Goal: Task Accomplishment & Management: Complete application form

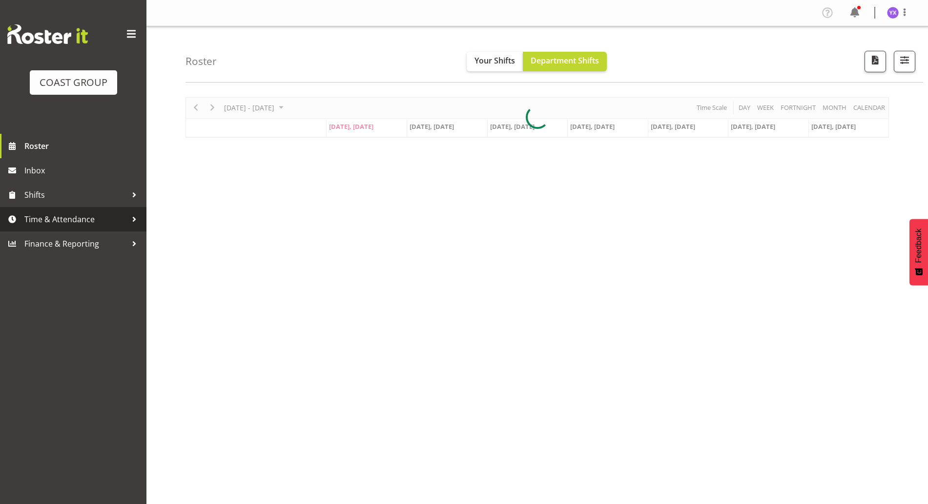
click at [78, 214] on span "Time & Attendance" at bounding box center [75, 219] width 102 height 15
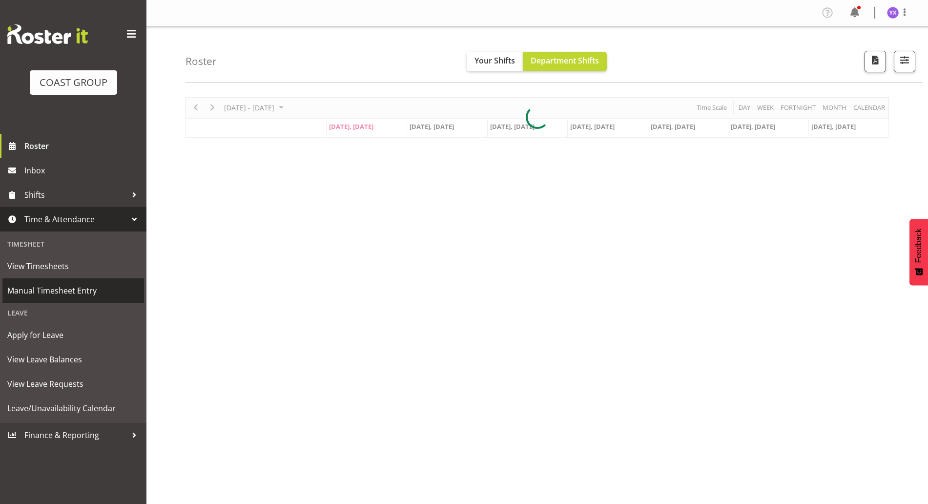
click at [90, 289] on span "Manual Timesheet Entry" at bounding box center [73, 290] width 132 height 15
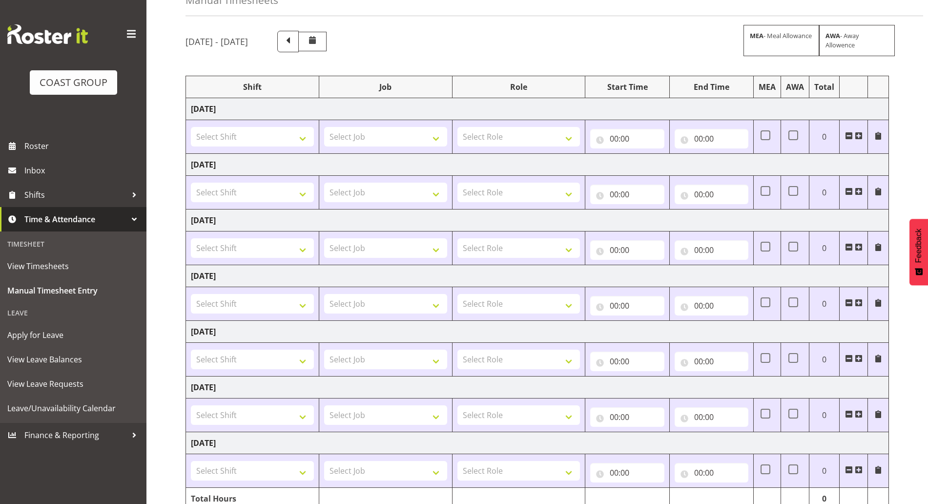
scroll to position [104, 0]
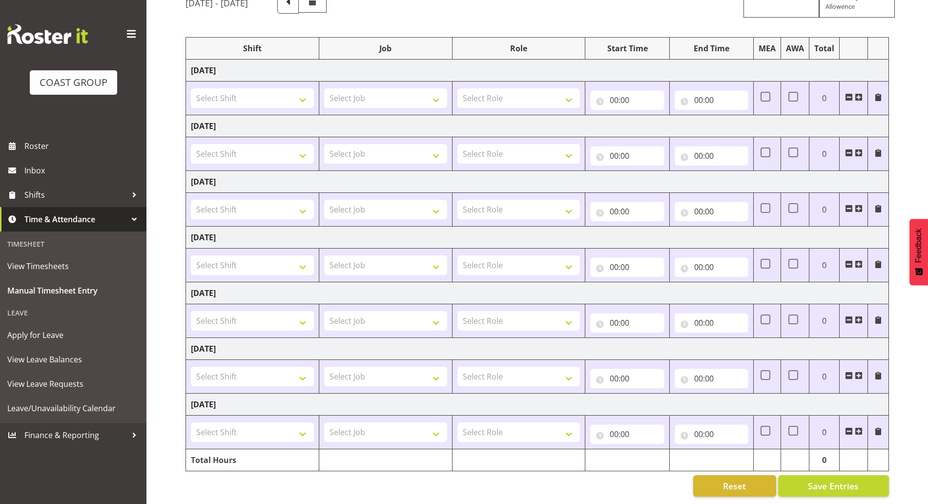
click at [862, 371] on span at bounding box center [859, 375] width 8 height 8
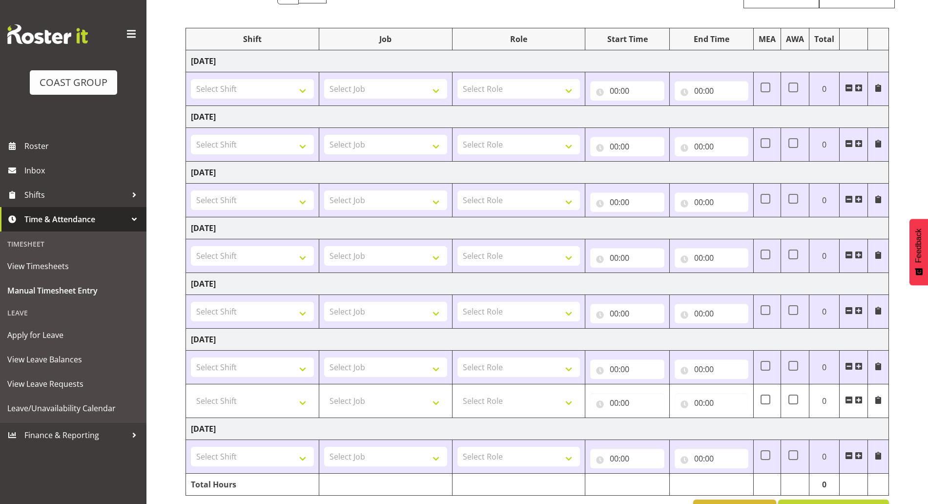
click at [862, 366] on span at bounding box center [859, 366] width 8 height 8
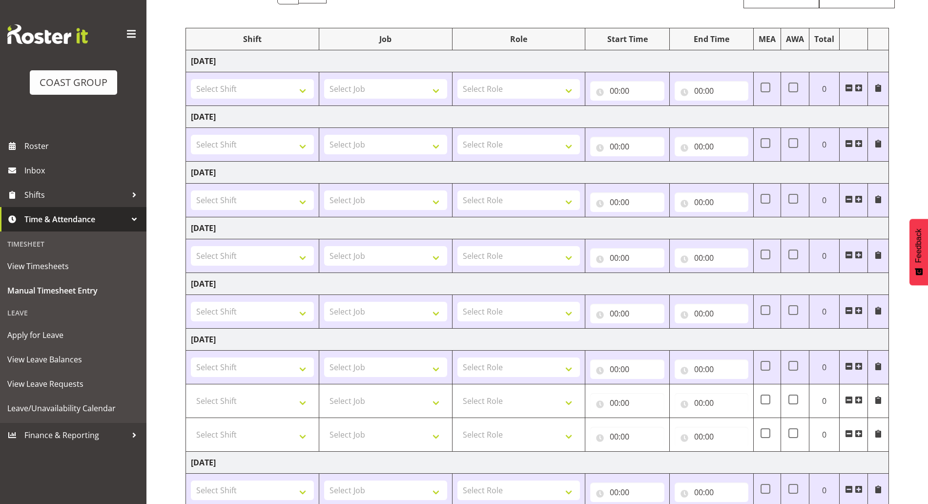
click at [862, 366] on span at bounding box center [859, 366] width 8 height 8
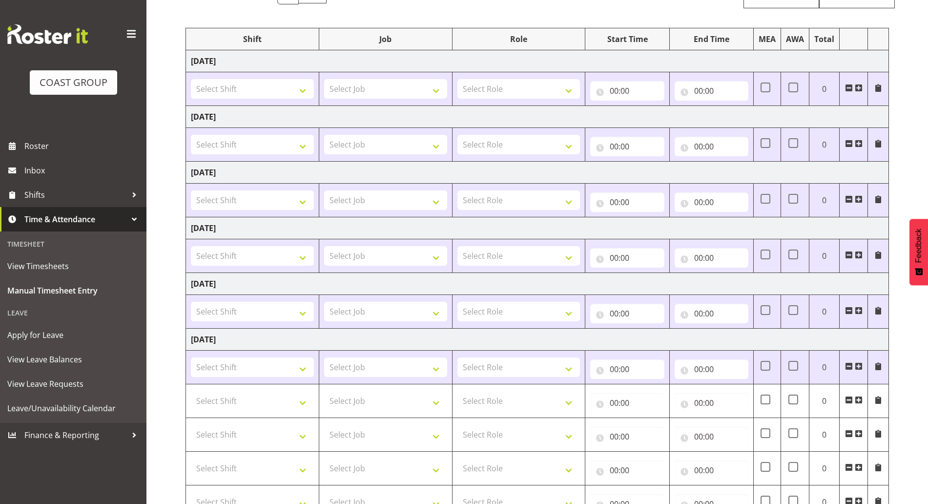
click at [862, 366] on span at bounding box center [859, 366] width 8 height 8
click at [862, 367] on span at bounding box center [859, 366] width 8 height 8
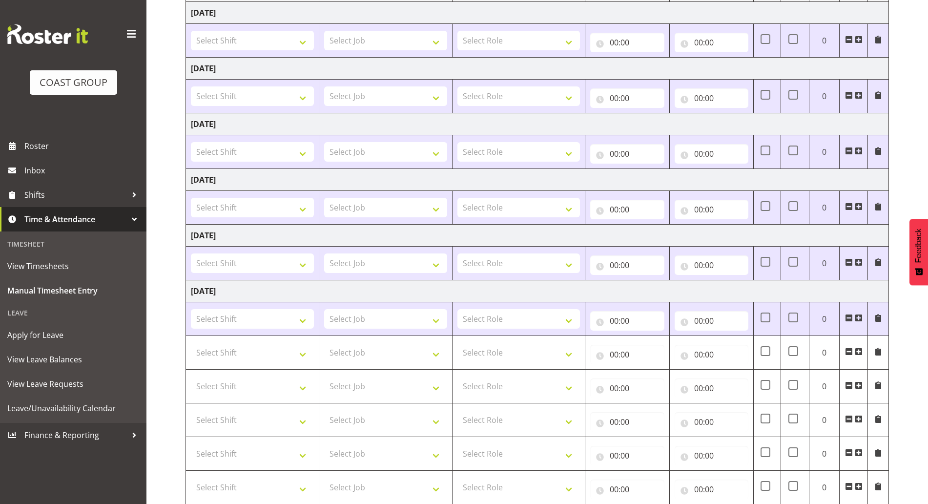
scroll to position [226, 0]
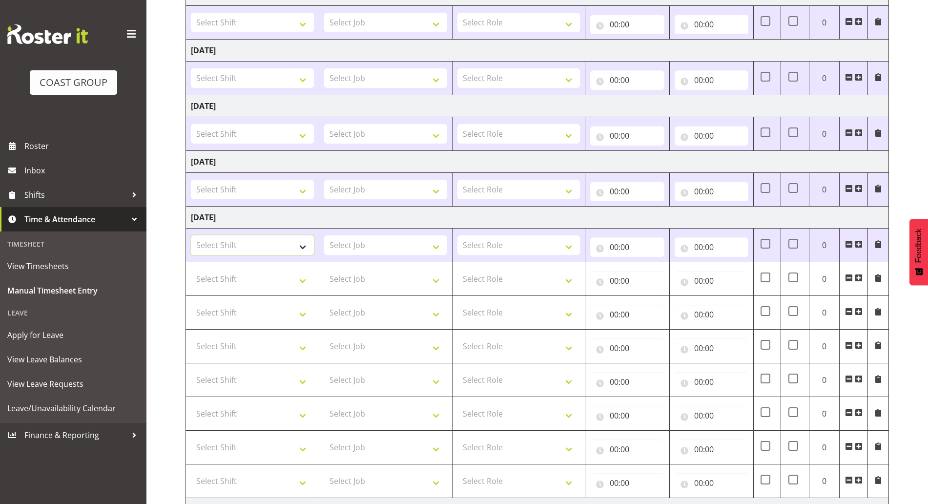
drag, startPoint x: 275, startPoint y: 240, endPoint x: 283, endPoint y: 254, distance: 16.2
click at [275, 238] on select "Select Shift ABB Collection ABB Delivery AKL Baby Expo AKL Baby Expo Break AKL …" at bounding box center [252, 245] width 123 height 20
select select "1321"
click at [191, 235] on select "Select Shift ABB Collection ABB Delivery AKL Baby Expo AKL Baby Expo Break AKL …" at bounding box center [252, 245] width 123 height 20
click at [281, 276] on select "Select Shift ABB Collection ABB Delivery AKL Baby Expo AKL Baby Expo Break AKL …" at bounding box center [252, 279] width 123 height 20
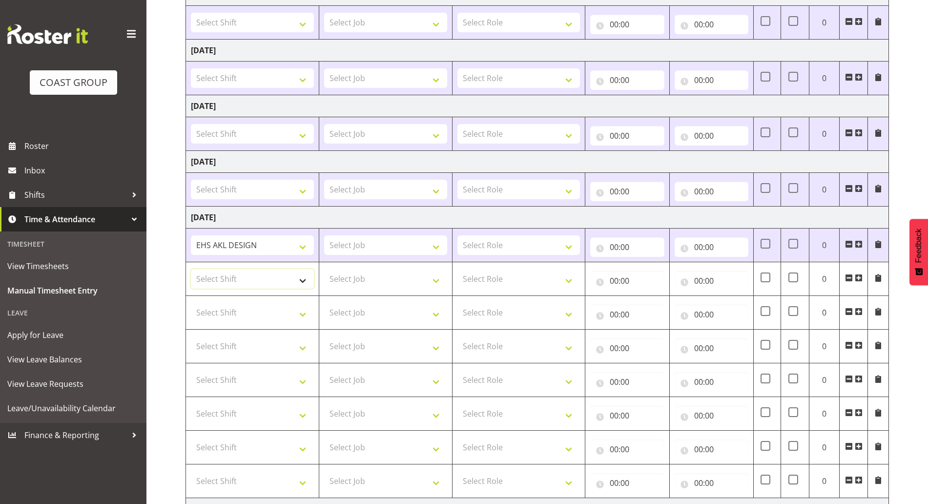
select select "1321"
click at [191, 269] on select "Select Shift ABB Collection ABB Delivery AKL Baby Expo AKL Baby Expo Break AKL …" at bounding box center [252, 279] width 123 height 20
click at [530, 281] on select "Select Role DESIGNER Designer" at bounding box center [518, 279] width 123 height 20
select select "215"
click at [457, 269] on select "Select Role DESIGNER Designer" at bounding box center [518, 279] width 123 height 20
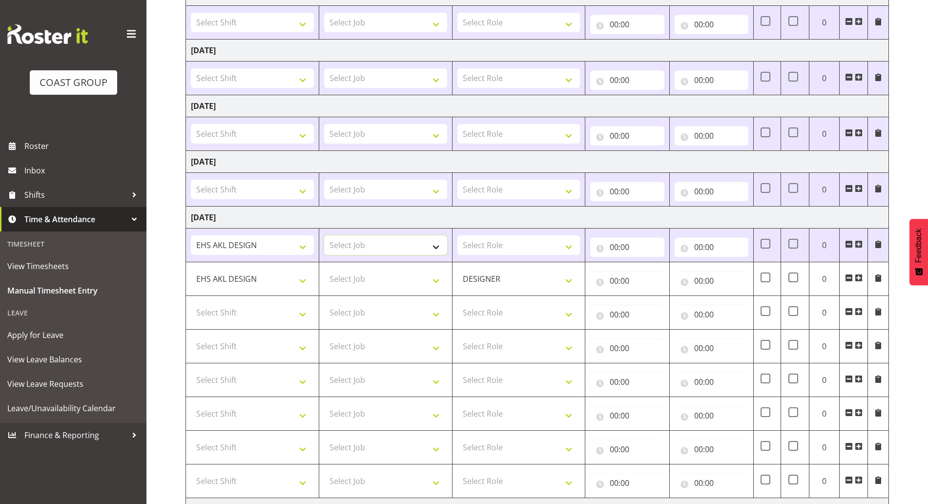
click at [438, 234] on td "Select Job 1 Carlton Events 1 Carlton Hamilton 1 Carlton Wellington 1 EHS WAREH…" at bounding box center [385, 245] width 133 height 34
select select "10518"
click at [324, 235] on select "Select Job 1 Carlton Events 1 Carlton Hamilton 1 Carlton Wellington 1 EHS WAREH…" at bounding box center [385, 245] width 123 height 20
drag, startPoint x: 478, startPoint y: 246, endPoint x: 480, endPoint y: 251, distance: 5.7
click at [478, 246] on select "Select Role DESIGNER Designer" at bounding box center [518, 245] width 123 height 20
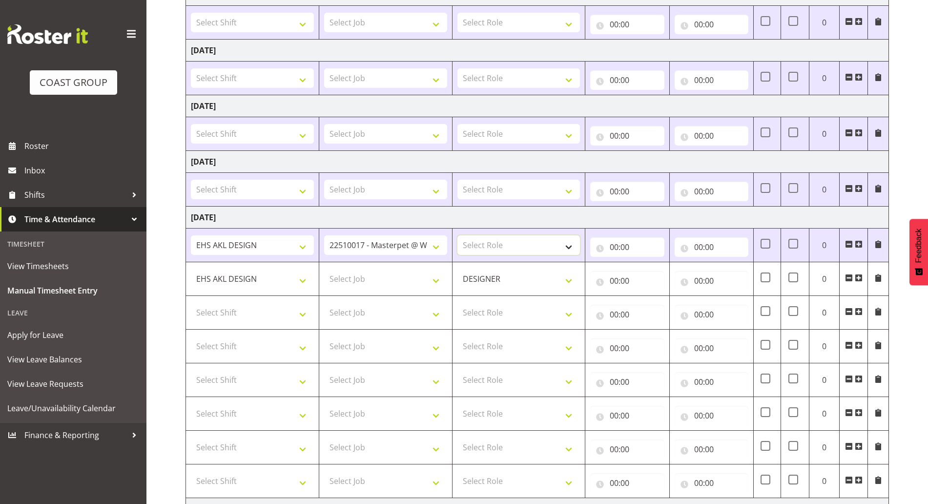
select select "215"
click at [457, 235] on select "Select Role DESIGNER Designer" at bounding box center [518, 245] width 123 height 20
drag, startPoint x: 642, startPoint y: 246, endPoint x: 655, endPoint y: 263, distance: 21.6
click at [642, 245] on input "00:00" at bounding box center [627, 247] width 74 height 20
click at [655, 268] on select "00 01 02 03 04 05 06 07 08 09 10 11 12 13 14 15 16 17 18 19 20 21 22 23" at bounding box center [657, 273] width 22 height 20
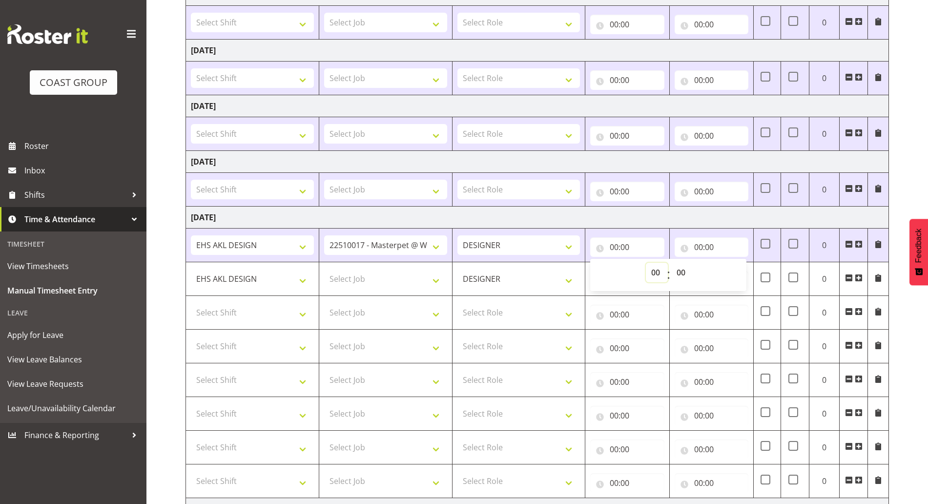
select select "8"
click at [646, 263] on select "00 01 02 03 04 05 06 07 08 09 10 11 12 13 14 15 16 17 18 19 20 21 22 23" at bounding box center [657, 273] width 22 height 20
type input "08:00"
click at [725, 247] on input "00:00" at bounding box center [712, 247] width 74 height 20
click at [730, 272] on select "00 01 02 03 04 05 06 07 08 09 10 11 12 13 14 15 16 17 18 19 20 21 22 23" at bounding box center [741, 273] width 22 height 20
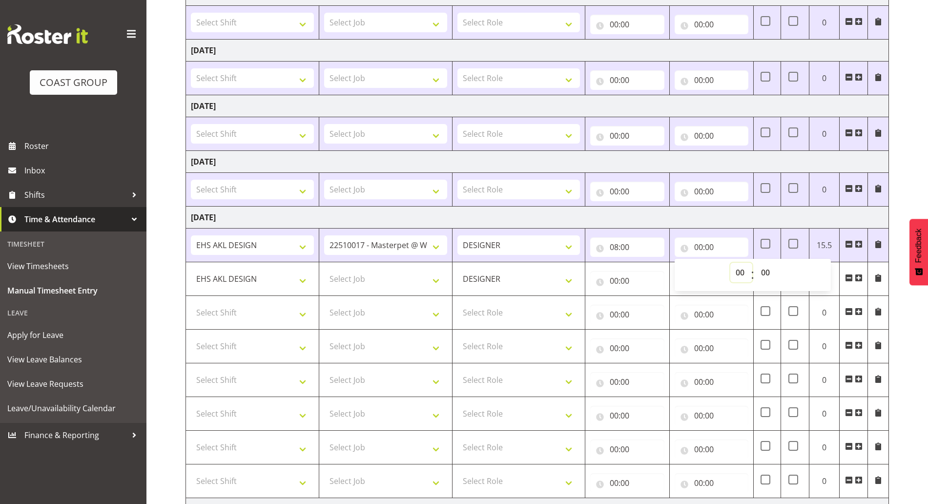
select select "10"
click at [730, 263] on select "00 01 02 03 04 05 06 07 08 09 10 11 12 13 14 15 16 17 18 19 20 21 22 23" at bounding box center [741, 273] width 22 height 20
type input "10:00"
drag, startPoint x: 416, startPoint y: 284, endPoint x: 414, endPoint y: 271, distance: 13.3
click at [416, 284] on select "Select Job 1 Carlton Events 1 Carlton Hamilton 1 Carlton Wellington 1 EHS WAREH…" at bounding box center [385, 279] width 123 height 20
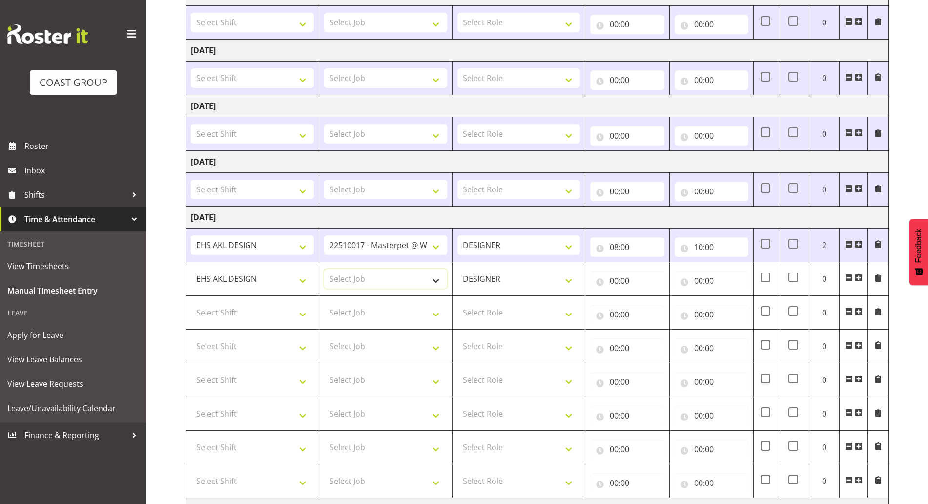
select select "9321"
click at [324, 269] on select "Select Job 1 Carlton Events 1 Carlton Hamilton 1 Carlton Wellington 1 EHS WAREH…" at bounding box center [385, 279] width 123 height 20
click at [621, 281] on input "00:00" at bounding box center [627, 281] width 74 height 20
click at [660, 309] on select "00 01 02 03 04 05 06 07 08 09 10 11 12 13 14 15 16 17 18 19 20 21 22 23" at bounding box center [657, 306] width 22 height 20
select select "10"
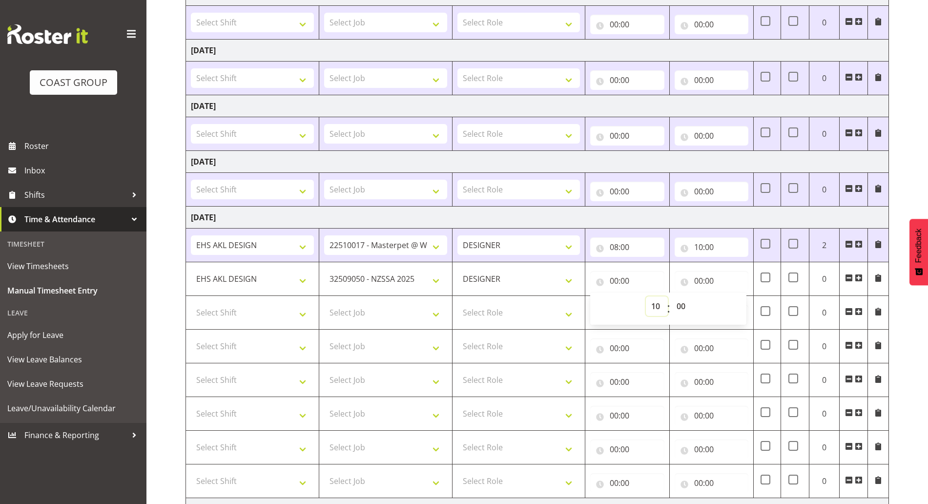
click at [646, 296] on select "00 01 02 03 04 05 06 07 08 09 10 11 12 13 14 15 16 17 18 19 20 21 22 23" at bounding box center [657, 306] width 22 height 20
type input "10:00"
click at [737, 285] on input "00:00" at bounding box center [712, 281] width 74 height 20
click at [740, 307] on select "00 01 02 03 04 05 06 07 08 09 10 11 12 13 14 15 16 17 18 19 20 21 22 23" at bounding box center [741, 306] width 22 height 20
select select "11"
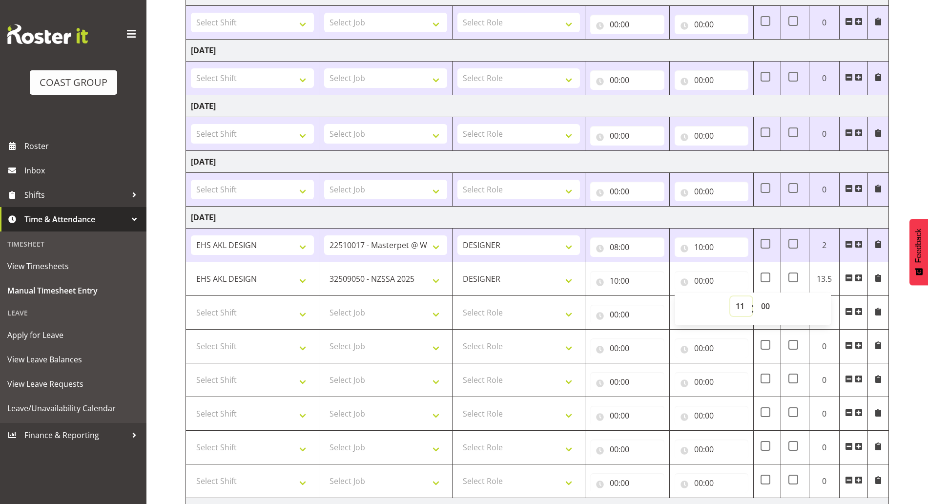
click at [730, 296] on select "00 01 02 03 04 05 06 07 08 09 10 11 12 13 14 15 16 17 18 19 20 21 22 23" at bounding box center [741, 306] width 22 height 20
type input "11:00"
click at [733, 303] on select "00 01 02 03 04 05 06 07 08 09 10 11 12 13 14 15 16 17 18 19 20 21 22 23" at bounding box center [741, 306] width 22 height 20
select select "10"
click at [730, 296] on select "00 01 02 03 04 05 06 07 08 09 10 11 12 13 14 15 16 17 18 19 20 21 22 23" at bounding box center [741, 306] width 22 height 20
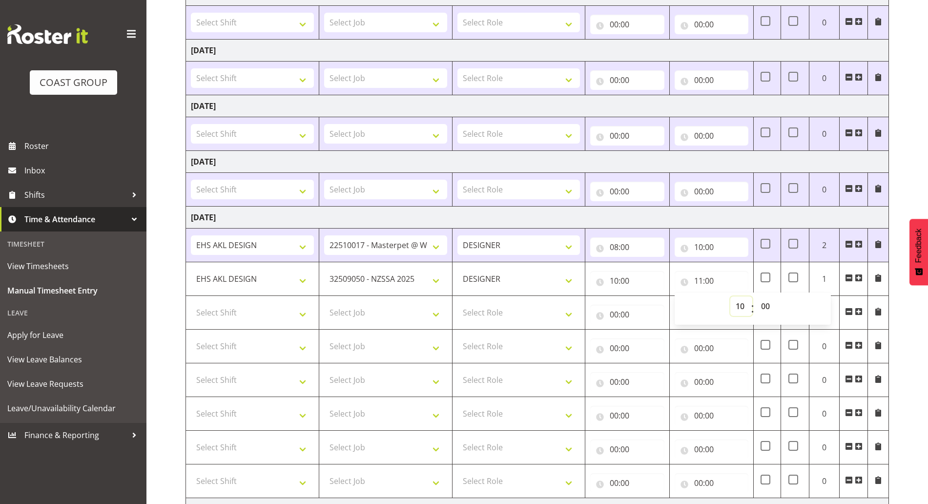
type input "10:00"
drag, startPoint x: 766, startPoint y: 308, endPoint x: 766, endPoint y: 301, distance: 7.8
click at [767, 307] on select "00 01 02 03 04 05 06 07 08 09 10 11 12 13 14 15 16 17 18 19 20 21 22 23 24 25 2…" at bounding box center [767, 306] width 22 height 20
select select "30"
click at [756, 296] on select "00 01 02 03 04 05 06 07 08 09 10 11 12 13 14 15 16 17 18 19 20 21 22 23 24 25 2…" at bounding box center [767, 306] width 22 height 20
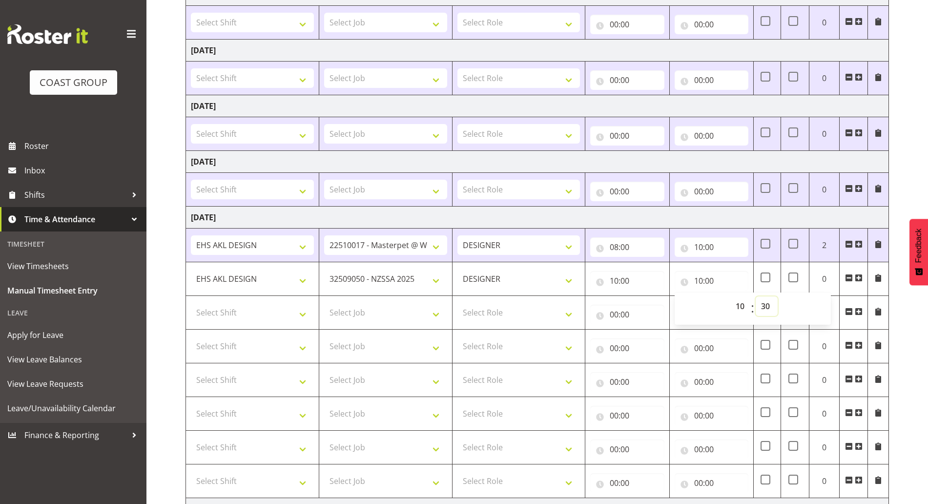
type input "10:30"
click at [260, 323] on td "Select Shift ABB Collection ABB Delivery AKL Baby Expo AKL Baby Expo Break AKL …" at bounding box center [252, 313] width 133 height 34
click at [259, 304] on select "Select Shift ABB Collection ABB Delivery AKL Baby Expo AKL Baby Expo Break AKL …" at bounding box center [252, 313] width 123 height 20
select select "1321"
click at [191, 303] on select "Select Shift ABB Collection ABB Delivery AKL Baby Expo AKL Baby Expo Break AKL …" at bounding box center [252, 313] width 123 height 20
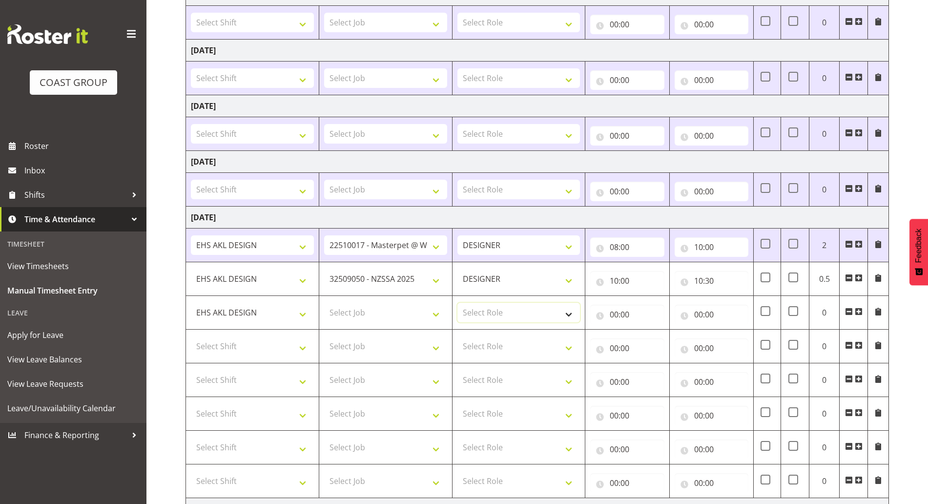
drag, startPoint x: 540, startPoint y: 314, endPoint x: 540, endPoint y: 320, distance: 6.3
click at [540, 314] on select "Select Role DESIGNER Designer" at bounding box center [518, 313] width 123 height 20
select select "215"
click at [457, 303] on select "Select Role DESIGNER Designer" at bounding box center [518, 313] width 123 height 20
click at [395, 317] on select "Select Job 1 Carlton Events 1 Carlton Hamilton 1 Carlton Wellington 1 EHS WAREH…" at bounding box center [385, 313] width 123 height 20
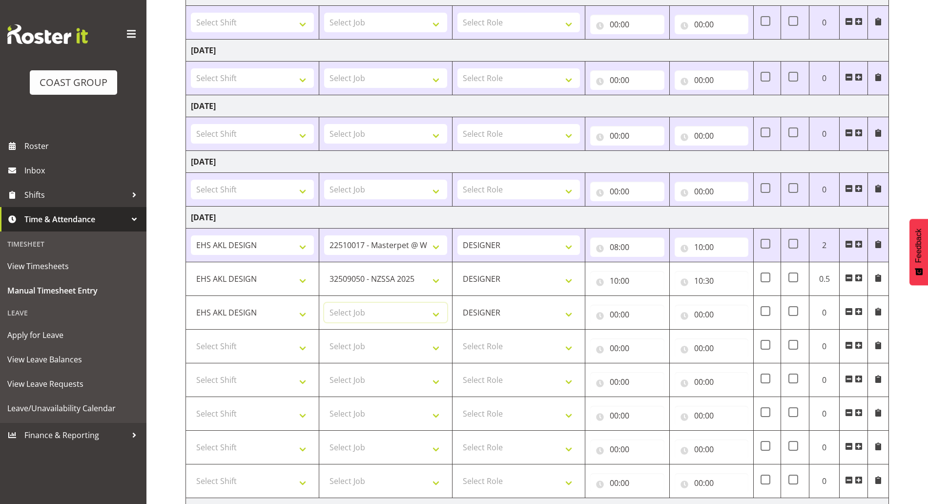
select select "9028"
click at [372, 353] on select "Select Job 1 Carlton Events 1 Carlton Hamilton 1 Carlton Wellington 1 EHS WAREH…" at bounding box center [385, 346] width 123 height 20
select select "8002"
click at [324, 336] on select "Select Job 1 Carlton Events 1 Carlton Hamilton 1 Carlton Wellington 1 EHS WAREH…" at bounding box center [385, 346] width 123 height 20
click at [483, 346] on select "Select Role DESIGNER Designer" at bounding box center [518, 346] width 123 height 20
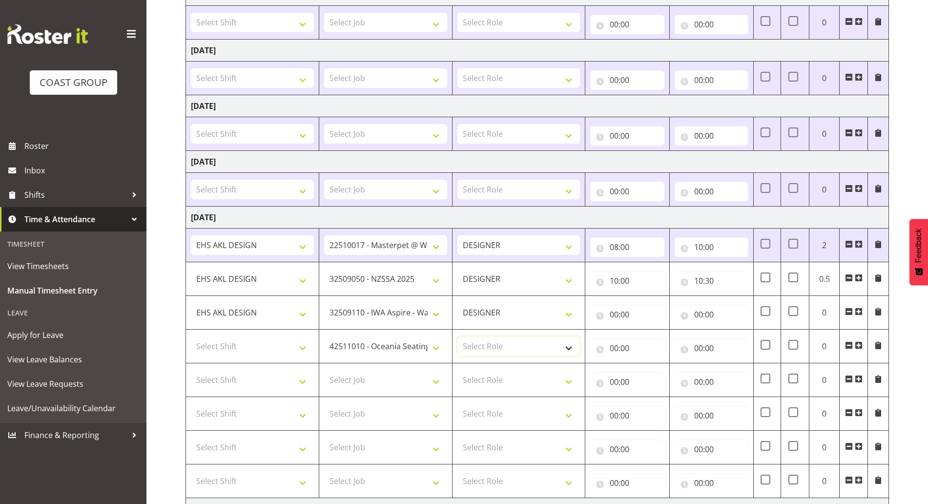
select select "215"
click at [457, 336] on select "Select Role DESIGNER Designer" at bounding box center [518, 346] width 123 height 20
click at [624, 351] on input "00:00" at bounding box center [627, 348] width 74 height 20
click at [646, 314] on input "00:00" at bounding box center [627, 315] width 74 height 20
click at [658, 345] on select "00 01 02 03 04 05 06 07 08 09 10 11 12 13 14 15 16 17 18 19 20 21 22 23" at bounding box center [657, 340] width 22 height 20
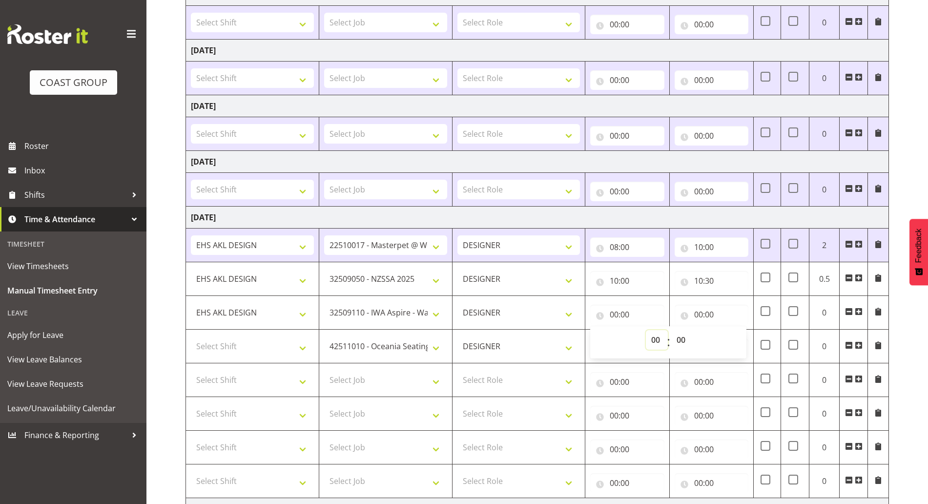
select select "10"
click at [646, 330] on select "00 01 02 03 04 05 06 07 08 09 10 11 12 13 14 15 16 17 18 19 20 21 22 23" at bounding box center [657, 340] width 22 height 20
type input "10:00"
click at [674, 340] on select "00 01 02 03 04 05 06 07 08 09 10 11 12 13 14 15 16 17 18 19 20 21 22 23 24 25 2…" at bounding box center [682, 340] width 22 height 20
select select "30"
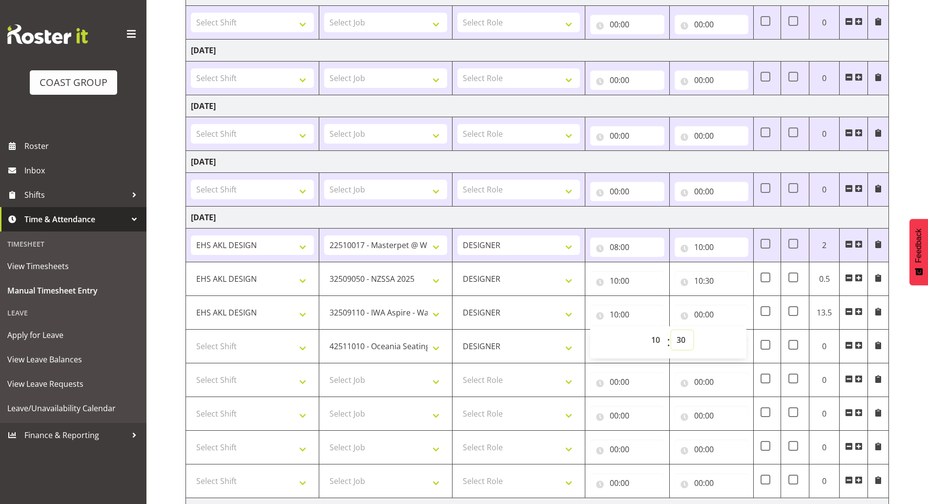
click at [671, 330] on select "00 01 02 03 04 05 06 07 08 09 10 11 12 13 14 15 16 17 18 19 20 21 22 23 24 25 2…" at bounding box center [682, 340] width 22 height 20
type input "10:30"
click at [705, 316] on input "00:00" at bounding box center [712, 315] width 74 height 20
click at [743, 344] on select "00 01 02 03 04 05 06 07 08 09 10 11 12 13 14 15 16 17 18 19 20 21 22 23" at bounding box center [741, 340] width 22 height 20
select select "11"
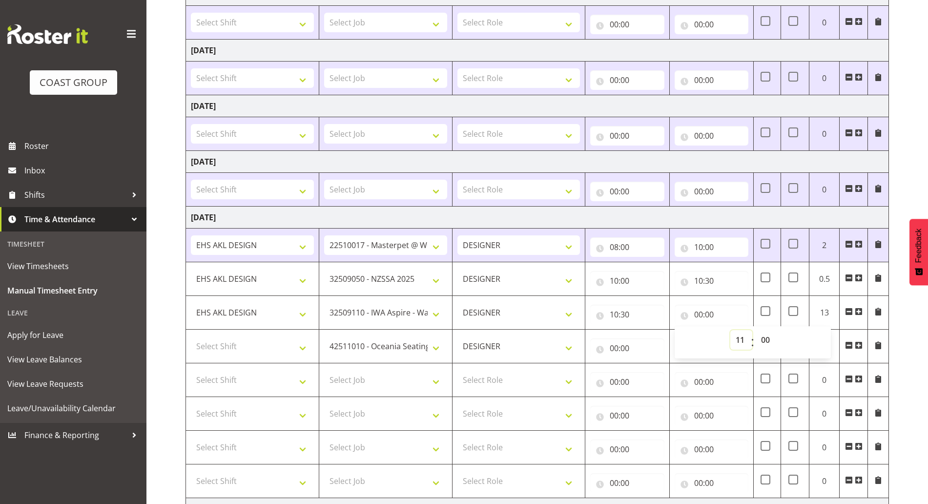
click at [730, 330] on select "00 01 02 03 04 05 06 07 08 09 10 11 12 13 14 15 16 17 18 19 20 21 22 23" at bounding box center [741, 340] width 22 height 20
type input "11:00"
drag, startPoint x: 761, startPoint y: 339, endPoint x: 764, endPoint y: 330, distance: 9.7
click at [761, 339] on select "00 01 02 03 04 05 06 07 08 09 10 11 12 13 14 15 16 17 18 19 20 21 22 23 24 25 2…" at bounding box center [767, 340] width 22 height 20
select select "30"
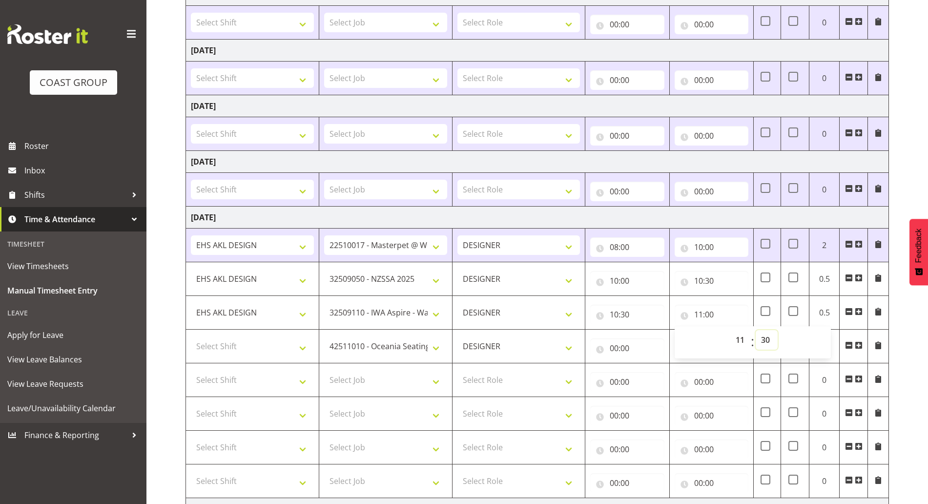
click at [756, 330] on select "00 01 02 03 04 05 06 07 08 09 10 11 12 13 14 15 16 17 18 19 20 21 22 23 24 25 2…" at bounding box center [767, 340] width 22 height 20
type input "11:30"
click at [214, 353] on select "Select Shift ABB Collection ABB Delivery AKL Baby Expo AKL Baby Expo Break AKL …" at bounding box center [252, 346] width 123 height 20
select select "1321"
click at [191, 336] on select "Select Shift ABB Collection ABB Delivery AKL Baby Expo AKL Baby Expo Break AKL …" at bounding box center [252, 346] width 123 height 20
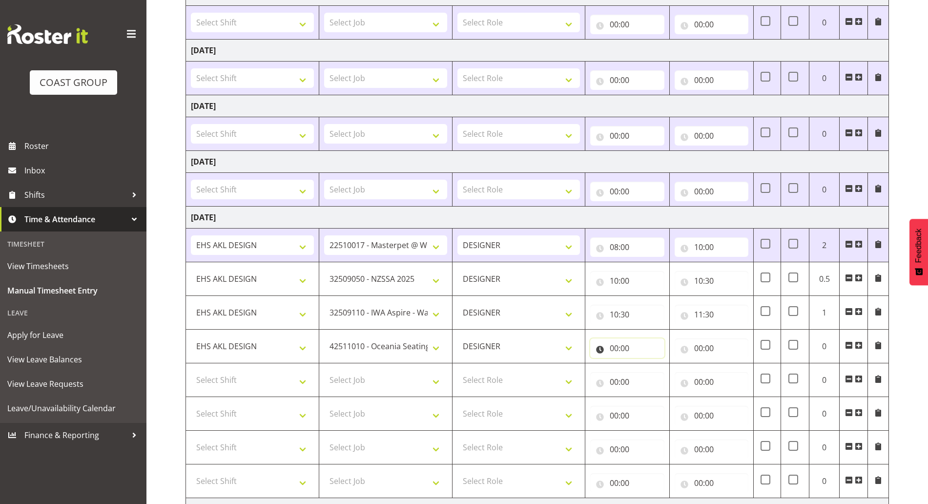
click at [621, 352] on input "00:00" at bounding box center [627, 348] width 74 height 20
click at [651, 371] on select "00 01 02 03 04 05 06 07 08 09 10 11 12 13 14 15 16 17 18 19 20 21 22 23" at bounding box center [657, 374] width 22 height 20
select select "11"
click at [646, 364] on select "00 01 02 03 04 05 06 07 08 09 10 11 12 13 14 15 16 17 18 19 20 21 22 23" at bounding box center [657, 374] width 22 height 20
type input "11:00"
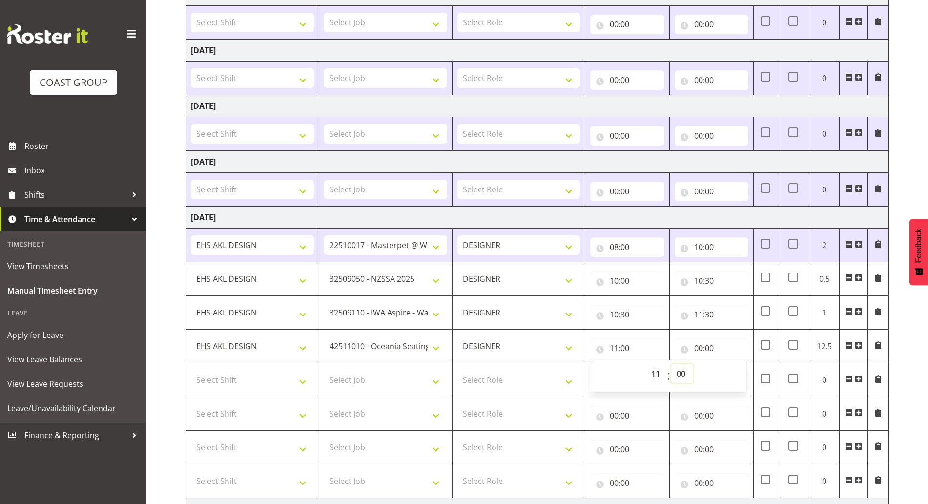
click at [682, 373] on select "00 01 02 03 04 05 06 07 08 09 10 11 12 13 14 15 16 17 18 19 20 21 22 23 24 25 2…" at bounding box center [682, 374] width 22 height 20
select select "30"
click at [671, 364] on select "00 01 02 03 04 05 06 07 08 09 10 11 12 13 14 15 16 17 18 19 20 21 22 23 24 25 2…" at bounding box center [682, 374] width 22 height 20
type input "11:30"
click at [725, 348] on input "00:00" at bounding box center [712, 348] width 74 height 20
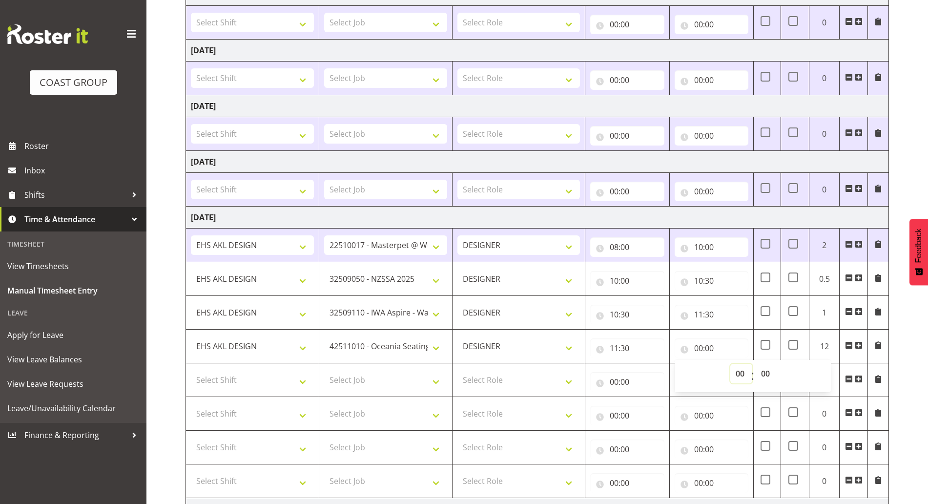
click at [734, 371] on select "00 01 02 03 04 05 06 07 08 09 10 11 12 13 14 15 16 17 18 19 20 21 22 23" at bounding box center [741, 374] width 22 height 20
select select "13"
click at [730, 364] on select "00 01 02 03 04 05 06 07 08 09 10 11 12 13 14 15 16 17 18 19 20 21 22 23" at bounding box center [741, 374] width 22 height 20
type input "13:00"
click at [766, 368] on select "00 01 02 03 04 05 06 07 08 09 10 11 12 13 14 15 16 17 18 19 20 21 22 23 24 25 2…" at bounding box center [767, 374] width 22 height 20
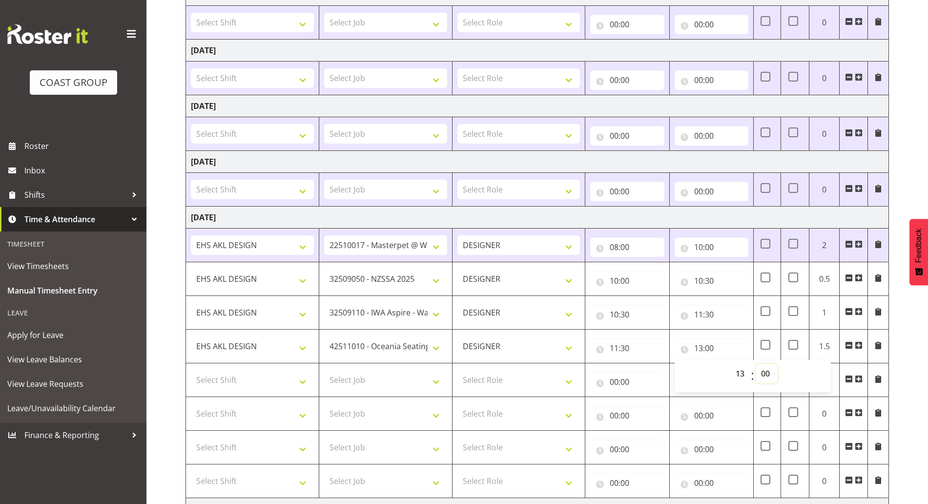
select select "30"
click at [756, 364] on select "00 01 02 03 04 05 06 07 08 09 10 11 12 13 14 15 16 17 18 19 20 21 22 23 24 25 2…" at bounding box center [767, 374] width 22 height 20
type input "13:30"
click at [914, 337] on div "August 13th - August 19th 2025 MEA - Meal Allowance AWA - Away Allowence Shift …" at bounding box center [556, 231] width 742 height 755
click at [724, 343] on input "13:30" at bounding box center [712, 348] width 74 height 20
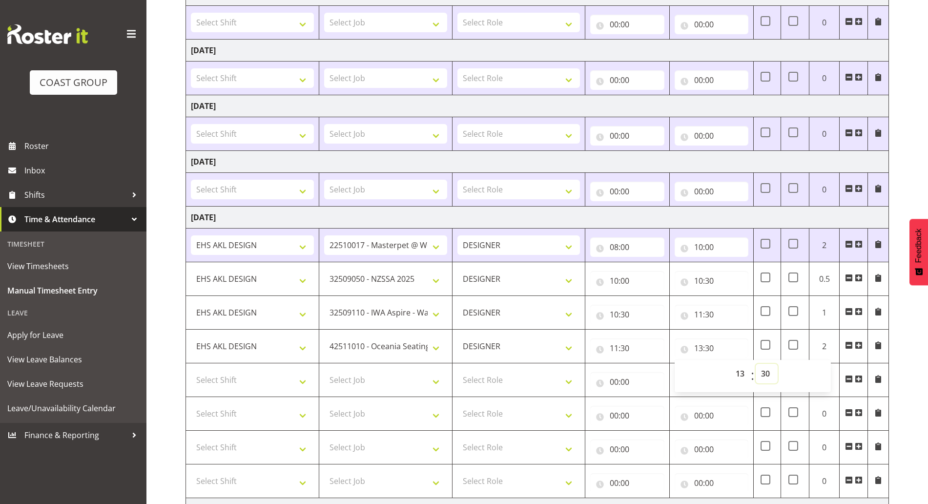
click at [764, 372] on select "00 01 02 03 04 05 06 07 08 09 10 11 12 13 14 15 16 17 18 19 20 21 22 23 24 25 2…" at bounding box center [767, 374] width 22 height 20
select select "0"
click at [756, 364] on select "00 01 02 03 04 05 06 07 08 09 10 11 12 13 14 15 16 17 18 19 20 21 22 23 24 25 2…" at bounding box center [767, 374] width 22 height 20
type input "13:00"
click at [756, 218] on td "Monday 18th August 2025" at bounding box center [537, 217] width 703 height 22
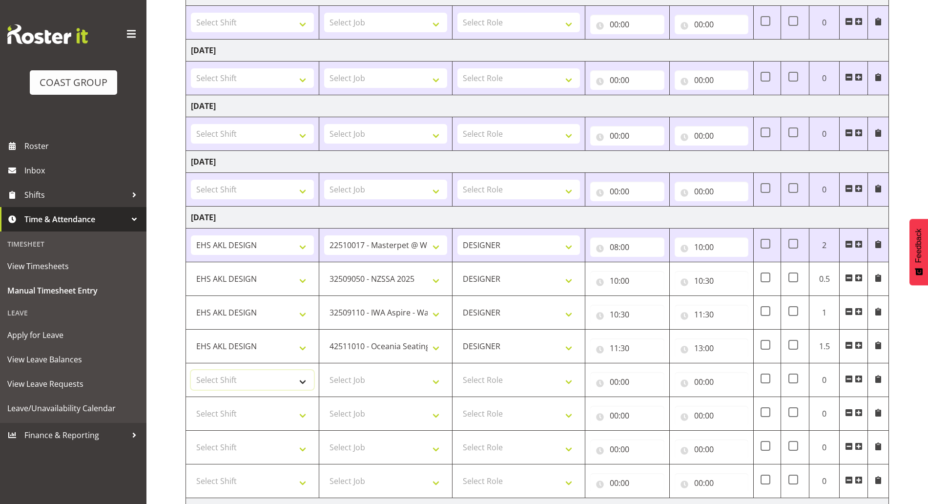
drag, startPoint x: 232, startPoint y: 389, endPoint x: 247, endPoint y: 378, distance: 19.0
click at [232, 389] on select "Select Shift ABB Collection ABB Delivery AKL Baby Expo AKL Baby Expo Break AKL …" at bounding box center [252, 380] width 123 height 20
select select "1321"
click at [191, 370] on select "Select Shift ABB Collection ABB Delivery AKL Baby Expo AKL Baby Expo Break AKL …" at bounding box center [252, 380] width 123 height 20
click at [335, 381] on select "Select Job 1 Carlton Events 1 Carlton Hamilton 1 Carlton Wellington 1 EHS WAREH…" at bounding box center [385, 380] width 123 height 20
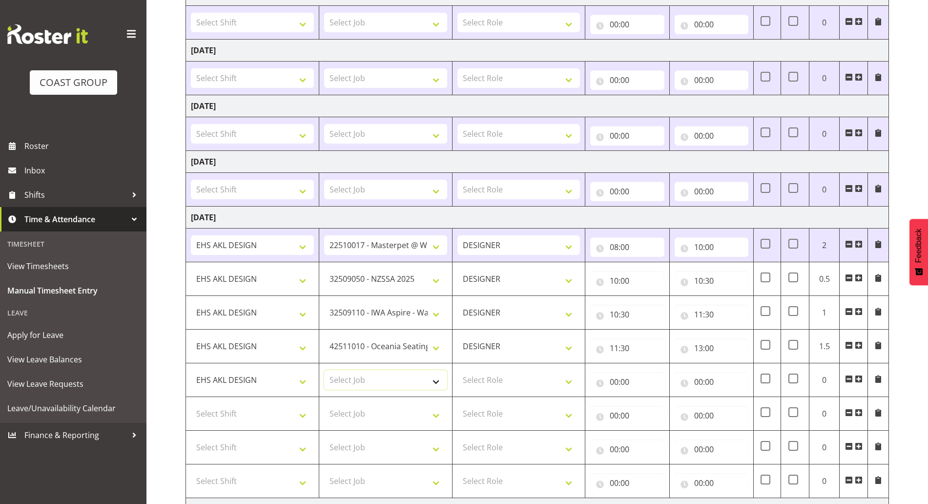
click at [375, 381] on select "Select Job 1 Carlton Events 1 Carlton Hamilton 1 Carlton Wellington 1 EHS WAREH…" at bounding box center [385, 380] width 123 height 20
click at [420, 377] on select "Select Job 1 Carlton Events 1 Carlton Hamilton 1 Carlton Wellington 1 EHS WAREH…" at bounding box center [385, 380] width 123 height 20
select select "9139"
click at [324, 370] on select "Select Job 1 Carlton Events 1 Carlton Hamilton 1 Carlton Wellington 1 EHS WAREH…" at bounding box center [385, 380] width 123 height 20
click at [502, 387] on select "Select Role DESIGNER Designer" at bounding box center [518, 380] width 123 height 20
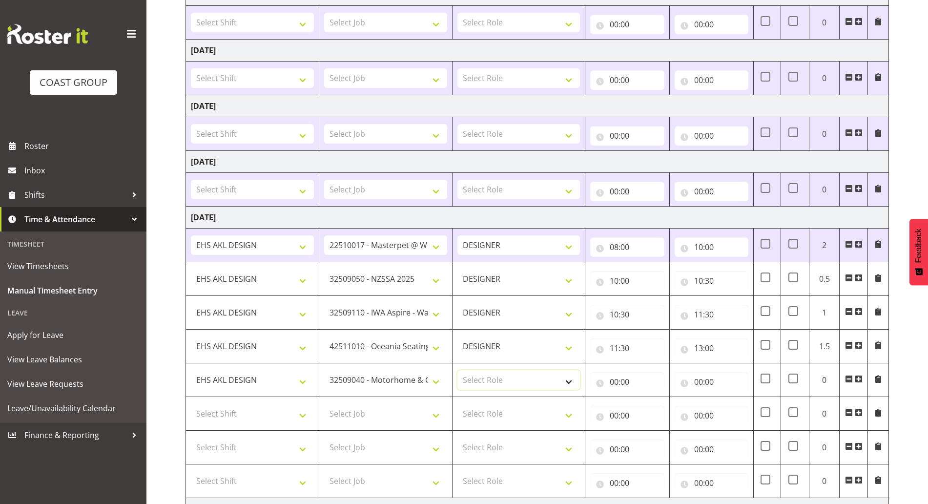
select select "215"
click at [457, 370] on select "Select Role DESIGNER Designer" at bounding box center [518, 380] width 123 height 20
click at [630, 390] on input "00:00" at bounding box center [627, 382] width 74 height 20
drag, startPoint x: 647, startPoint y: 408, endPoint x: 649, endPoint y: 399, distance: 8.6
click at [648, 409] on select "00 01 02 03 04 05 06 07 08 09 10 11 12 13 14 15 16 17 18 19 20 21 22 23" at bounding box center [657, 407] width 22 height 20
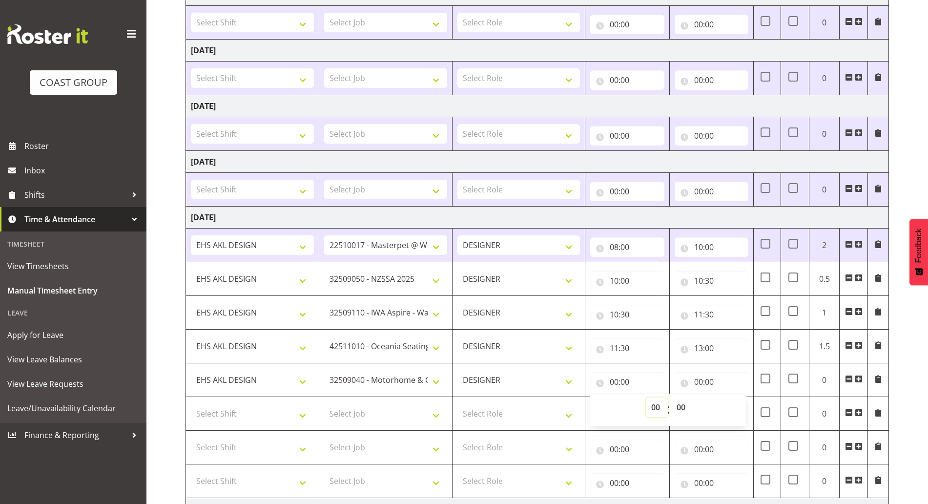
select select "13"
click at [646, 397] on select "00 01 02 03 04 05 06 07 08 09 10 11 12 13 14 15 16 17 18 19 20 21 22 23" at bounding box center [657, 407] width 22 height 20
type input "13:00"
click at [709, 381] on input "00:00" at bounding box center [712, 382] width 74 height 20
click at [743, 408] on select "00 01 02 03 04 05 06 07 08 09 10 11 12 13 14 15 16 17 18 19 20 21 22 23" at bounding box center [741, 407] width 22 height 20
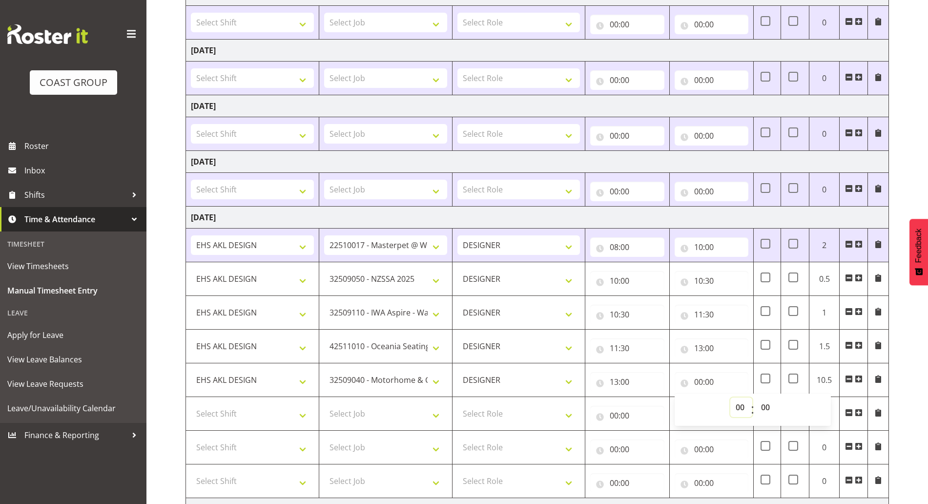
select select "14"
click at [730, 397] on select "00 01 02 03 04 05 06 07 08 09 10 11 12 13 14 15 16 17 18 19 20 21 22 23" at bounding box center [741, 407] width 22 height 20
type input "14:00"
drag, startPoint x: 903, startPoint y: 361, endPoint x: 916, endPoint y: 356, distance: 13.6
click at [903, 360] on div "August 13th - August 19th 2025 MEA - Meal Allowance AWA - Away Allowence Shift …" at bounding box center [556, 231] width 742 height 755
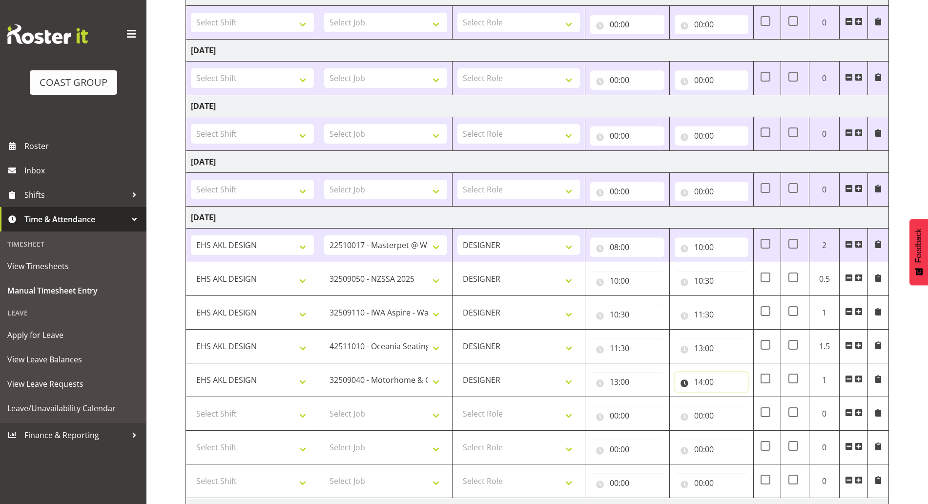
click at [718, 377] on input "14:00" at bounding box center [712, 382] width 74 height 20
click at [762, 406] on select "00 01 02 03 04 05 06 07 08 09 10 11 12 13 14 15 16 17 18 19 20 21 22 23 24 25 2…" at bounding box center [767, 407] width 22 height 20
select select "30"
click at [756, 397] on select "00 01 02 03 04 05 06 07 08 09 10 11 12 13 14 15 16 17 18 19 20 21 22 23 24 25 2…" at bounding box center [767, 407] width 22 height 20
type input "14:30"
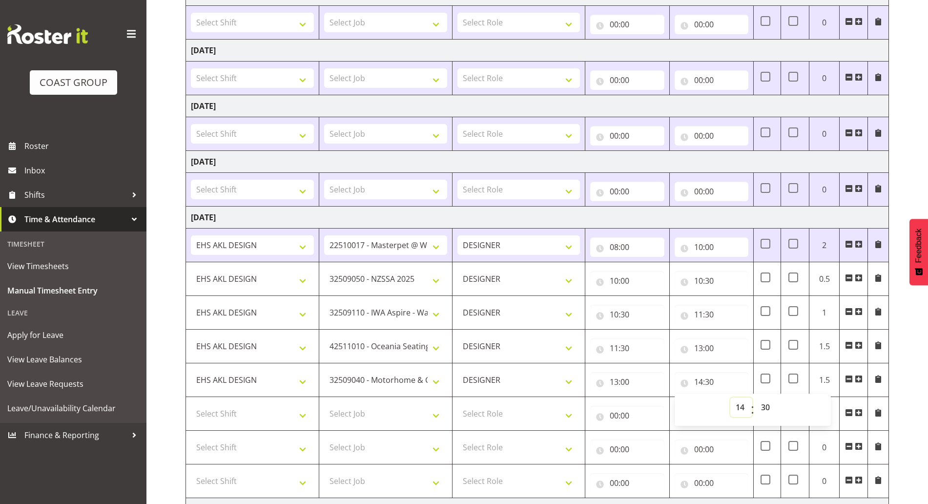
click at [737, 409] on select "00 01 02 03 04 05 06 07 08 09 10 11 12 13 14 15 16 17 18 19 20 21 22 23" at bounding box center [741, 407] width 22 height 20
select select "13"
click at [730, 397] on select "00 01 02 03 04 05 06 07 08 09 10 11 12 13 14 15 16 17 18 19 20 21 22 23" at bounding box center [741, 407] width 22 height 20
type input "13:30"
click at [287, 409] on select "Select Shift ABB Collection ABB Delivery AKL Baby Expo AKL Baby Expo Break AKL …" at bounding box center [252, 414] width 123 height 20
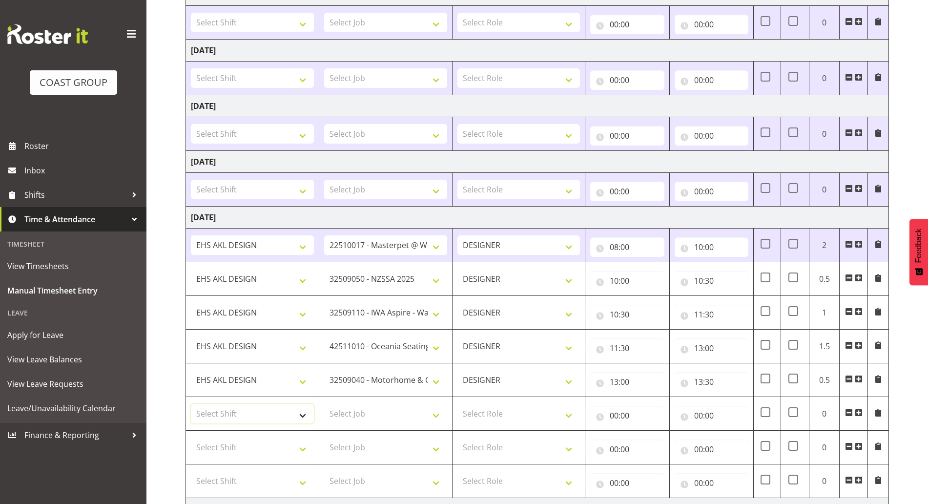
select select "1321"
click at [191, 404] on select "Select Shift ABB Collection ABB Delivery AKL Baby Expo AKL Baby Expo Break AKL …" at bounding box center [252, 414] width 123 height 20
drag, startPoint x: 345, startPoint y: 404, endPoint x: 352, endPoint y: 405, distance: 7.8
click at [345, 404] on select "Select Job 1 Carlton Events 1 Carlton Hamilton 1 Carlton Wellington 1 EHS WAREH…" at bounding box center [385, 414] width 123 height 20
select select "9134"
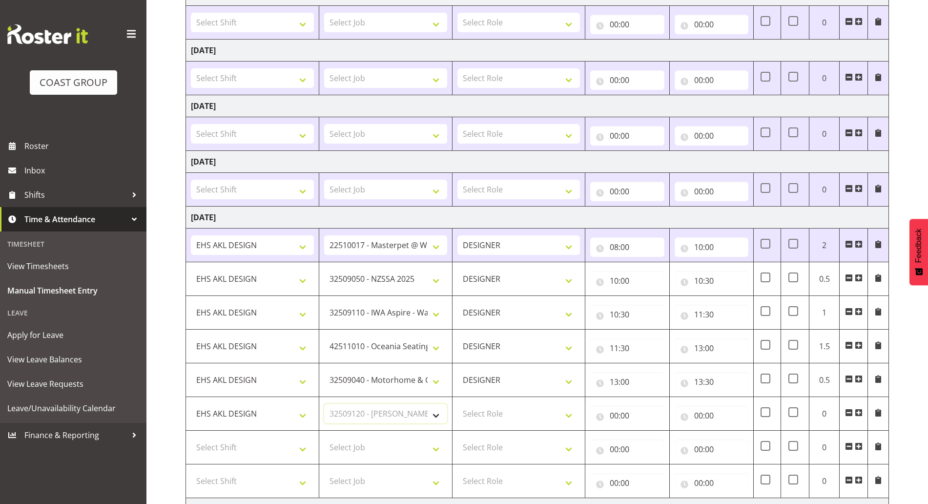
click at [324, 404] on select "Select Job 1 Carlton Events 1 Carlton Hamilton 1 Carlton Wellington 1 EHS WAREH…" at bounding box center [385, 414] width 123 height 20
click at [480, 409] on select "Select Role DESIGNER Designer" at bounding box center [518, 414] width 123 height 20
select select "215"
click at [457, 404] on select "Select Role DESIGNER Designer" at bounding box center [518, 414] width 123 height 20
click at [647, 418] on input "00:00" at bounding box center [627, 416] width 74 height 20
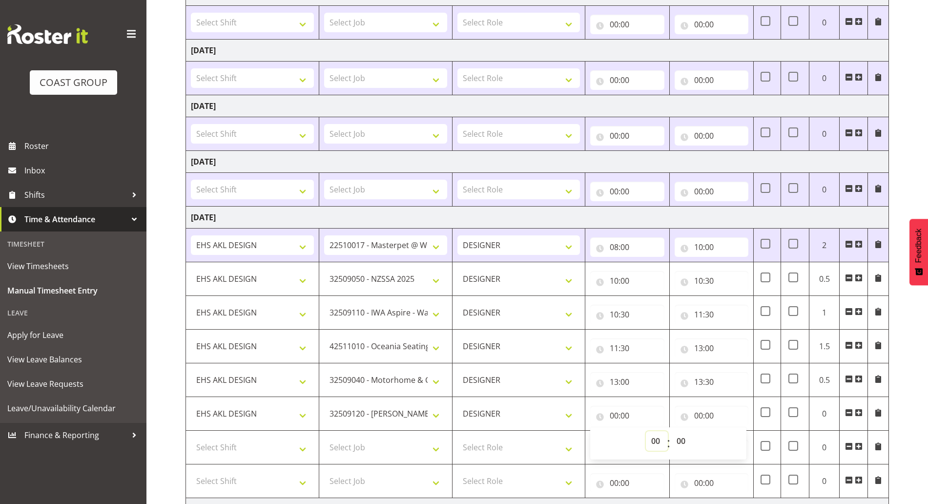
click at [651, 441] on select "00 01 02 03 04 05 06 07 08 09 10 11 12 13 14 15 16 17 18 19 20 21 22 23" at bounding box center [657, 441] width 22 height 20
select select "13"
click at [646, 431] on select "00 01 02 03 04 05 06 07 08 09 10 11 12 13 14 15 16 17 18 19 20 21 22 23" at bounding box center [657, 441] width 22 height 20
type input "13:00"
drag, startPoint x: 685, startPoint y: 441, endPoint x: 685, endPoint y: 433, distance: 7.8
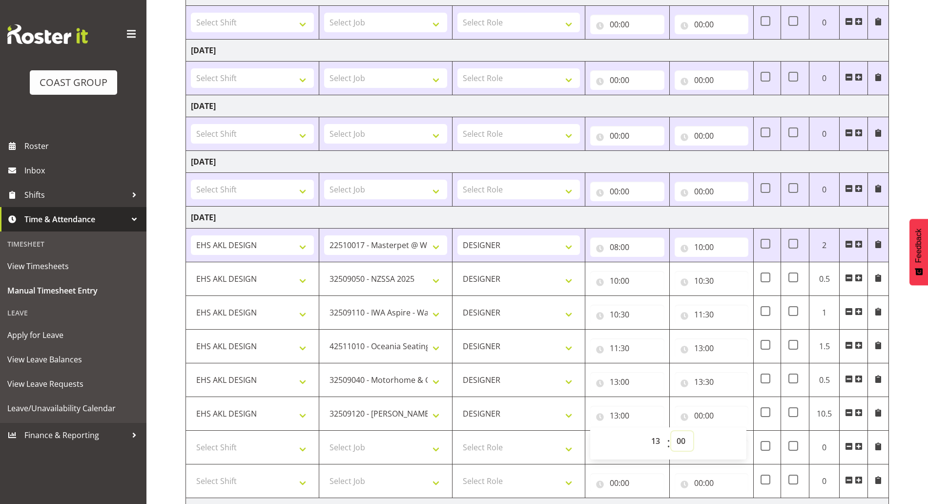
click at [685, 442] on select "00 01 02 03 04 05 06 07 08 09 10 11 12 13 14 15 16 17 18 19 20 21 22 23 24 25 2…" at bounding box center [682, 441] width 22 height 20
select select "30"
click at [671, 431] on select "00 01 02 03 04 05 06 07 08 09 10 11 12 13 14 15 16 17 18 19 20 21 22 23 24 25 2…" at bounding box center [682, 441] width 22 height 20
type input "13:30"
click at [712, 417] on input "00:00" at bounding box center [712, 416] width 74 height 20
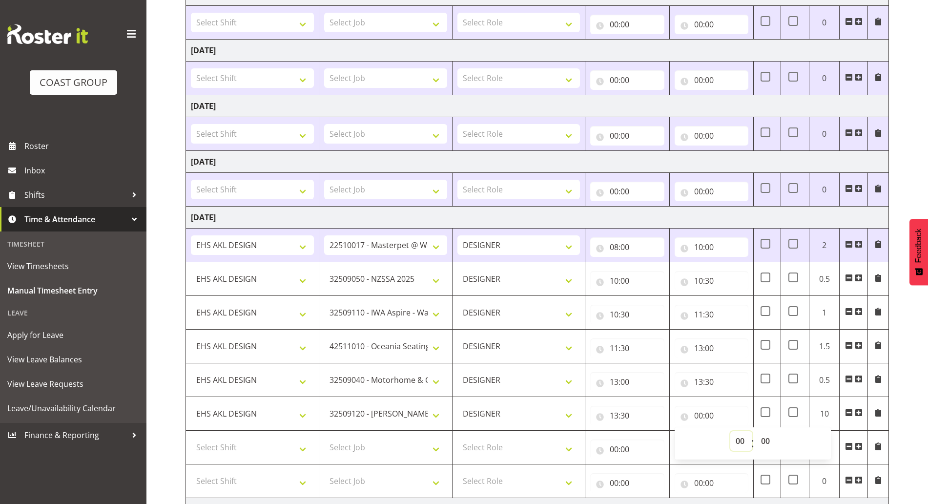
click at [734, 437] on select "00 01 02 03 04 05 06 07 08 09 10 11 12 13 14 15 16 17 18 19 20 21 22 23" at bounding box center [741, 441] width 22 height 20
select select "17"
click at [730, 431] on select "00 01 02 03 04 05 06 07 08 09 10 11 12 13 14 15 16 17 18 19 20 21 22 23" at bounding box center [741, 441] width 22 height 20
type input "17:00"
click at [768, 442] on select "00 01 02 03 04 05 06 07 08 09 10 11 12 13 14 15 16 17 18 19 20 21 22 23 24 25 2…" at bounding box center [767, 441] width 22 height 20
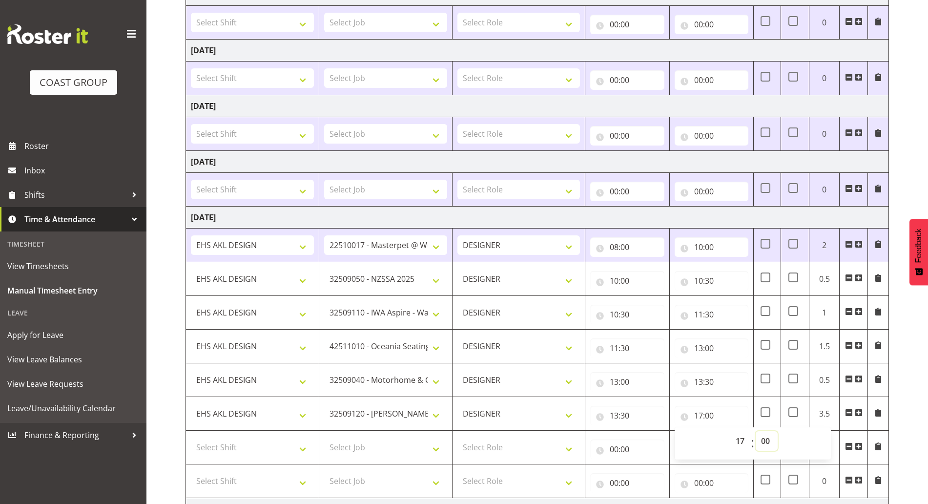
select select "30"
click at [756, 431] on select "00 01 02 03 04 05 06 07 08 09 10 11 12 13 14 15 16 17 18 19 20 21 22 23 24 25 2…" at bounding box center [767, 441] width 22 height 20
type input "17:30"
drag, startPoint x: 915, startPoint y: 410, endPoint x: 908, endPoint y: 416, distance: 9.7
click at [916, 410] on div "August 13th - August 19th 2025 MEA - Meal Allowance AWA - Away Allowence Shift …" at bounding box center [556, 231] width 742 height 755
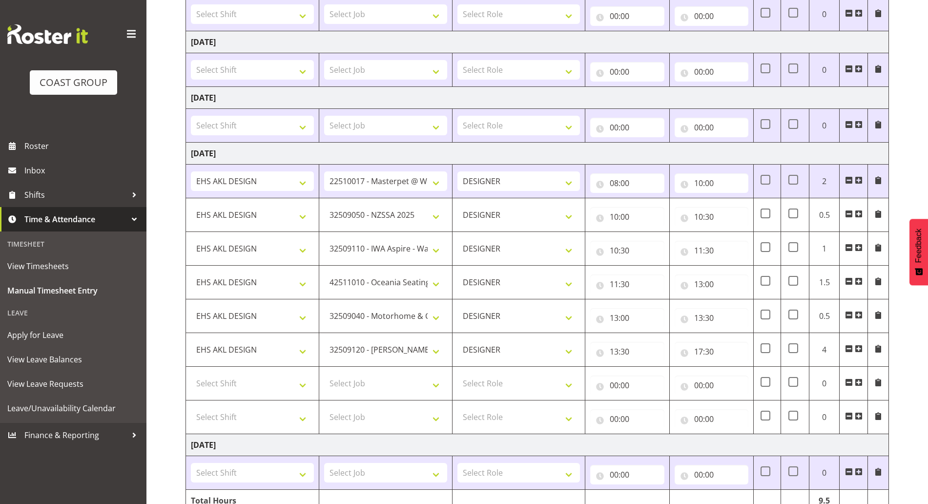
scroll to position [340, 0]
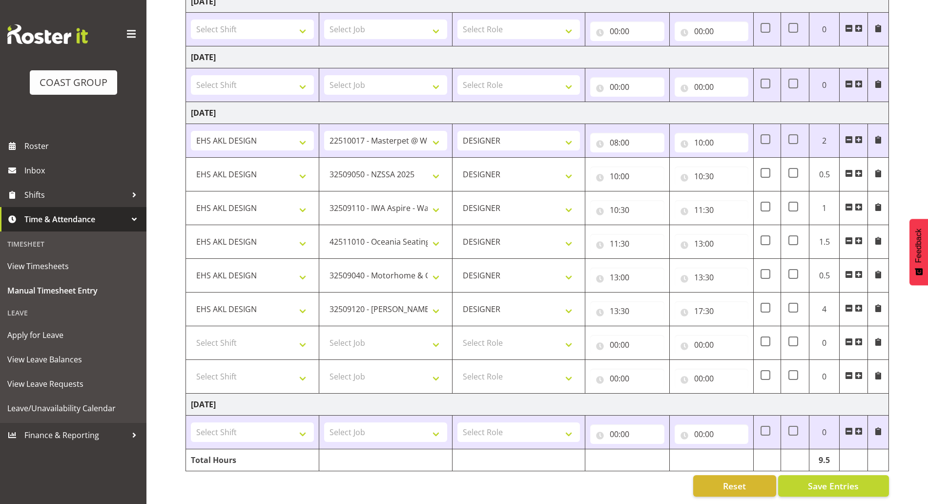
click at [846, 371] on span at bounding box center [849, 375] width 8 height 8
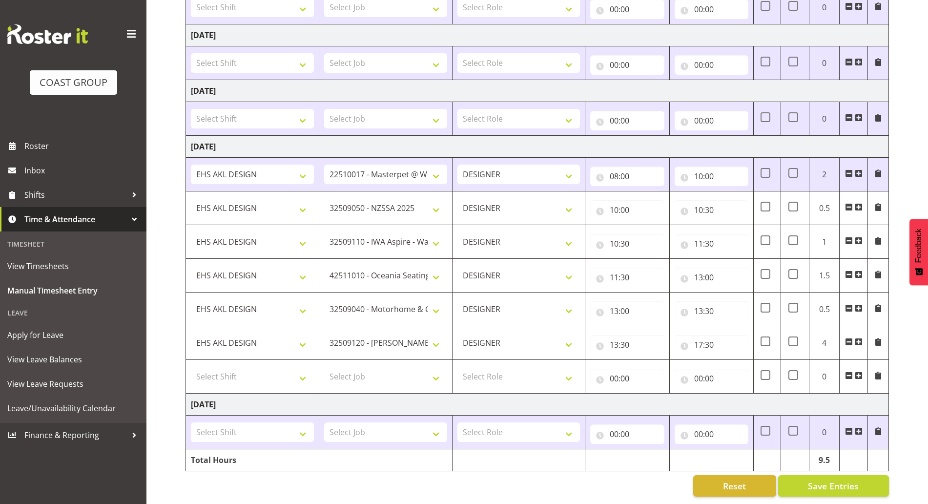
scroll to position [306, 0]
click at [848, 371] on span at bounding box center [849, 375] width 8 height 8
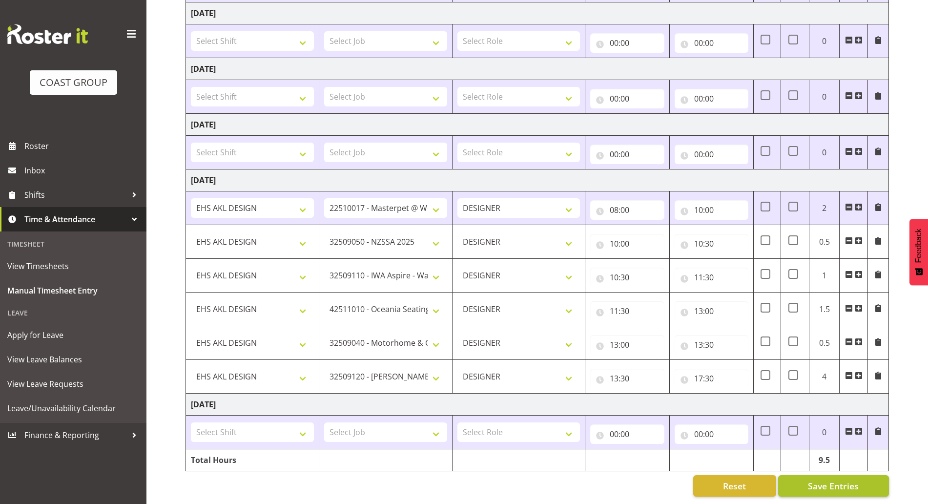
scroll to position [272, 0]
click at [833, 479] on span "Save Entries" at bounding box center [833, 485] width 51 height 13
select select "9321"
type input "10:00"
type input "10:30"
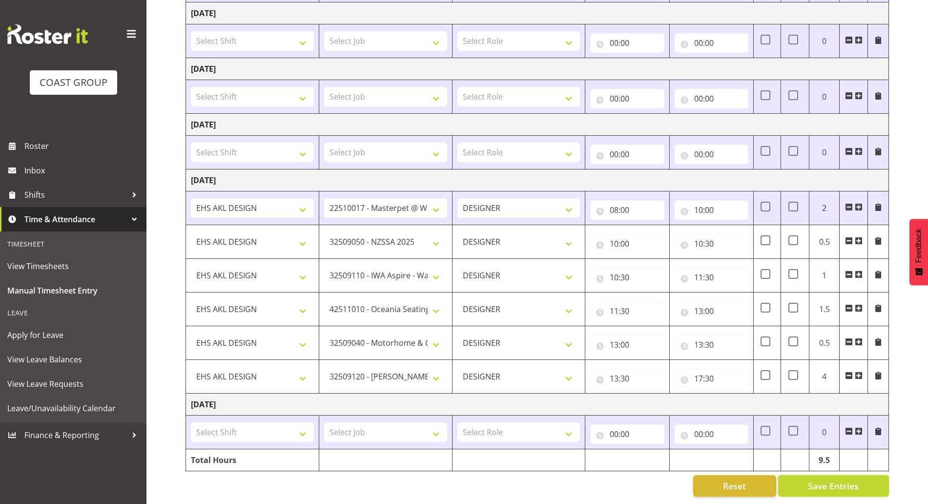
select select "9028"
type input "10:30"
type input "11:30"
select select "8002"
type input "11:30"
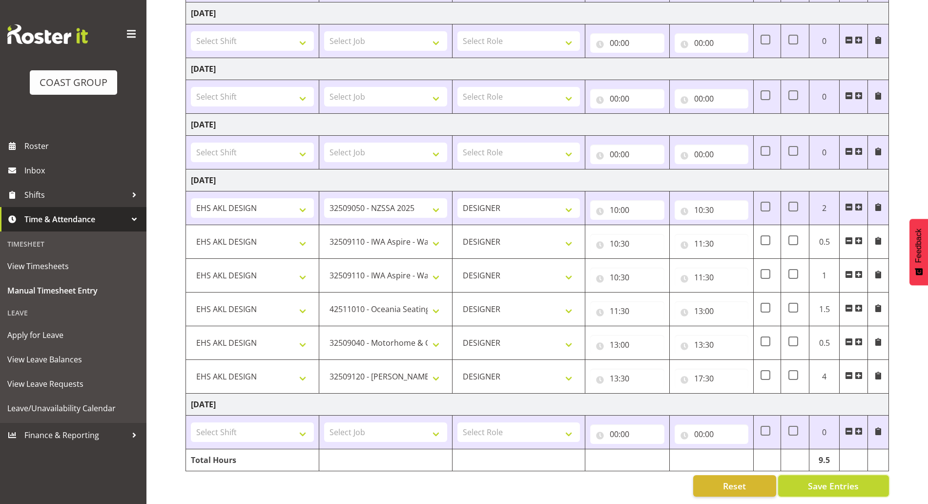
type input "13:00"
select select "9139"
type input "13:00"
type input "13:30"
select select "9134"
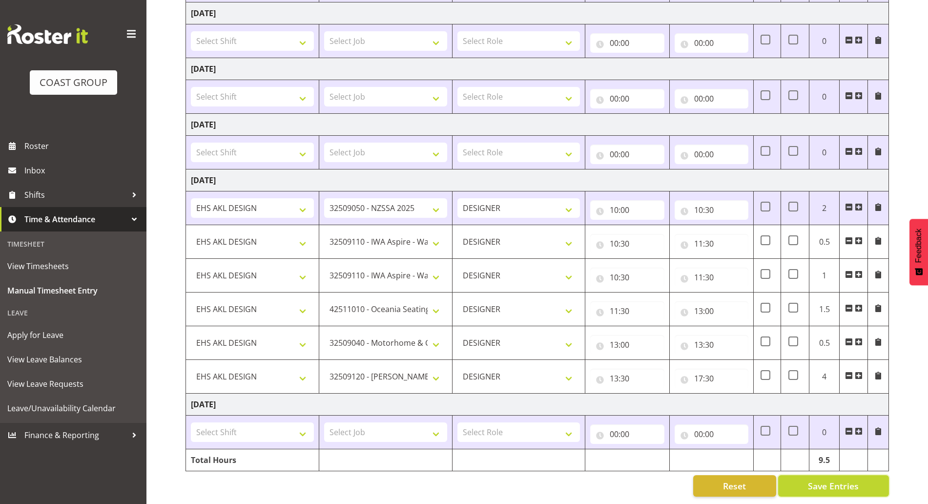
type input "13:30"
type input "17:30"
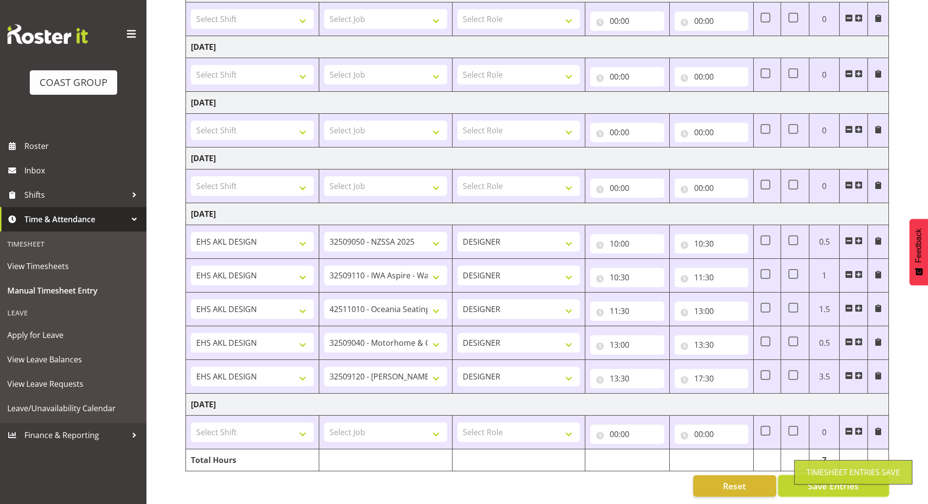
scroll to position [239, 0]
click at [636, 237] on input "10:00" at bounding box center [627, 244] width 74 height 20
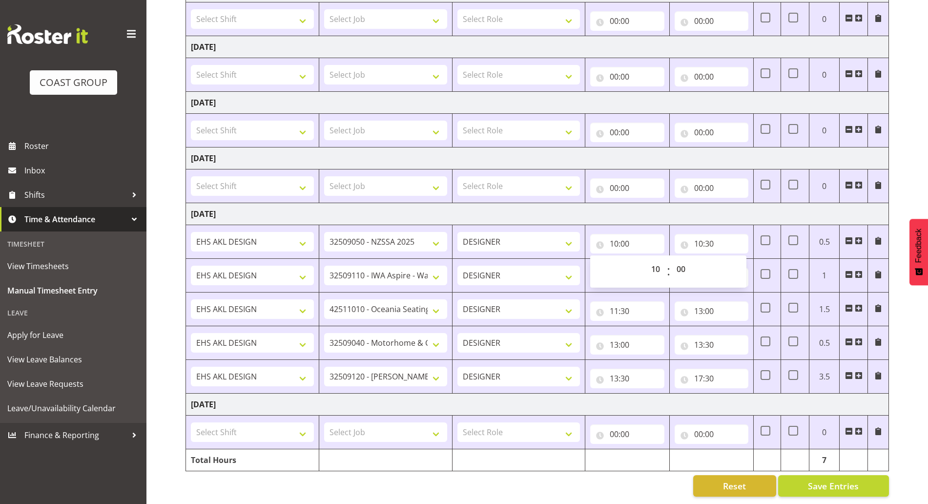
click at [655, 212] on td "Monday 18th August 2025" at bounding box center [537, 214] width 703 height 22
click at [859, 371] on span at bounding box center [859, 375] width 8 height 8
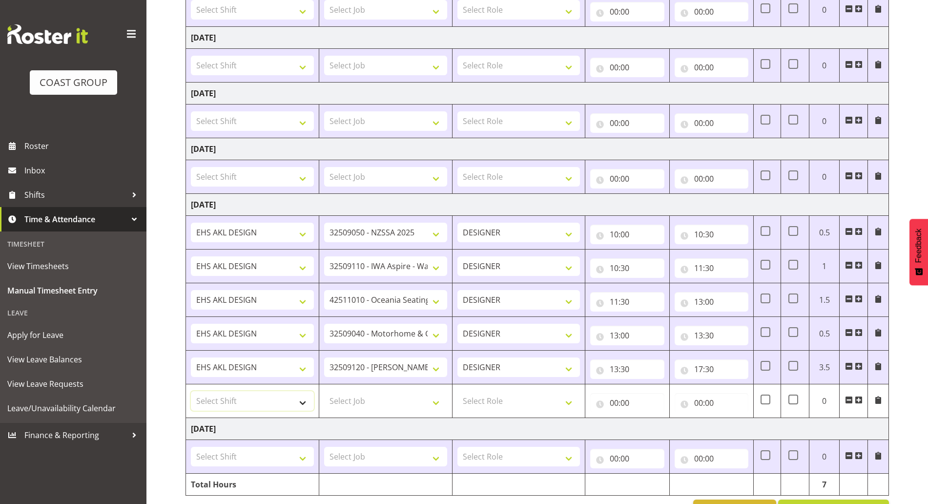
click at [283, 406] on select "Select Shift ABB Collection ABB Delivery AKL Baby Expo AKL Baby Expo Break AKL …" at bounding box center [252, 401] width 123 height 20
select select "1321"
click at [191, 391] on select "Select Shift ABB Collection ABB Delivery AKL Baby Expo AKL Baby Expo Break AKL …" at bounding box center [252, 401] width 123 height 20
drag, startPoint x: 350, startPoint y: 404, endPoint x: 354, endPoint y: 396, distance: 8.7
click at [351, 405] on select "Select Job 1 Carlton Events 1 Carlton Hamilton 1 Carlton Wellington 1 EHS WAREH…" at bounding box center [385, 401] width 123 height 20
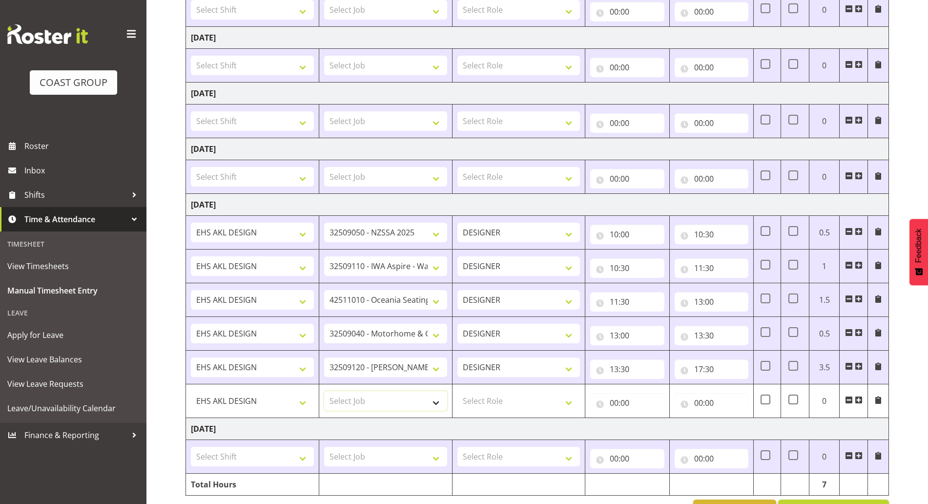
select select "10518"
click at [324, 391] on select "Select Job 1 Carlton Events 1 Carlton Hamilton 1 Carlton Wellington 1 EHS WAREH…" at bounding box center [385, 401] width 123 height 20
click at [490, 405] on select "Select Role DESIGNER Designer" at bounding box center [518, 401] width 123 height 20
select select "215"
click at [457, 391] on select "Select Role DESIGNER Designer" at bounding box center [518, 401] width 123 height 20
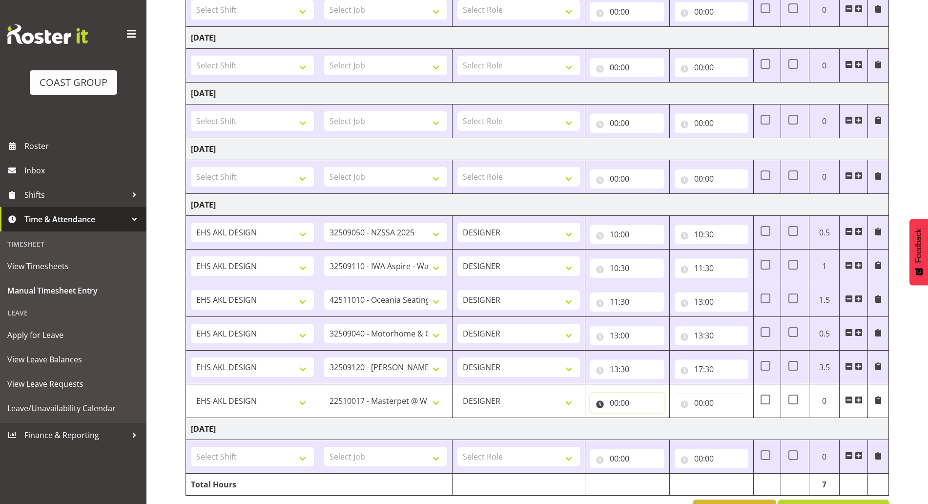
click at [612, 401] on input "00:00" at bounding box center [627, 403] width 74 height 20
drag, startPoint x: 640, startPoint y: 422, endPoint x: 665, endPoint y: 426, distance: 25.8
click at [642, 424] on div "00 01 02 03 04 05 06 07 08 09 10 11 12 13 14 15 16 17 18 19 20 21 22 23 : 00 01…" at bounding box center [668, 430] width 156 height 24
click at [662, 426] on select "00 01 02 03 04 05 06 07 08 09 10 11 12 13 14 15 16 17 18 19 20 21 22 23" at bounding box center [657, 428] width 22 height 20
select select "8"
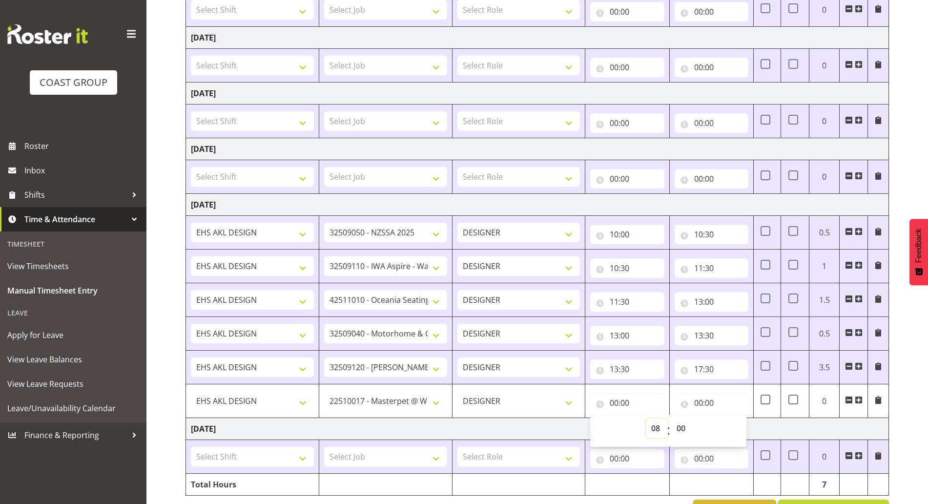
click at [646, 418] on select "00 01 02 03 04 05 06 07 08 09 10 11 12 13 14 15 16 17 18 19 20 21 22 23" at bounding box center [657, 428] width 22 height 20
type input "08:00"
click at [719, 403] on input "00:00" at bounding box center [712, 403] width 74 height 20
click at [741, 435] on select "00 01 02 03 04 05 06 07 08 09 10 11 12 13 14 15 16 17 18 19 20 21 22 23" at bounding box center [741, 428] width 22 height 20
select select "10"
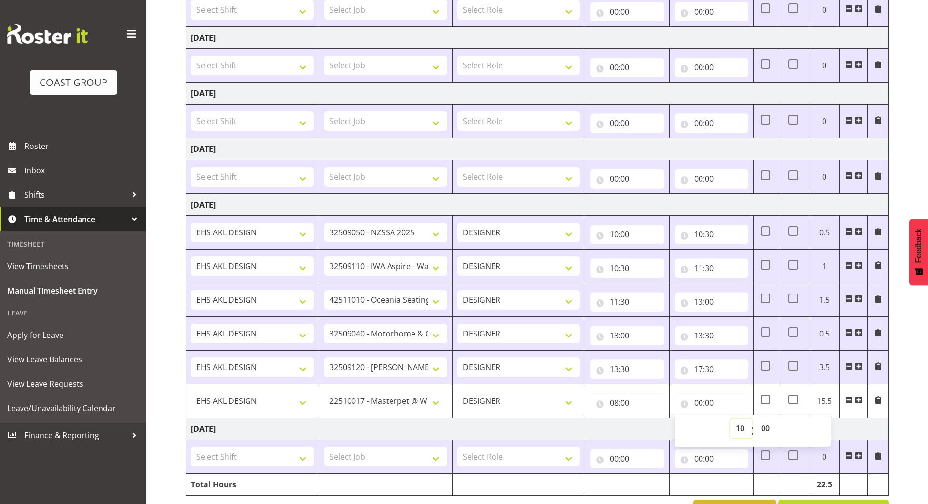
click at [730, 418] on select "00 01 02 03 04 05 06 07 08 09 10 11 12 13 14 15 16 17 18 19 20 21 22 23" at bounding box center [741, 428] width 22 height 20
type input "10:00"
click at [727, 210] on td "Monday 18th August 2025" at bounding box center [537, 205] width 703 height 22
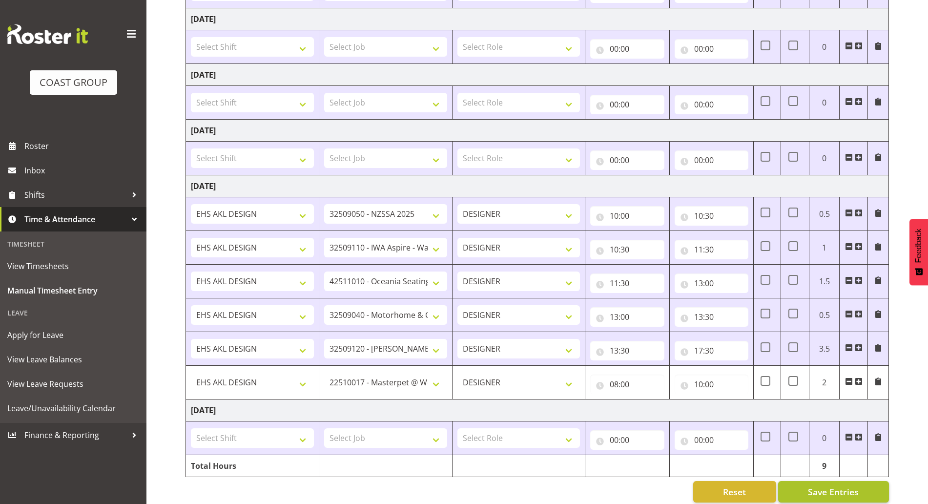
scroll to position [272, 0]
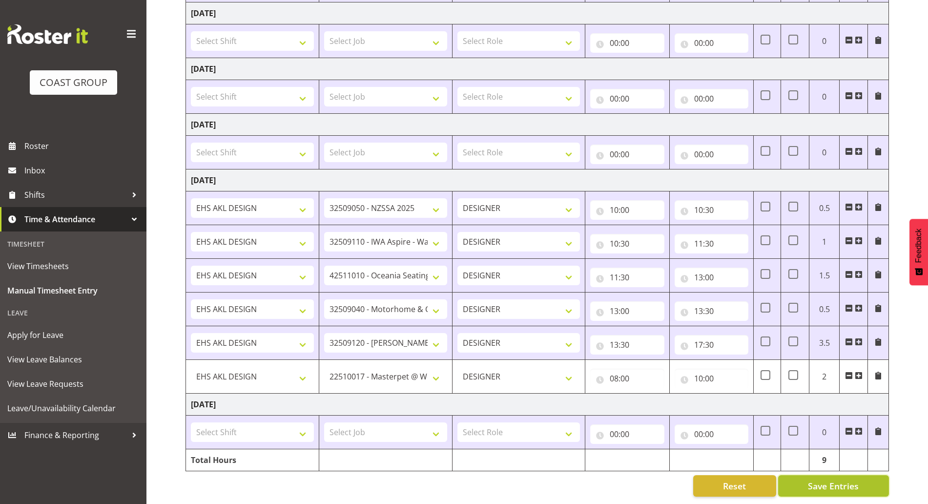
click at [836, 479] on span "Save Entries" at bounding box center [833, 485] width 51 height 13
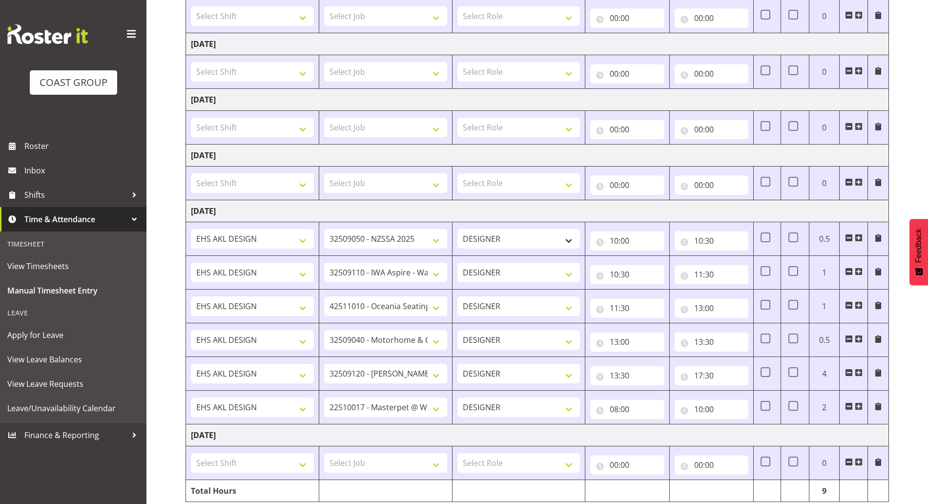
scroll to position [211, 0]
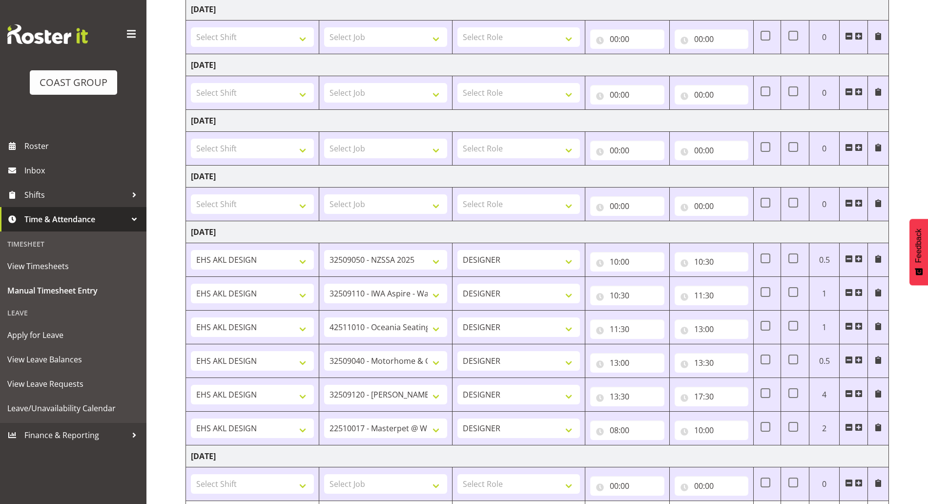
click at [860, 88] on span at bounding box center [859, 92] width 8 height 8
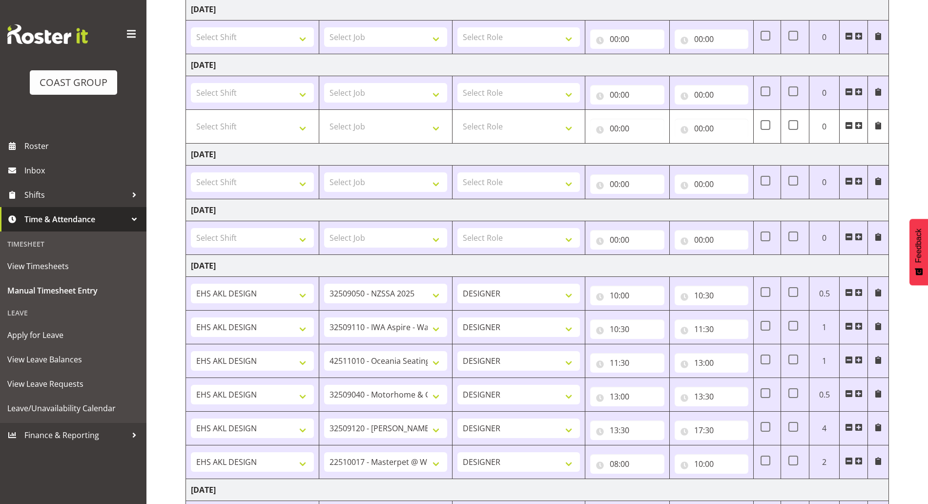
click at [860, 88] on span at bounding box center [859, 92] width 8 height 8
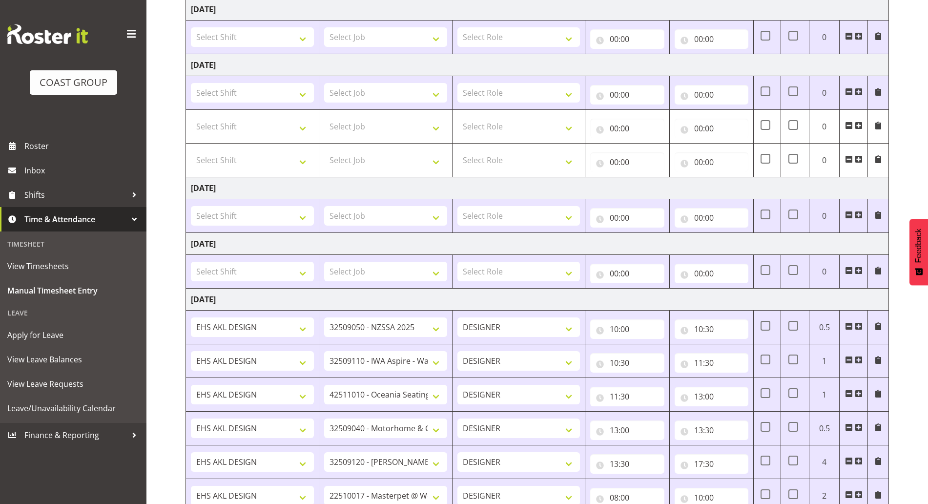
click at [860, 88] on span at bounding box center [859, 92] width 8 height 8
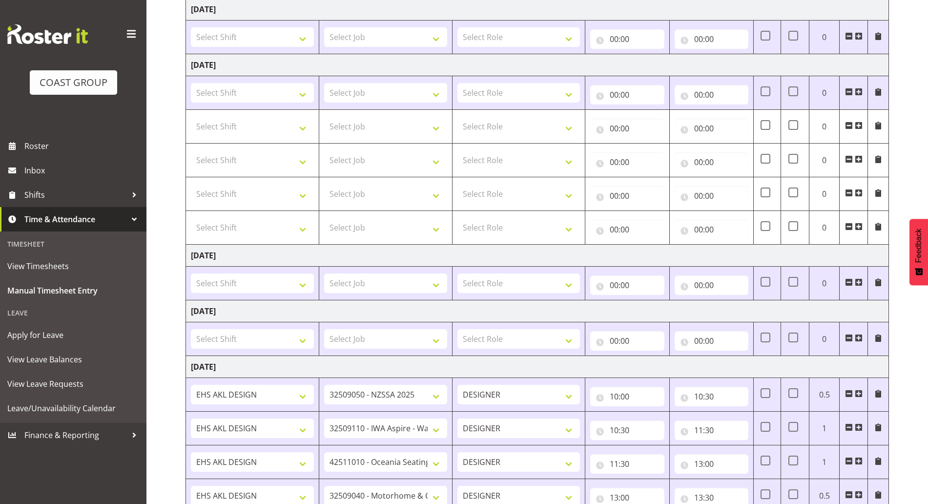
click at [861, 88] on span at bounding box center [859, 92] width 8 height 8
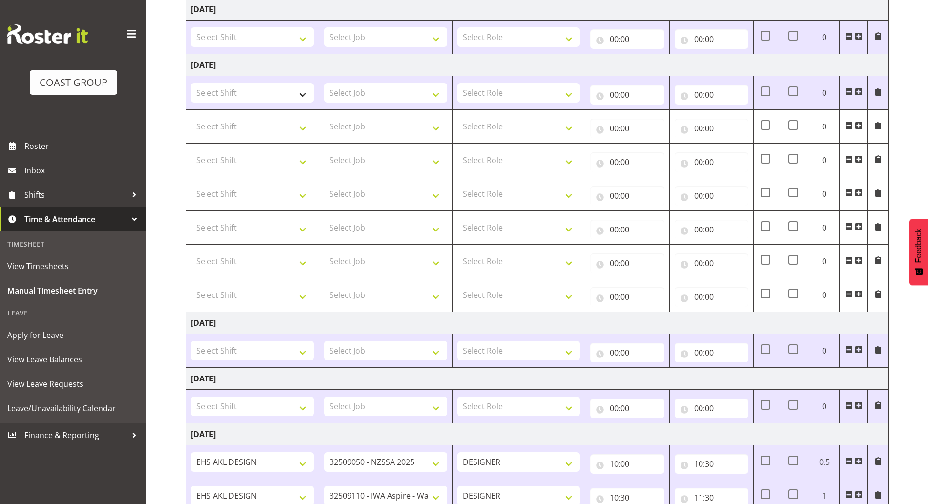
drag, startPoint x: 304, startPoint y: 109, endPoint x: 310, endPoint y: 93, distance: 17.1
click at [305, 107] on td "Select Shift ABB Collection ABB Delivery AKL Baby Expo AKL Baby Expo Break AKL …" at bounding box center [252, 93] width 133 height 34
click at [309, 91] on select "Select Shift ABB Collection ABB Delivery AKL Baby Expo AKL Baby Expo Break AKL …" at bounding box center [252, 93] width 123 height 20
click at [191, 83] on select "Select Shift ABB Collection ABB Delivery AKL Baby Expo AKL Baby Expo Break AKL …" at bounding box center [252, 93] width 123 height 20
click at [265, 94] on select "ABB Collection ABB Delivery AKL Baby Expo AKL Baby Expo Break AKL Baby Expo Loa…" at bounding box center [252, 93] width 123 height 20
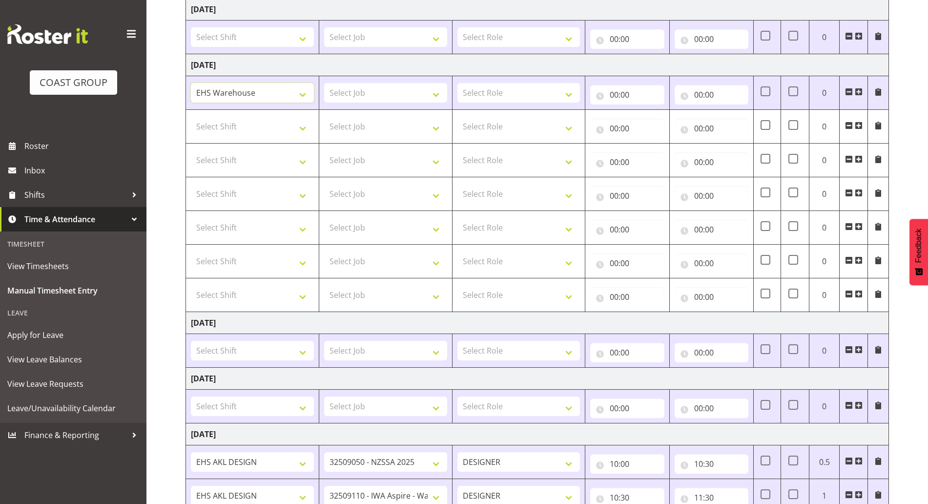
select select "1321"
click at [191, 83] on select "ABB Collection ABB Delivery AKL Baby Expo AKL Baby Expo Break AKL Baby Expo Loa…" at bounding box center [252, 93] width 123 height 20
click at [262, 120] on select "Select Shift ABB Collection ABB Delivery AKL Baby Expo AKL Baby Expo Break AKL …" at bounding box center [252, 127] width 123 height 20
select select "1321"
click at [191, 117] on select "Select Shift ABB Collection ABB Delivery AKL Baby Expo AKL Baby Expo Break AKL …" at bounding box center [252, 127] width 123 height 20
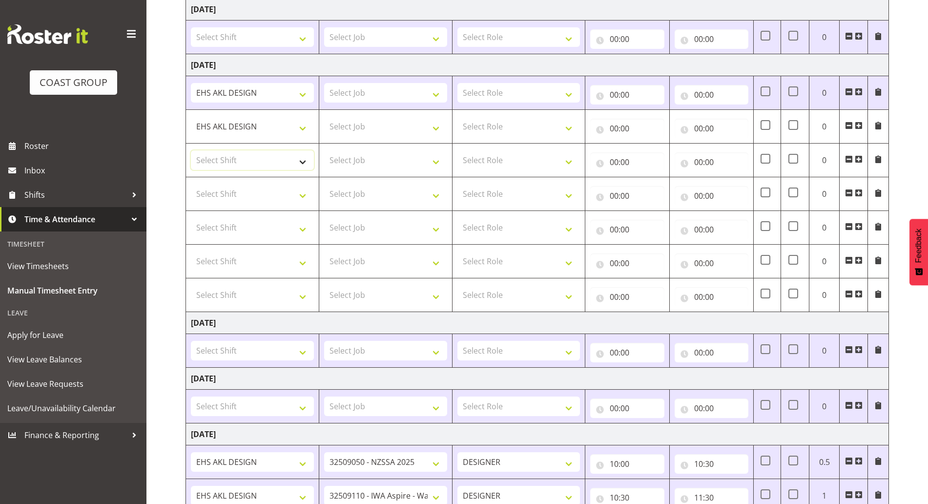
click at [261, 164] on select "Select Shift ABB Collection ABB Delivery AKL Baby Expo AKL Baby Expo Break AKL …" at bounding box center [252, 160] width 123 height 20
select select "1321"
click at [191, 150] on select "Select Shift ABB Collection ABB Delivery AKL Baby Expo AKL Baby Expo Break AKL …" at bounding box center [252, 160] width 123 height 20
click at [275, 177] on td "Select Shift ABB Collection ABB Delivery AKL Baby Expo AKL Baby Expo Break AKL …" at bounding box center [252, 194] width 133 height 34
click at [273, 186] on select "Select Shift ABB Collection ABB Delivery AKL Baby Expo AKL Baby Expo Break AKL …" at bounding box center [252, 194] width 123 height 20
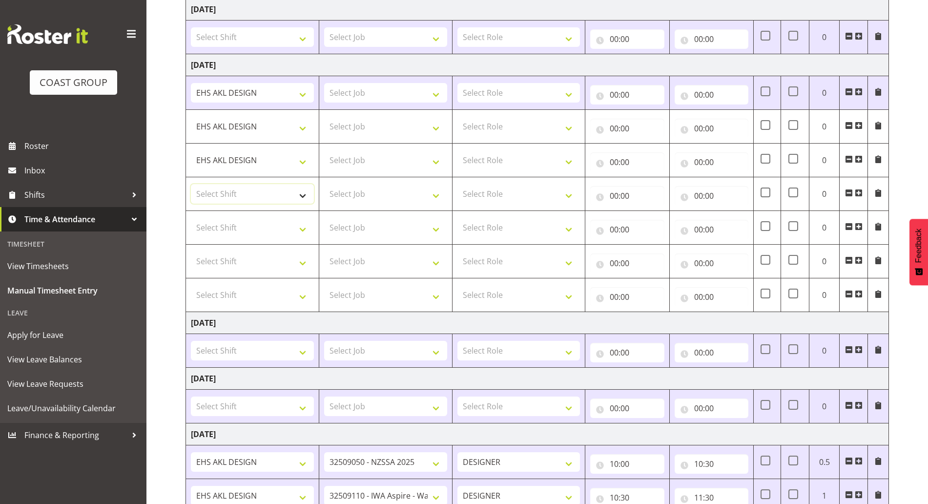
select select "20571"
click at [191, 184] on select "Select Shift ABB Collection ABB Delivery AKL Baby Expo AKL Baby Expo Break AKL …" at bounding box center [252, 194] width 123 height 20
click at [265, 220] on select "Select Shift ABB Collection ABB Delivery AKL Baby Expo AKL Baby Expo Break AKL …" at bounding box center [252, 228] width 123 height 20
select select "1321"
click at [191, 218] on select "Select Shift ABB Collection ABB Delivery AKL Baby Expo AKL Baby Expo Break AKL …" at bounding box center [252, 228] width 123 height 20
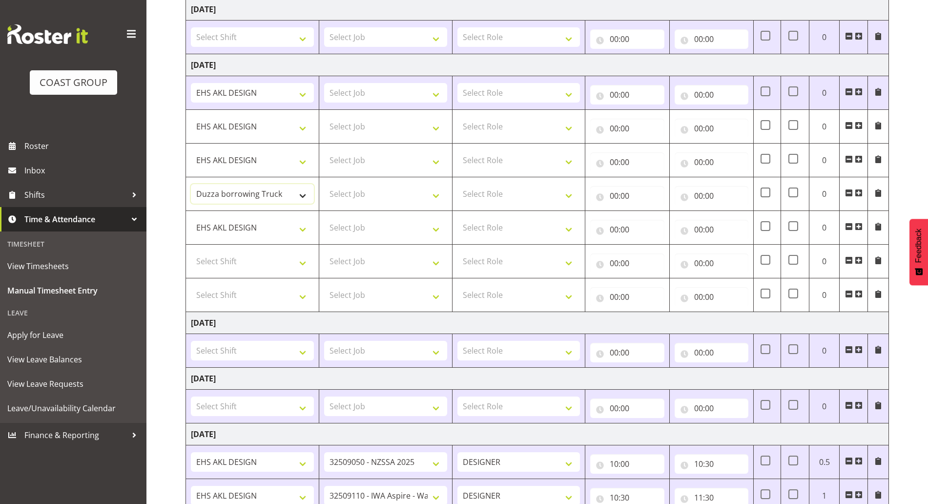
click at [280, 196] on select "ABB Collection ABB Delivery AKL Baby Expo AKL Baby Expo Break AKL Baby Expo Loa…" at bounding box center [252, 194] width 123 height 20
select select "1321"
click at [191, 184] on select "ABB Collection ABB Delivery AKL Baby Expo AKL Baby Expo Break AKL Baby Expo Loa…" at bounding box center [252, 194] width 123 height 20
click at [278, 258] on select "Select Shift ABB Collection ABB Delivery AKL Baby Expo AKL Baby Expo Break AKL …" at bounding box center [252, 261] width 123 height 20
select select "1321"
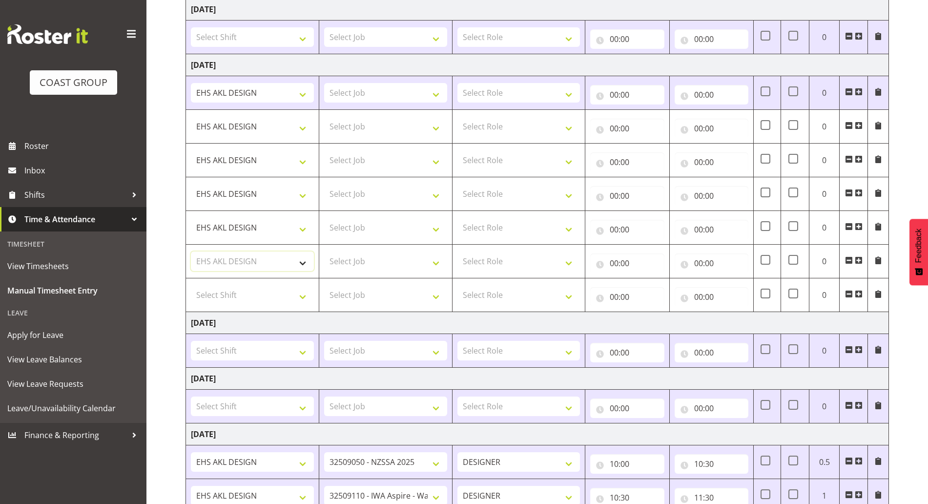
click at [191, 251] on select "Select Shift ABB Collection ABB Delivery AKL Baby Expo AKL Baby Expo Break AKL …" at bounding box center [252, 261] width 123 height 20
drag, startPoint x: 260, startPoint y: 299, endPoint x: 261, endPoint y: 294, distance: 5.4
click at [260, 299] on select "Select Shift ABB Collection ABB Delivery AKL Baby Expo AKL Baby Expo Break AKL …" at bounding box center [252, 295] width 123 height 20
click at [191, 285] on select "Select Shift ABB Collection ABB Delivery AKL Baby Expo AKL Baby Expo Break AKL …" at bounding box center [252, 295] width 123 height 20
click at [261, 301] on select "ABB Collection ABB Delivery AKL Baby Expo AKL Baby Expo Break AKL Baby Expo Loa…" at bounding box center [252, 295] width 123 height 20
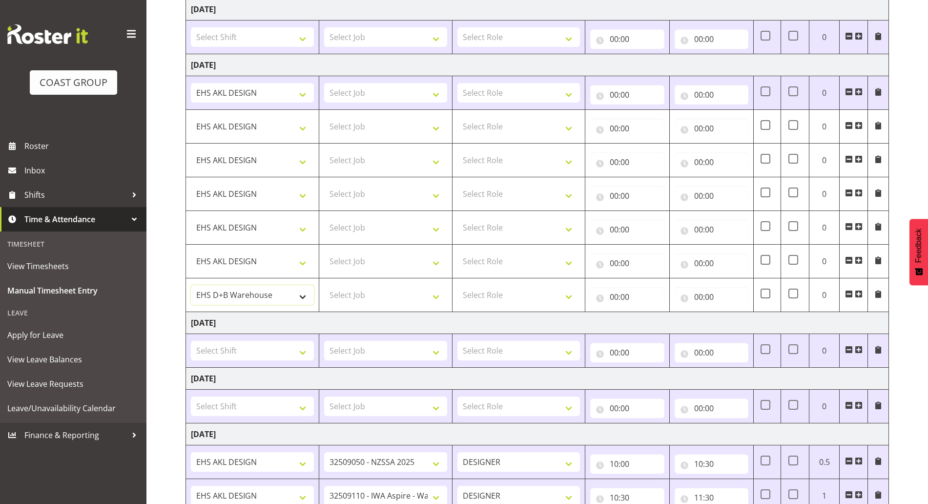
select select "1321"
click at [191, 285] on select "ABB Collection ABB Delivery AKL Baby Expo AKL Baby Expo Break AKL Baby Expo Loa…" at bounding box center [252, 295] width 123 height 20
click at [524, 91] on select "Select Role DESIGNER Designer" at bounding box center [518, 93] width 123 height 20
select select "215"
click at [457, 83] on select "Select Role DESIGNER Designer" at bounding box center [518, 93] width 123 height 20
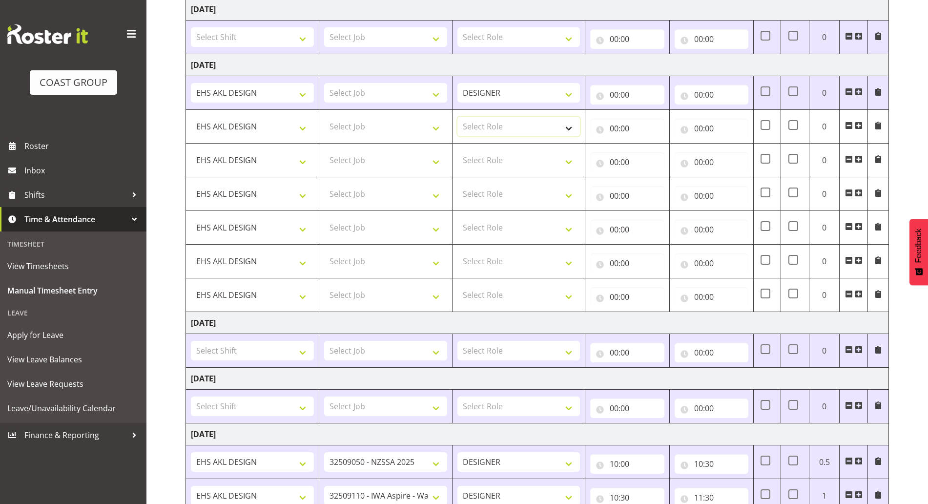
drag, startPoint x: 523, startPoint y: 121, endPoint x: 523, endPoint y: 134, distance: 13.2
click at [523, 121] on select "Select Role DESIGNER Designer" at bounding box center [518, 127] width 123 height 20
select select "215"
click at [457, 117] on select "Select Role DESIGNER Designer" at bounding box center [518, 127] width 123 height 20
drag, startPoint x: 515, startPoint y: 157, endPoint x: 513, endPoint y: 166, distance: 10.1
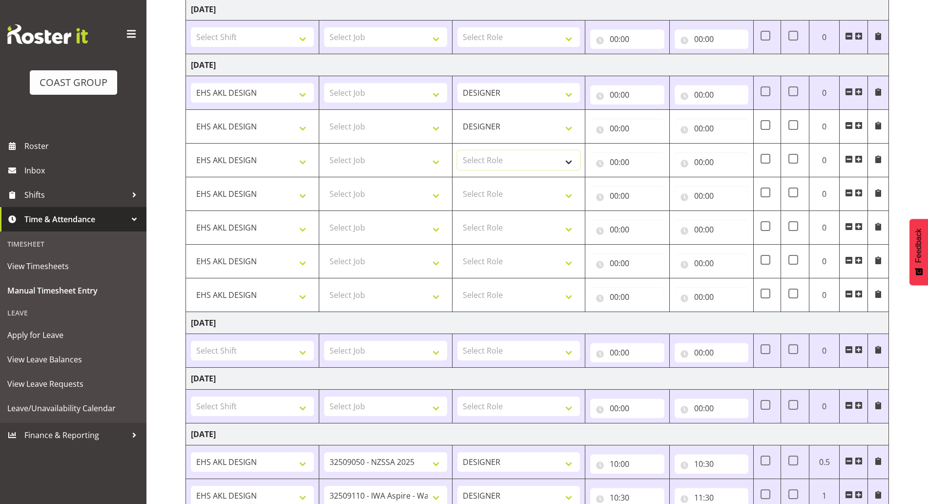
click at [515, 157] on select "Select Role DESIGNER Designer" at bounding box center [518, 160] width 123 height 20
select select "215"
click at [457, 150] on select "Select Role DESIGNER Designer" at bounding box center [518, 160] width 123 height 20
click at [509, 191] on select "Select Role DESIGNER Designer" at bounding box center [518, 194] width 123 height 20
select select "215"
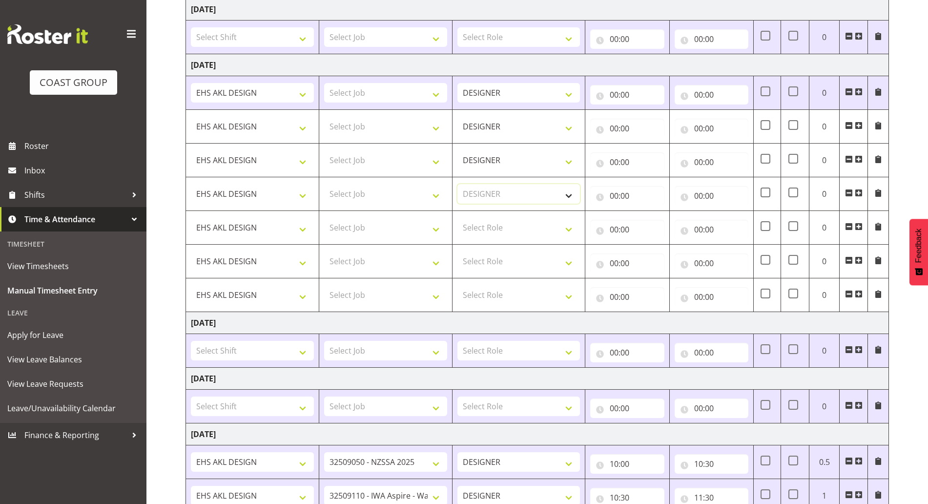
click at [457, 184] on select "Select Role DESIGNER Designer" at bounding box center [518, 194] width 123 height 20
click at [500, 234] on select "Select Role DESIGNER Designer" at bounding box center [518, 228] width 123 height 20
select select "215"
click at [457, 218] on select "Select Role DESIGNER Designer" at bounding box center [518, 228] width 123 height 20
click at [498, 260] on select "Select Role DESIGNER Designer" at bounding box center [518, 261] width 123 height 20
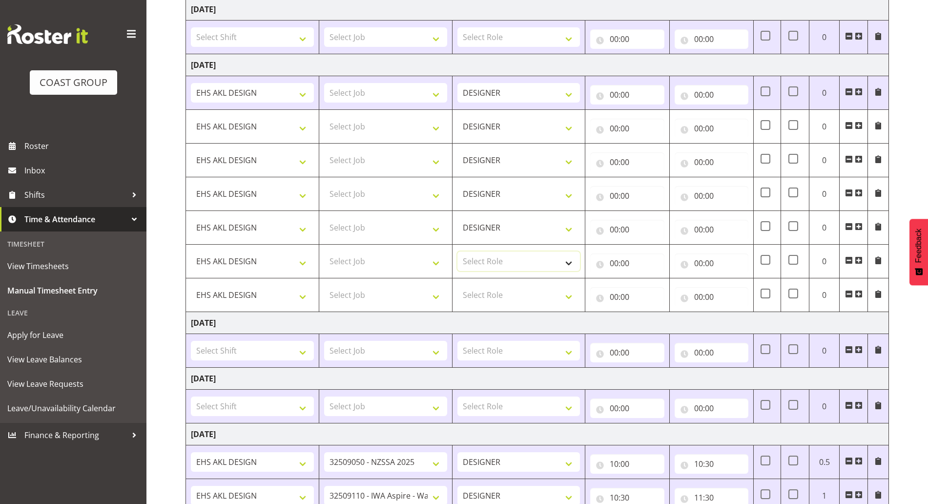
select select "215"
click at [457, 251] on select "Select Role DESIGNER Designer" at bounding box center [518, 261] width 123 height 20
click at [495, 300] on select "Select Role DESIGNER Designer" at bounding box center [518, 295] width 123 height 20
select select "215"
click at [457, 285] on select "Select Role DESIGNER Designer" at bounding box center [518, 295] width 123 height 20
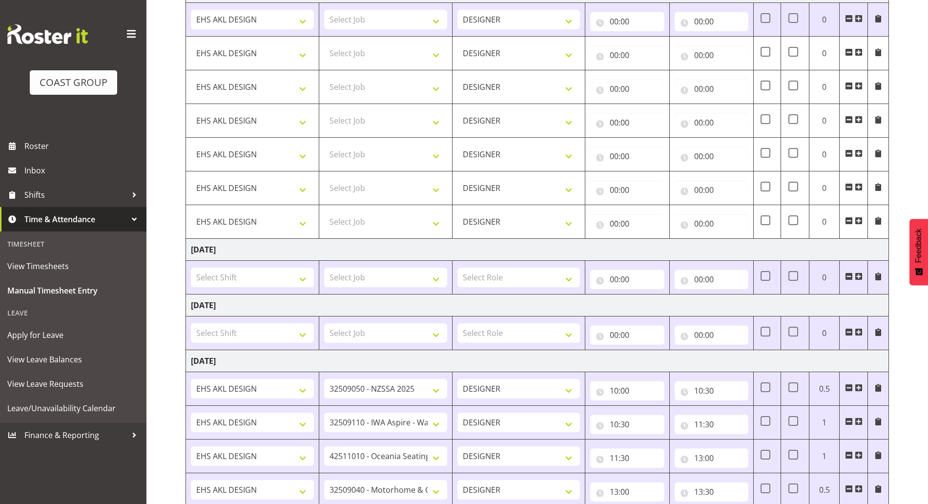
scroll to position [272, 0]
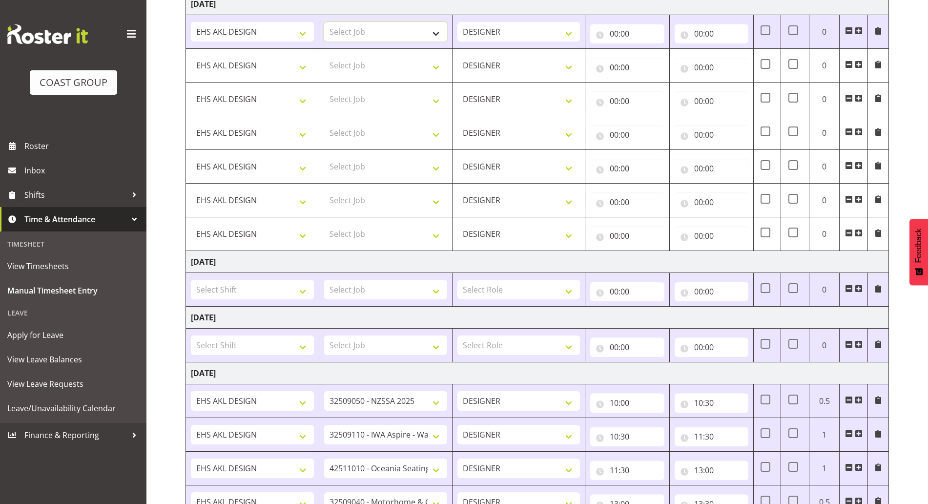
click at [410, 33] on select "Select Job 1 Carlton Events 1 Carlton Hamilton 1 Carlton Wellington 1 EHS WAREH…" at bounding box center [385, 32] width 123 height 20
select select "9134"
click at [324, 22] on select "Select Job 1 Carlton Events 1 Carlton Hamilton 1 Carlton Wellington 1 EHS WAREH…" at bounding box center [385, 32] width 123 height 20
drag, startPoint x: 391, startPoint y: 49, endPoint x: 391, endPoint y: 76, distance: 26.8
click at [391, 51] on td "Select Job 1 Carlton Events 1 Carlton Hamilton 1 Carlton Wellington 1 EHS WAREH…" at bounding box center [385, 66] width 133 height 34
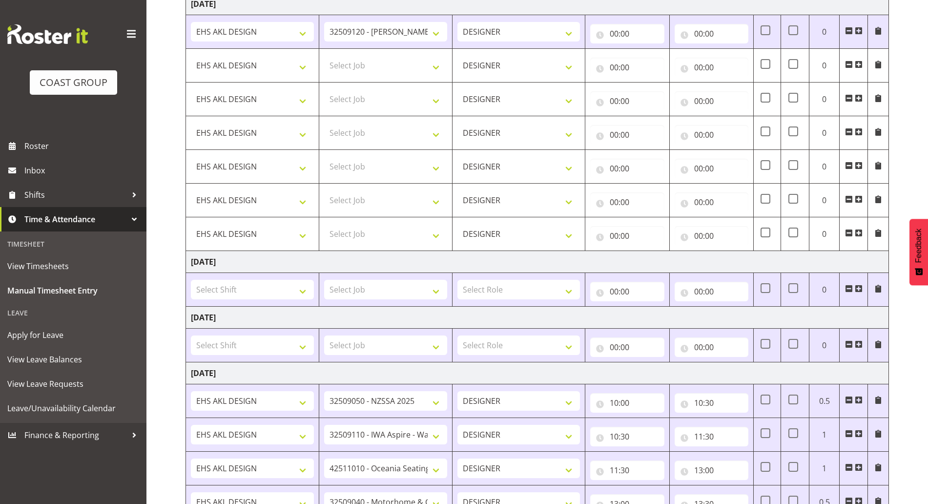
click at [390, 76] on td "Select Job 1 Carlton Events 1 Carlton Hamilton 1 Carlton Wellington 1 EHS WAREH…" at bounding box center [385, 66] width 133 height 34
click at [394, 70] on select "Select Job 1 Carlton Events 1 Carlton Hamilton 1 Carlton Wellington 1 EHS WAREH…" at bounding box center [385, 66] width 123 height 20
select select "10429"
click at [324, 56] on select "Select Job 1 Carlton Events 1 Carlton Hamilton 1 Carlton Wellington 1 EHS WAREH…" at bounding box center [385, 66] width 123 height 20
click at [419, 97] on select "Select Job 1 Carlton Events 1 Carlton Hamilton 1 Carlton Wellington 1 EHS WAREH…" at bounding box center [385, 99] width 123 height 20
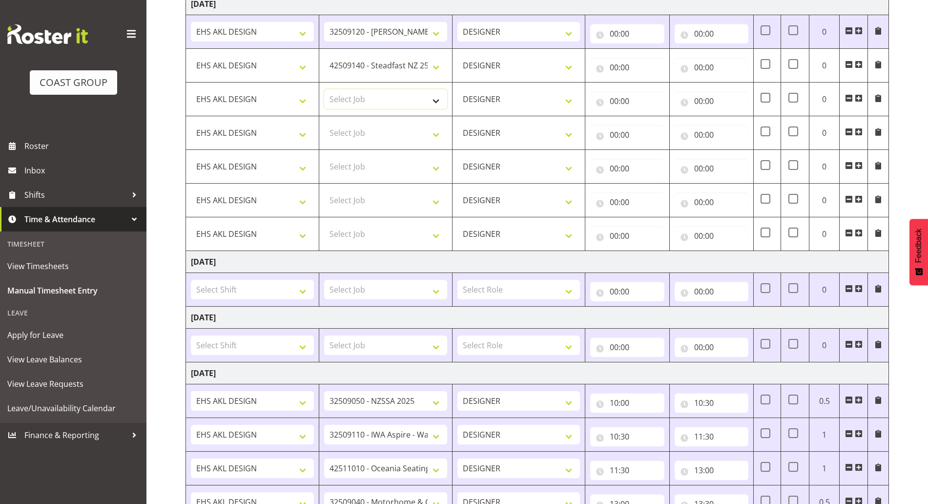
select select "9584"
click at [324, 89] on select "Select Job 1 Carlton Events 1 Carlton Hamilton 1 Carlton Wellington 1 EHS WAREH…" at bounding box center [385, 99] width 123 height 20
drag, startPoint x: 413, startPoint y: 136, endPoint x: 428, endPoint y: 140, distance: 15.2
click at [413, 136] on select "Select Job 1 Carlton Events 1 Carlton Hamilton 1 Carlton Wellington 1 EHS WAREH…" at bounding box center [385, 133] width 123 height 20
select select "9321"
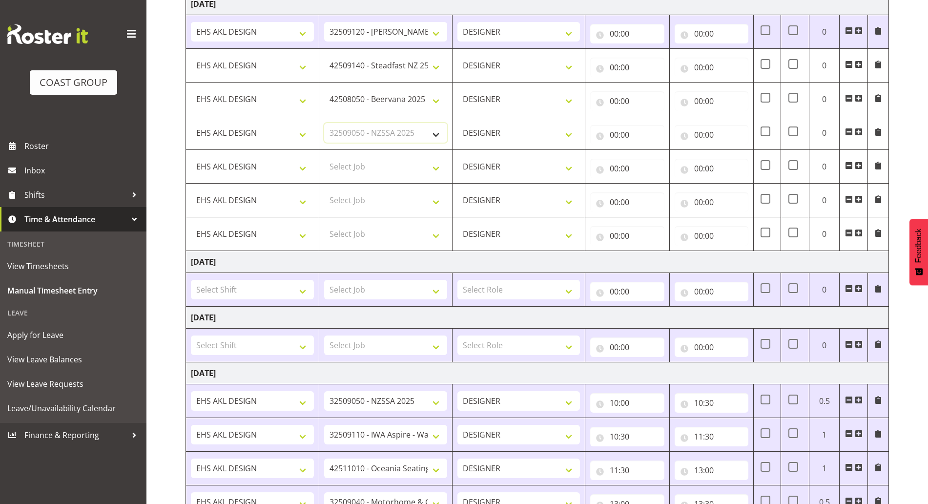
click at [324, 123] on select "Select Job 1 Carlton Events 1 Carlton Hamilton 1 Carlton Wellington 1 EHS WAREH…" at bounding box center [385, 133] width 123 height 20
click at [392, 163] on select "Select Job 1 Carlton Events 1 Carlton Hamilton 1 Carlton Wellington 1 EHS WAREH…" at bounding box center [385, 167] width 123 height 20
click at [403, 170] on select "Select Job 1 Carlton Events 1 Carlton Hamilton 1 Carlton Wellington 1 EHS WAREH…" at bounding box center [385, 167] width 123 height 20
select select "9202"
click at [324, 157] on select "Select Job 1 Carlton Events 1 Carlton Hamilton 1 Carlton Wellington 1 EHS WAREH…" at bounding box center [385, 167] width 123 height 20
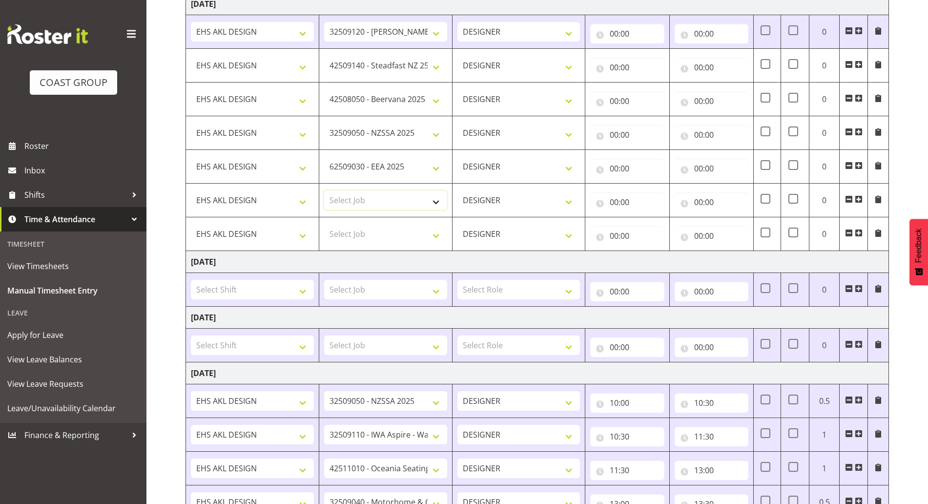
click at [416, 208] on select "Select Job 1 Carlton Events 1 Carlton Hamilton 1 Carlton Wellington 1 EHS WAREH…" at bounding box center [385, 200] width 123 height 20
select select "9816"
click at [324, 190] on select "Select Job 1 Carlton Events 1 Carlton Hamilton 1 Carlton Wellington 1 EHS WAREH…" at bounding box center [385, 200] width 123 height 20
click at [420, 230] on select "Select Job 1 Carlton Events 1 Carlton Hamilton 1 Carlton Wellington 1 EHS WAREH…" at bounding box center [385, 234] width 123 height 20
select select "9797"
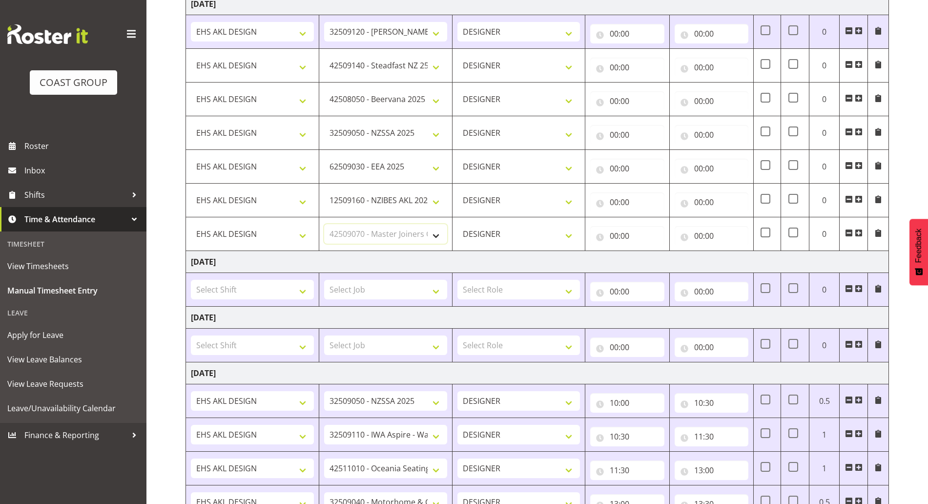
click at [324, 224] on select "Select Job 1 Carlton Events 1 Carlton Hamilton 1 Carlton Wellington 1 EHS WAREH…" at bounding box center [385, 234] width 123 height 20
click at [863, 230] on td at bounding box center [854, 234] width 28 height 34
click at [860, 232] on span at bounding box center [859, 233] width 8 height 8
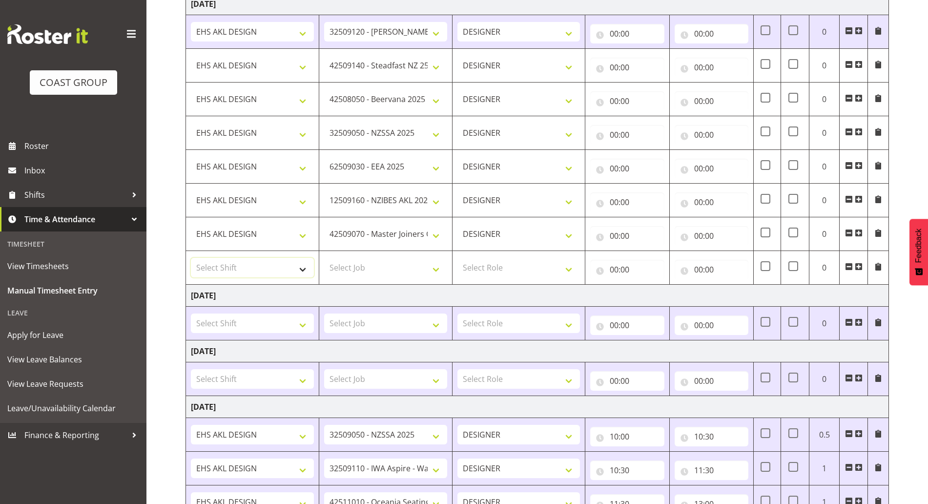
click at [303, 258] on select "Select Shift ABB Collection ABB Delivery AKL Baby Expo AKL Baby Expo Break AKL …" at bounding box center [252, 268] width 123 height 20
select select "1321"
click at [191, 258] on select "Select Shift ABB Collection ABB Delivery AKL Baby Expo AKL Baby Expo Break AKL …" at bounding box center [252, 268] width 123 height 20
click at [534, 272] on select "Select Role DESIGNER Designer" at bounding box center [518, 268] width 123 height 20
select select "215"
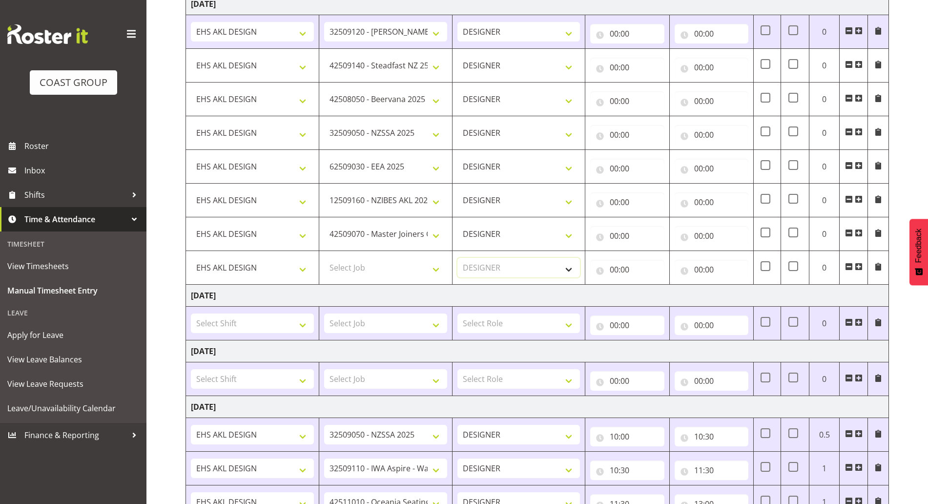
click at [457, 258] on select "Select Role DESIGNER Designer" at bounding box center [518, 268] width 123 height 20
drag, startPoint x: 846, startPoint y: 267, endPoint x: 833, endPoint y: 267, distance: 13.2
click at [846, 267] on span at bounding box center [849, 267] width 8 height 8
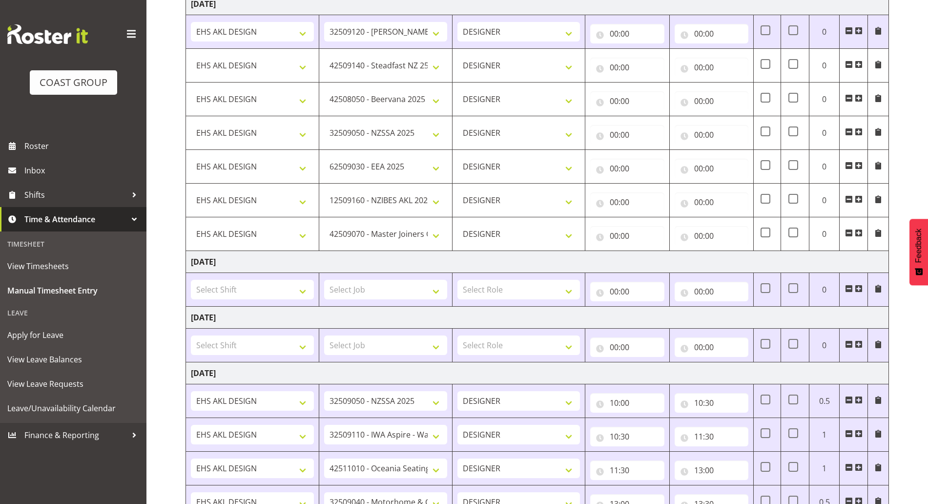
click at [719, 247] on td "00:00 00 01 02 03 04 05 06 07 08 09 10 11 12 13 14 15 16 17 18 19 20 21 22 23 :…" at bounding box center [711, 234] width 84 height 34
click at [723, 232] on input "00:00" at bounding box center [712, 236] width 74 height 20
click at [737, 262] on select "00 01 02 03 04 05 06 07 08 09 10 11 12 13 14 15 16 17 18 19 20 21 22 23" at bounding box center [741, 261] width 22 height 20
select select "18"
click at [730, 251] on select "00 01 02 03 04 05 06 07 08 09 10 11 12 13 14 15 16 17 18 19 20 21 22 23" at bounding box center [741, 261] width 22 height 20
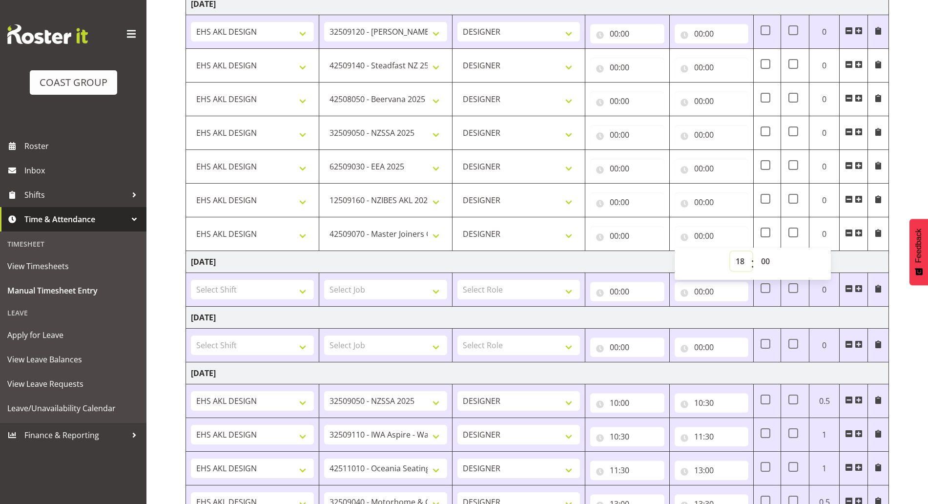
type input "18:00"
click at [631, 234] on input "00:00" at bounding box center [627, 236] width 74 height 20
click at [653, 263] on select "00 01 02 03 04 05 06 07 08 09 10 11 12 13 14 15 16 17 18 19 20 21 22 23" at bounding box center [657, 261] width 22 height 20
click at [731, 232] on input "18:00" at bounding box center [712, 236] width 74 height 20
click at [631, 41] on input "00:00" at bounding box center [627, 34] width 74 height 20
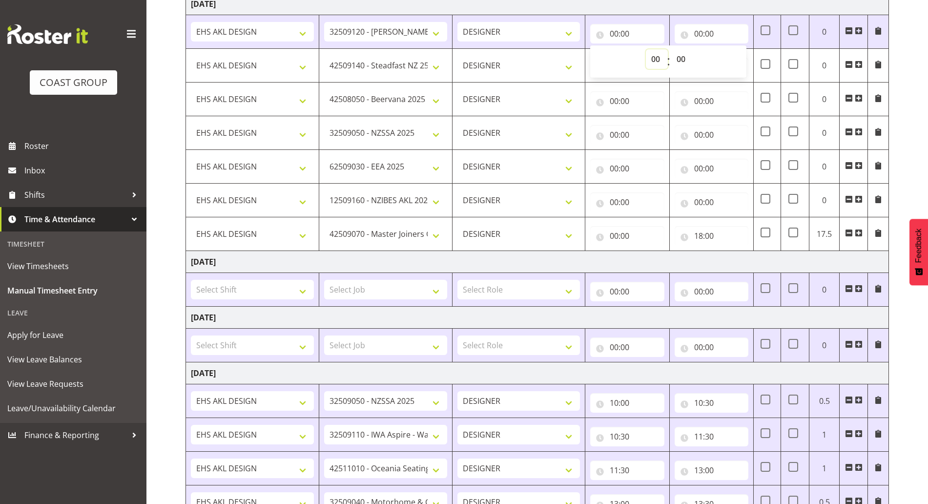
click at [650, 61] on select "00 01 02 03 04 05 06 07 08 09 10 11 12 13 14 15 16 17 18 19 20 21 22 23" at bounding box center [657, 59] width 22 height 20
select select "7"
click at [646, 49] on select "00 01 02 03 04 05 06 07 08 09 10 11 12 13 14 15 16 17 18 19 20 21 22 23" at bounding box center [657, 59] width 22 height 20
type input "07:00"
click at [679, 58] on select "00 01 02 03 04 05 06 07 08 09 10 11 12 13 14 15 16 17 18 19 20 21 22 23 24 25 2…" at bounding box center [682, 59] width 22 height 20
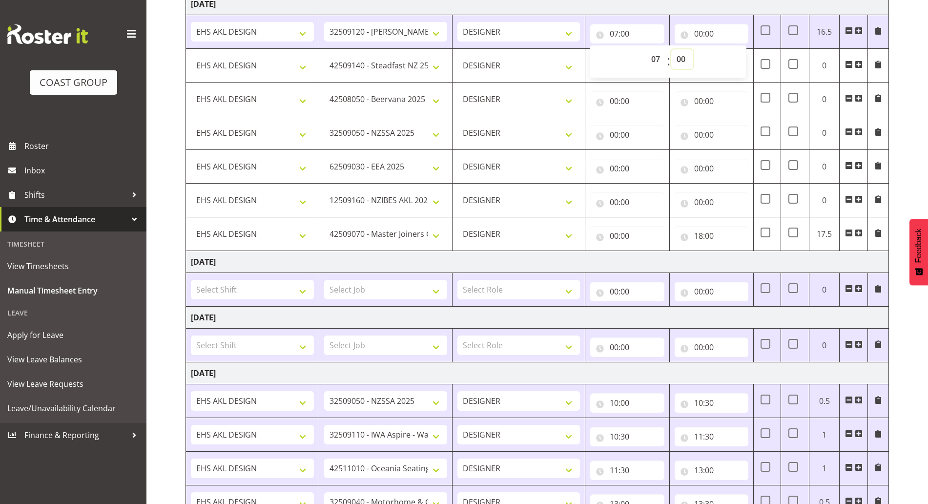
select select "30"
click at [671, 49] on select "00 01 02 03 04 05 06 07 08 09 10 11 12 13 14 15 16 17 18 19 20 21 22 23 24 25 2…" at bounding box center [682, 59] width 22 height 20
type input "07:30"
click at [714, 33] on input "00:00" at bounding box center [712, 34] width 74 height 20
drag, startPoint x: 737, startPoint y: 59, endPoint x: 735, endPoint y: 65, distance: 6.8
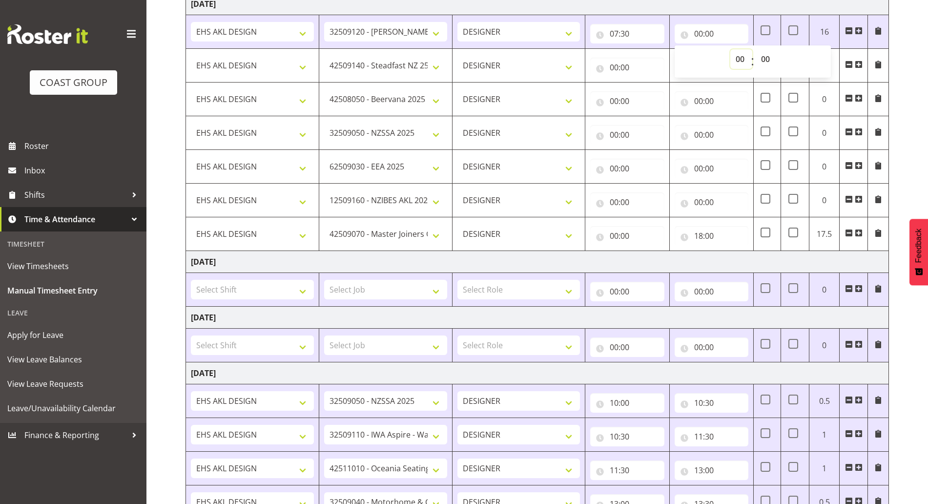
click at [737, 59] on select "00 01 02 03 04 05 06 07 08 09 10 11 12 13 14 15 16 17 18 19 20 21 22 23" at bounding box center [741, 59] width 22 height 20
select select "11"
click at [730, 49] on select "00 01 02 03 04 05 06 07 08 09 10 11 12 13 14 15 16 17 18 19 20 21 22 23" at bounding box center [741, 59] width 22 height 20
type input "11:00"
click at [732, 59] on select "00 01 02 03 04 05 06 07 08 09 10 11 12 13 14 15 16 17 18 19 20 21 22 23" at bounding box center [741, 59] width 22 height 20
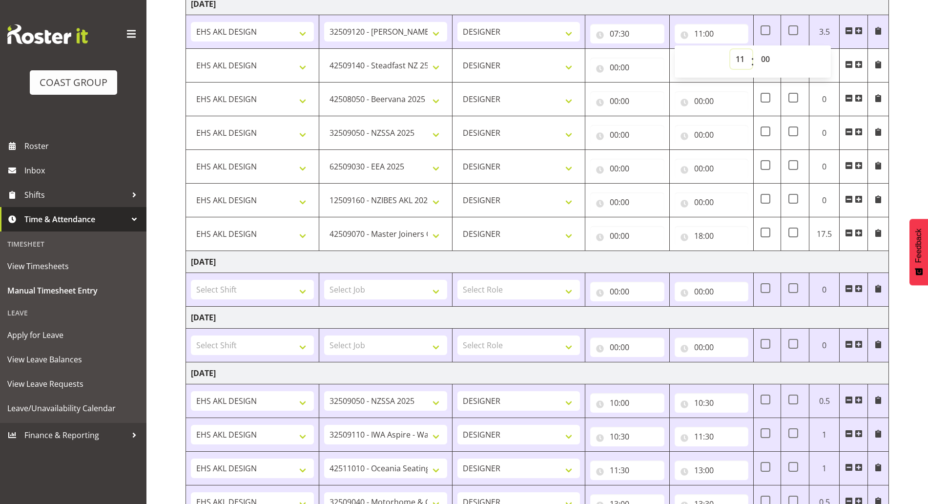
select select "12"
click at [730, 49] on select "00 01 02 03 04 05 06 07 08 09 10 11 12 13 14 15 16 17 18 19 20 21 22 23" at bounding box center [741, 59] width 22 height 20
type input "12:00"
drag, startPoint x: 636, startPoint y: 58, endPoint x: 640, endPoint y: 70, distance: 13.0
click at [636, 59] on input "00:00" at bounding box center [627, 68] width 74 height 20
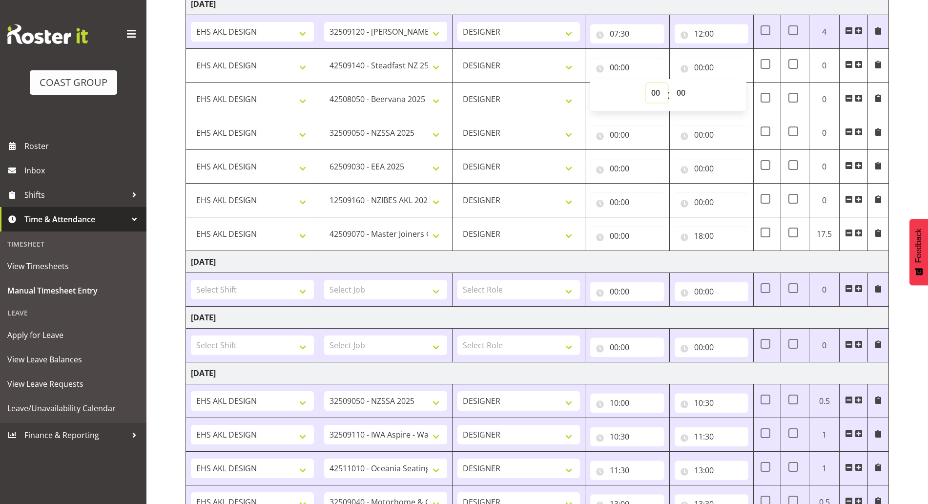
drag, startPoint x: 653, startPoint y: 92, endPoint x: 655, endPoint y: 102, distance: 10.2
click at [653, 92] on select "00 01 02 03 04 05 06 07 08 09 10 11 12 13 14 15 16 17 18 19 20 21 22 23" at bounding box center [657, 93] width 22 height 20
select select "12"
click at [646, 83] on select "00 01 02 03 04 05 06 07 08 09 10 11 12 13 14 15 16 17 18 19 20 21 22 23" at bounding box center [657, 93] width 22 height 20
type input "12:00"
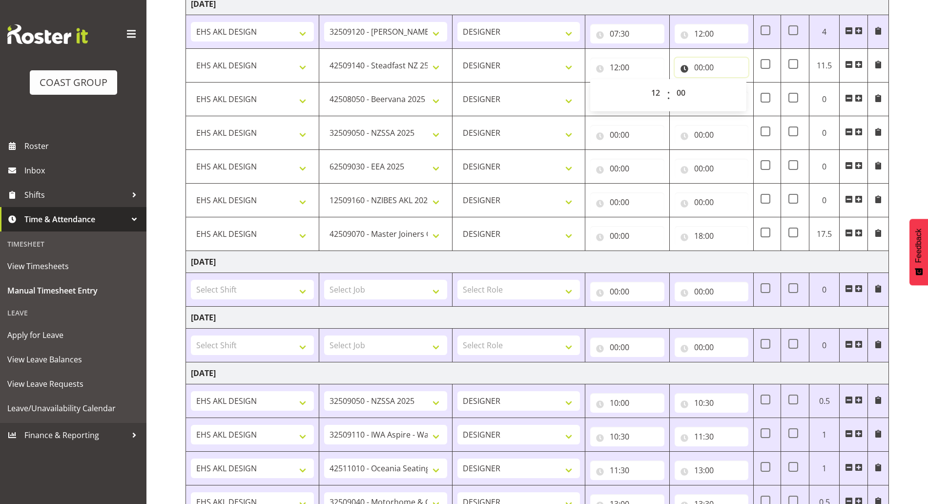
click at [729, 67] on input "00:00" at bounding box center [712, 68] width 74 height 20
click at [737, 88] on select "00 01 02 03 04 05 06 07 08 09 10 11 12 13 14 15 16 17 18 19 20 21 22 23" at bounding box center [741, 93] width 22 height 20
select select "13"
click at [730, 83] on select "00 01 02 03 04 05 06 07 08 09 10 11 12 13 14 15 16 17 18 19 20 21 22 23" at bounding box center [741, 93] width 22 height 20
type input "13:00"
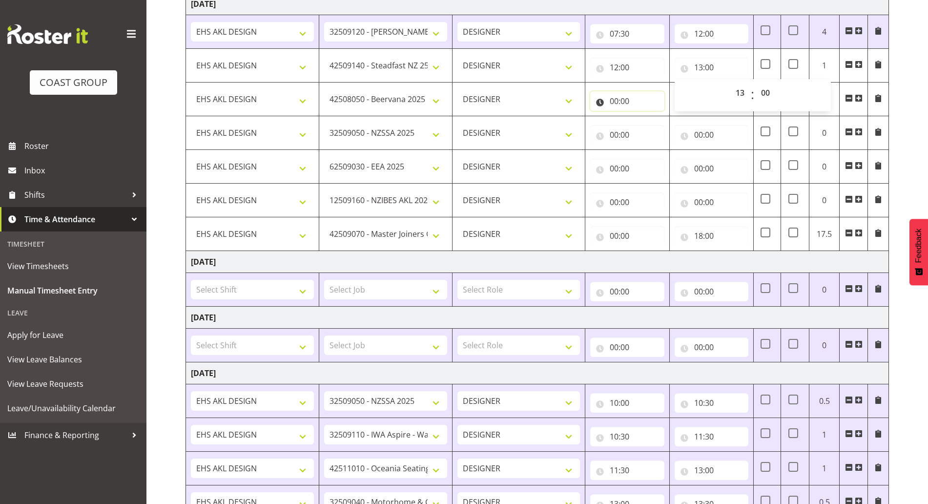
click at [631, 98] on input "00:00" at bounding box center [627, 101] width 74 height 20
click at [732, 26] on input "12:00" at bounding box center [712, 34] width 74 height 20
click at [741, 61] on select "00 01 02 03 04 05 06 07 08 09 10 11 12 13 14 15 16 17 18 19 20 21 22 23" at bounding box center [741, 59] width 22 height 20
select select "13"
click at [730, 49] on select "00 01 02 03 04 05 06 07 08 09 10 11 12 13 14 15 16 17 18 19 20 21 22 23" at bounding box center [741, 59] width 22 height 20
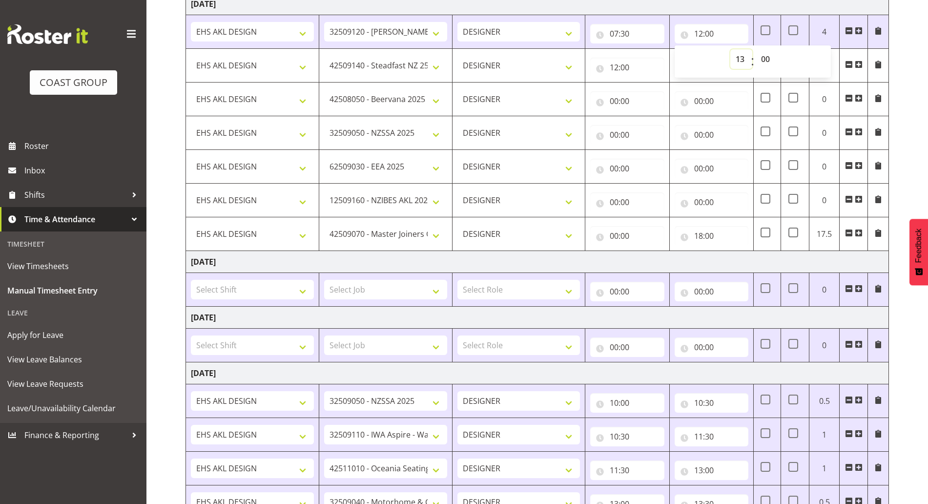
type input "13:00"
click at [627, 60] on input "12:00" at bounding box center [627, 68] width 74 height 20
drag, startPoint x: 654, startPoint y: 91, endPoint x: 649, endPoint y: 100, distance: 9.4
click at [654, 91] on select "00 01 02 03 04 05 06 07 08 09 10 11 12 13 14 15 16 17 18 19 20 21 22 23" at bounding box center [657, 93] width 22 height 20
click at [711, 63] on input "13:00" at bounding box center [712, 68] width 74 height 20
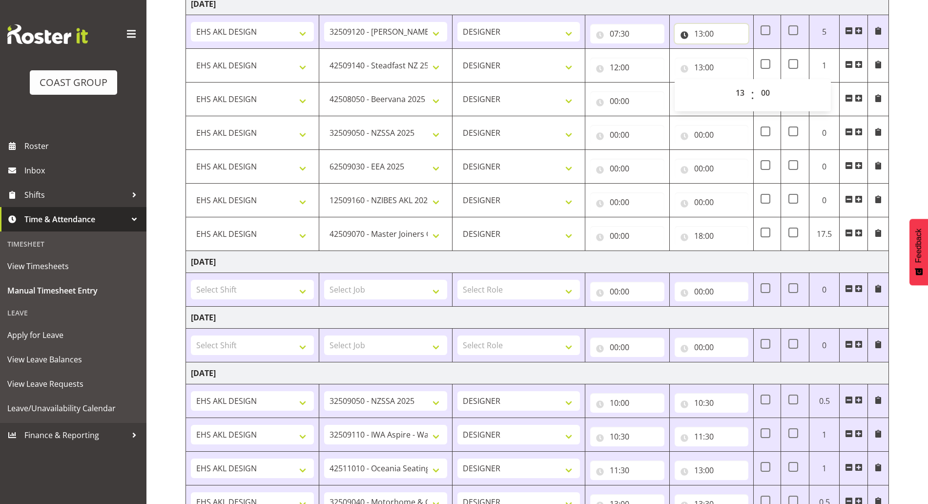
click at [712, 33] on input "13:00" at bounding box center [712, 34] width 74 height 20
click at [641, 58] on input "12:00" at bounding box center [627, 68] width 74 height 20
click at [643, 93] on div "00 01 02 03 04 05 06 07 08 09 10 11 12 13 14 15 16 17 18 19 20 21 22 23 : 00 01…" at bounding box center [668, 95] width 156 height 24
click at [651, 93] on select "00 01 02 03 04 05 06 07 08 09 10 11 12 13 14 15 16 17 18 19 20 21 22 23" at bounding box center [657, 93] width 22 height 20
select select "13"
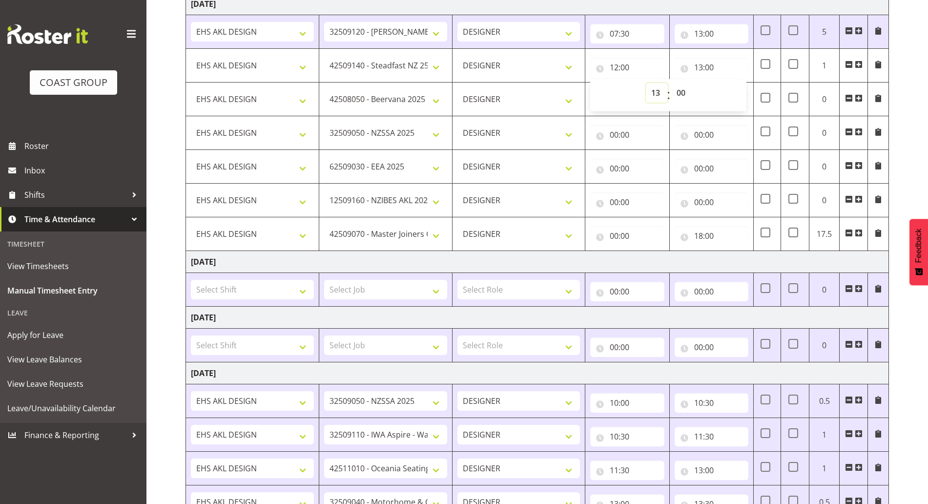
click at [646, 83] on select "00 01 02 03 04 05 06 07 08 09 10 11 12 13 14 15 16 17 18 19 20 21 22 23" at bounding box center [657, 93] width 22 height 20
type input "13:00"
click at [702, 68] on input "13:00" at bounding box center [712, 68] width 74 height 20
click at [762, 90] on select "00 01 02 03 04 05 06 07 08 09 10 11 12 13 14 15 16 17 18 19 20 21 22 23 24 25 2…" at bounding box center [767, 93] width 22 height 20
select select "30"
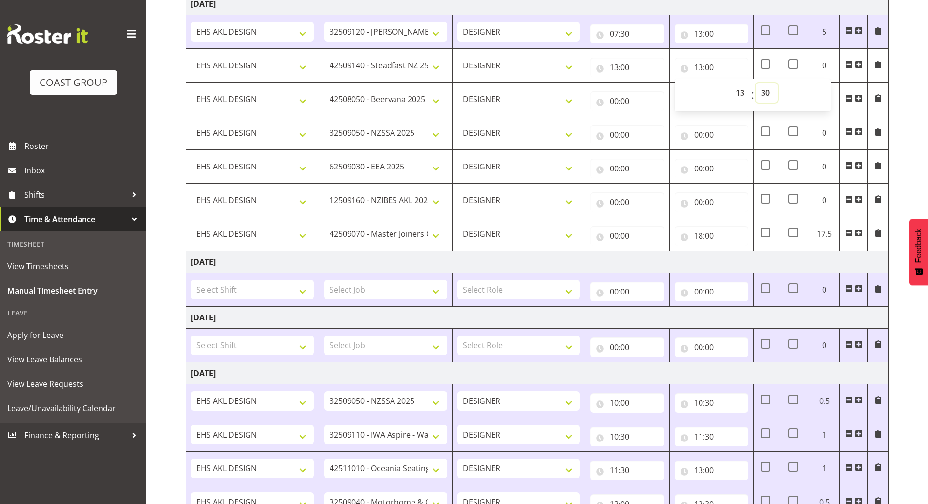
click at [756, 83] on select "00 01 02 03 04 05 06 07 08 09 10 11 12 13 14 15 16 17 18 19 20 21 22 23 24 25 2…" at bounding box center [767, 93] width 22 height 20
type input "13:30"
click at [638, 91] on input "00:00" at bounding box center [627, 101] width 74 height 20
click at [643, 125] on div "00 01 02 03 04 05 06 07 08 09 10 11 12 13 14 15 16 17 18 19 20 21 22 23 : 00 01…" at bounding box center [668, 129] width 156 height 24
click at [648, 132] on select "00 01 02 03 04 05 06 07 08 09 10 11 12 13 14 15 16 17 18 19 20 21 22 23" at bounding box center [657, 127] width 22 height 20
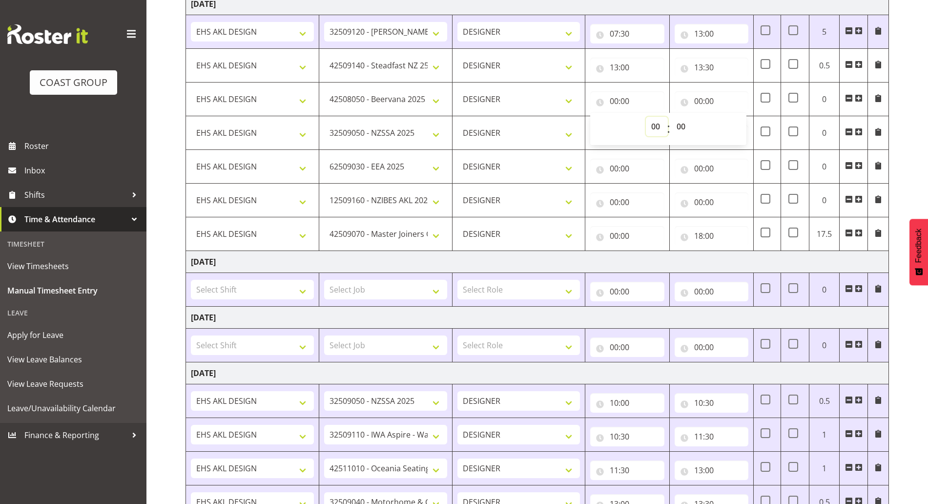
select select "13"
click at [646, 117] on select "00 01 02 03 04 05 06 07 08 09 10 11 12 13 14 15 16 17 18 19 20 21 22 23" at bounding box center [657, 127] width 22 height 20
type input "13:00"
click at [682, 125] on select "00 01 02 03 04 05 06 07 08 09 10 11 12 13 14 15 16 17 18 19 20 21 22 23 24 25 2…" at bounding box center [682, 127] width 22 height 20
select select "30"
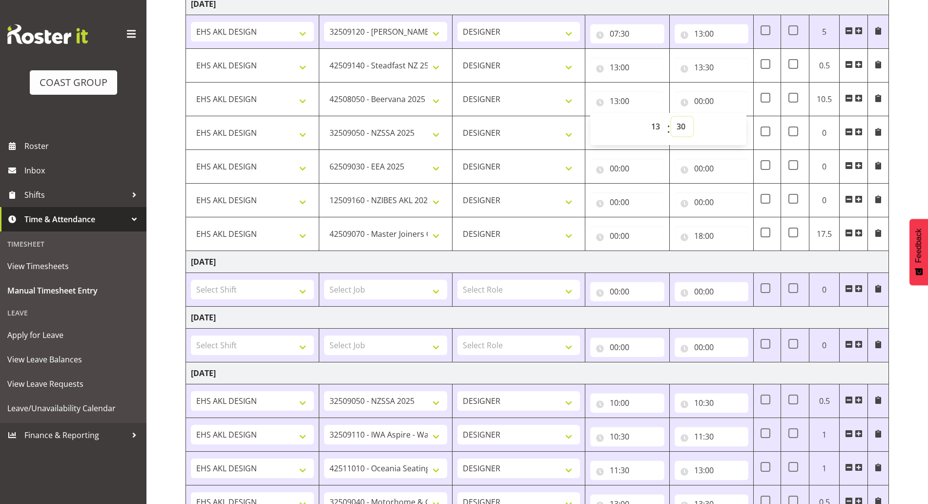
click at [671, 117] on select "00 01 02 03 04 05 06 07 08 09 10 11 12 13 14 15 16 17 18 19 20 21 22 23 24 25 2…" at bounding box center [682, 127] width 22 height 20
type input "13:30"
click at [717, 101] on input "00:00" at bounding box center [712, 101] width 74 height 20
click at [736, 121] on select "00 01 02 03 04 05 06 07 08 09 10 11 12 13 14 15 16 17 18 19 20 21 22 23" at bounding box center [741, 127] width 22 height 20
select select "14"
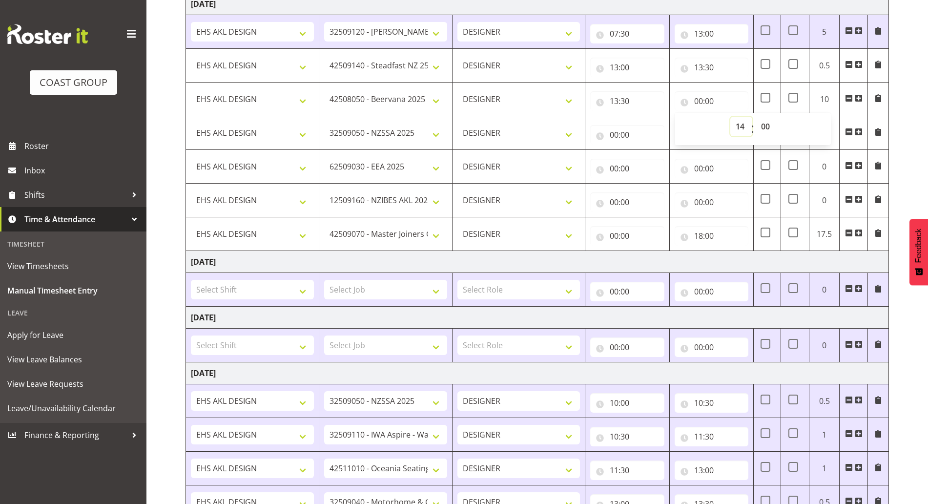
click at [730, 117] on select "00 01 02 03 04 05 06 07 08 09 10 11 12 13 14 15 16 17 18 19 20 21 22 23" at bounding box center [741, 127] width 22 height 20
type input "14:00"
click at [772, 124] on select "00 01 02 03 04 05 06 07 08 09 10 11 12 13 14 15 16 17 18 19 20 21 22 23 24 25 2…" at bounding box center [767, 127] width 22 height 20
select select "30"
click at [756, 117] on select "00 01 02 03 04 05 06 07 08 09 10 11 12 13 14 15 16 17 18 19 20 21 22 23 24 25 2…" at bounding box center [767, 127] width 22 height 20
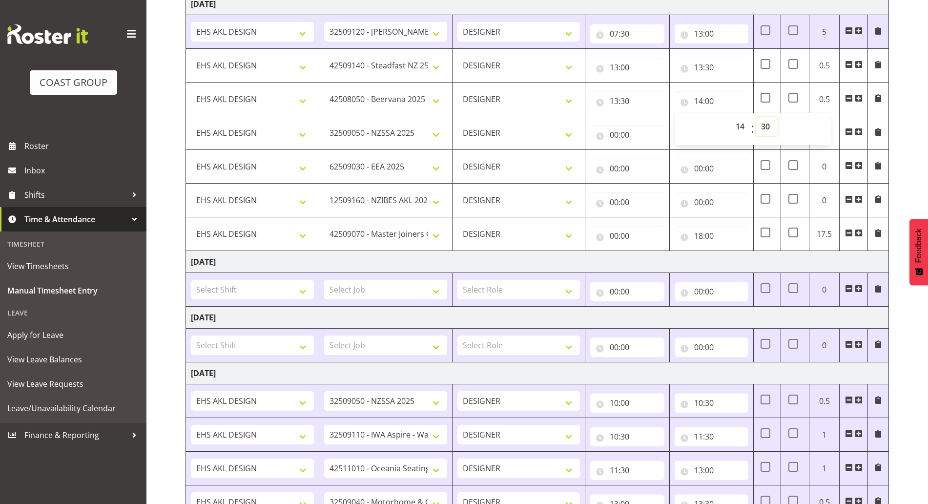
type input "14:30"
click at [639, 125] on input "00:00" at bounding box center [627, 135] width 74 height 20
click at [655, 162] on select "00 01 02 03 04 05 06 07 08 09 10 11 12 13 14 15 16 17 18 19 20 21 22 23" at bounding box center [657, 160] width 22 height 20
select select "14"
click at [646, 150] on select "00 01 02 03 04 05 06 07 08 09 10 11 12 13 14 15 16 17 18 19 20 21 22 23" at bounding box center [657, 160] width 22 height 20
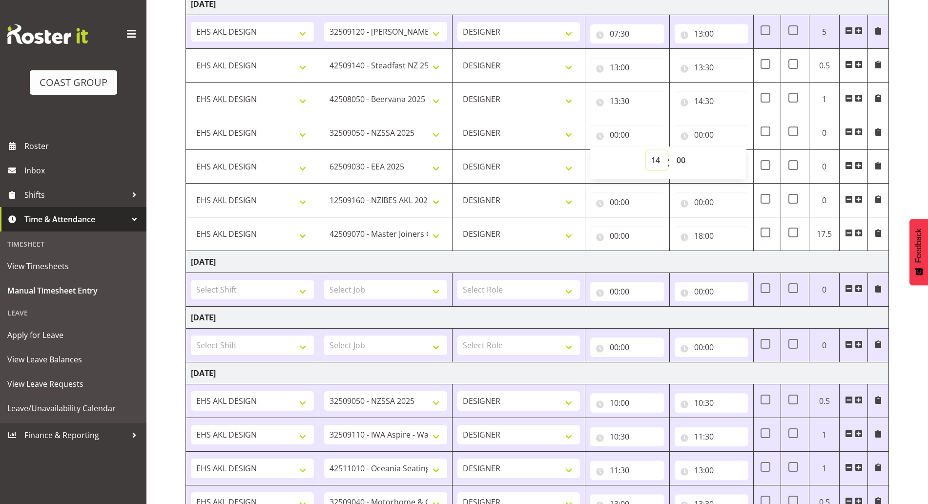
type input "14:00"
click at [688, 158] on select "00 01 02 03 04 05 06 07 08 09 10 11 12 13 14 15 16 17 18 19 20 21 22 23 24 25 2…" at bounding box center [682, 160] width 22 height 20
select select "30"
click at [671, 150] on select "00 01 02 03 04 05 06 07 08 09 10 11 12 13 14 15 16 17 18 19 20 21 22 23 24 25 2…" at bounding box center [682, 160] width 22 height 20
type input "14:30"
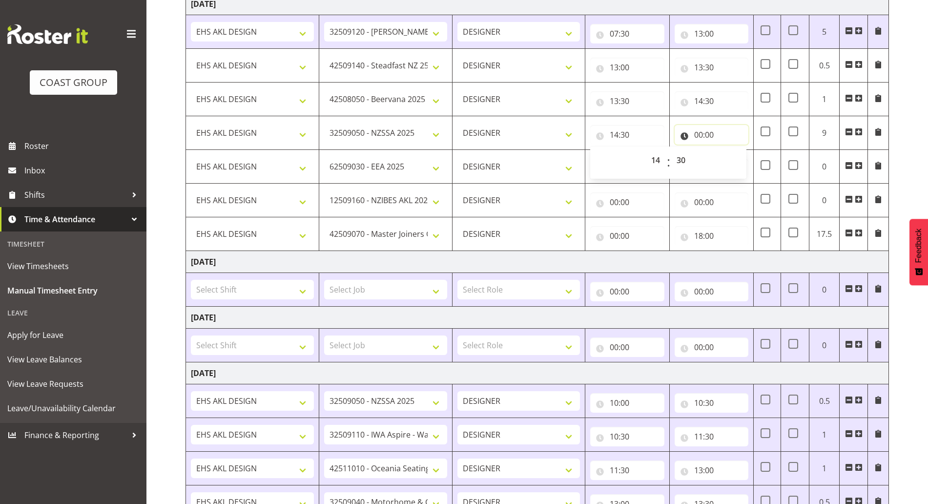
click at [713, 142] on input "00:00" at bounding box center [712, 135] width 74 height 20
click at [738, 157] on select "00 01 02 03 04 05 06 07 08 09 10 11 12 13 14 15 16 17 18 19 20 21 22 23" at bounding box center [741, 160] width 22 height 20
select select "15"
click at [730, 150] on select "00 01 02 03 04 05 06 07 08 09 10 11 12 13 14 15 16 17 18 19 20 21 22 23" at bounding box center [741, 160] width 22 height 20
type input "15:00"
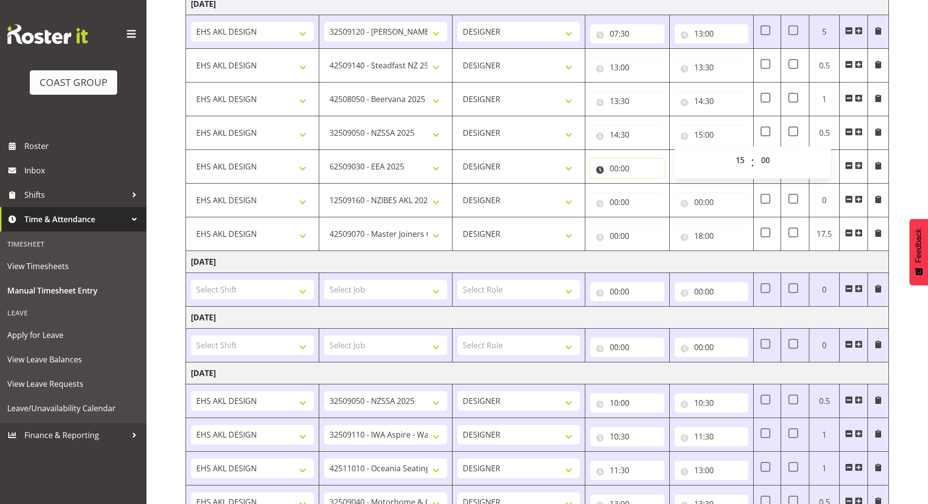
click at [648, 167] on input "00:00" at bounding box center [627, 169] width 74 height 20
click at [659, 203] on select "00 01 02 03 04 05 06 07 08 09 10 11 12 13 14 15 16 17 18 19 20 21 22 23" at bounding box center [657, 194] width 22 height 20
click at [727, 163] on input "00:00" at bounding box center [712, 169] width 74 height 20
click at [626, 166] on input "00:00" at bounding box center [627, 169] width 74 height 20
drag, startPoint x: 646, startPoint y: 194, endPoint x: 649, endPoint y: 200, distance: 7.2
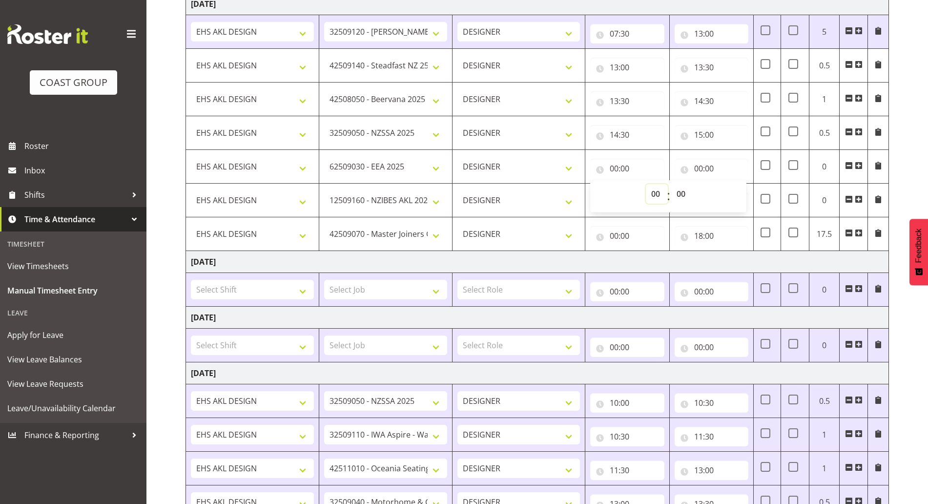
click at [646, 194] on select "00 01 02 03 04 05 06 07 08 09 10 11 12 13 14 15 16 17 18 19 20 21 22 23" at bounding box center [657, 194] width 22 height 20
select select "15"
click at [646, 184] on select "00 01 02 03 04 05 06 07 08 09 10 11 12 13 14 15 16 17 18 19 20 21 22 23" at bounding box center [657, 194] width 22 height 20
type input "15:00"
click at [708, 164] on input "00:00" at bounding box center [712, 169] width 74 height 20
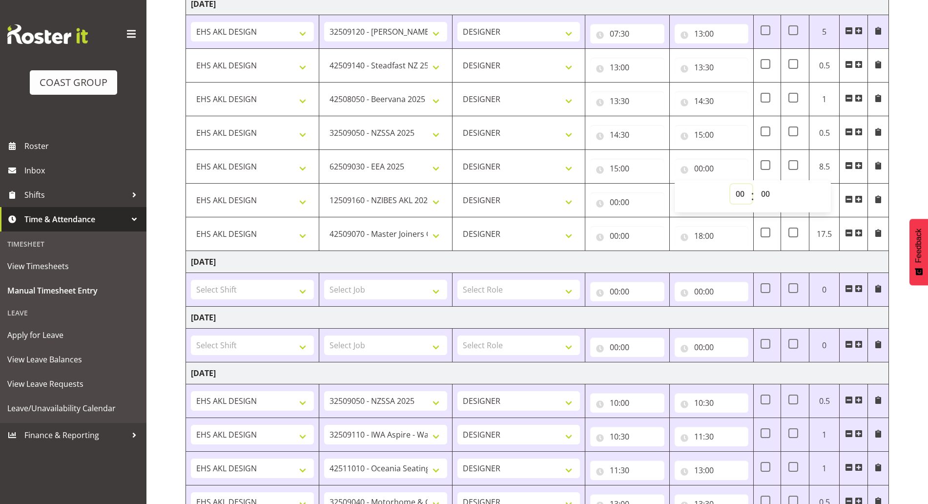
click at [736, 203] on select "00 01 02 03 04 05 06 07 08 09 10 11 12 13 14 15 16 17 18 19 20 21 22 23" at bounding box center [741, 194] width 22 height 20
select select "15"
click at [730, 184] on select "00 01 02 03 04 05 06 07 08 09 10 11 12 13 14 15 16 17 18 19 20 21 22 23" at bounding box center [741, 194] width 22 height 20
type input "15:00"
click at [769, 194] on select "00 01 02 03 04 05 06 07 08 09 10 11 12 13 14 15 16 17 18 19 20 21 22 23 24 25 2…" at bounding box center [767, 194] width 22 height 20
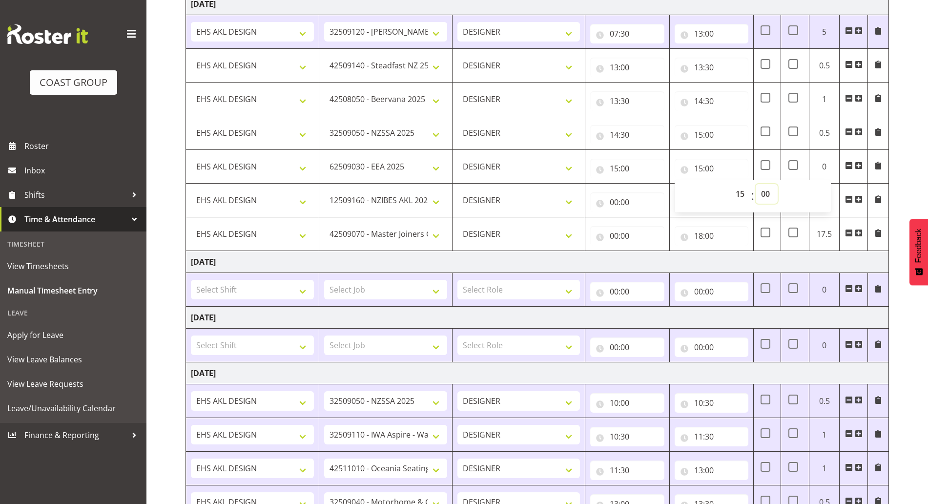
select select "30"
click at [756, 184] on select "00 01 02 03 04 05 06 07 08 09 10 11 12 13 14 15 16 17 18 19 20 21 22 23 24 25 2…" at bounding box center [767, 194] width 22 height 20
type input "15:30"
drag, startPoint x: 635, startPoint y: 197, endPoint x: 638, endPoint y: 201, distance: 5.0
click at [635, 197] on input "00:00" at bounding box center [627, 202] width 74 height 20
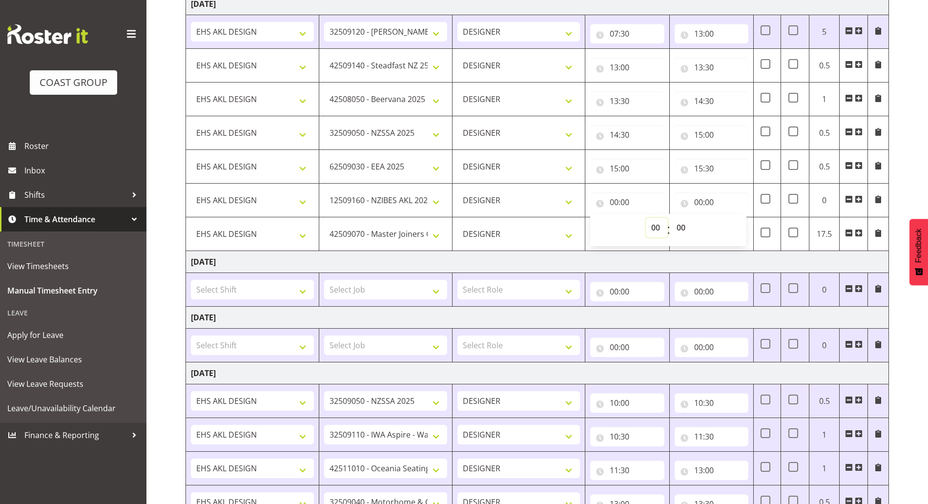
drag, startPoint x: 646, startPoint y: 219, endPoint x: 660, endPoint y: 228, distance: 17.1
click at [646, 221] on select "00 01 02 03 04 05 06 07 08 09 10 11 12 13 14 15 16 17 18 19 20 21 22 23" at bounding box center [657, 228] width 22 height 20
select select "15"
click at [646, 218] on select "00 01 02 03 04 05 06 07 08 09 10 11 12 13 14 15 16 17 18 19 20 21 22 23" at bounding box center [657, 228] width 22 height 20
type input "15:00"
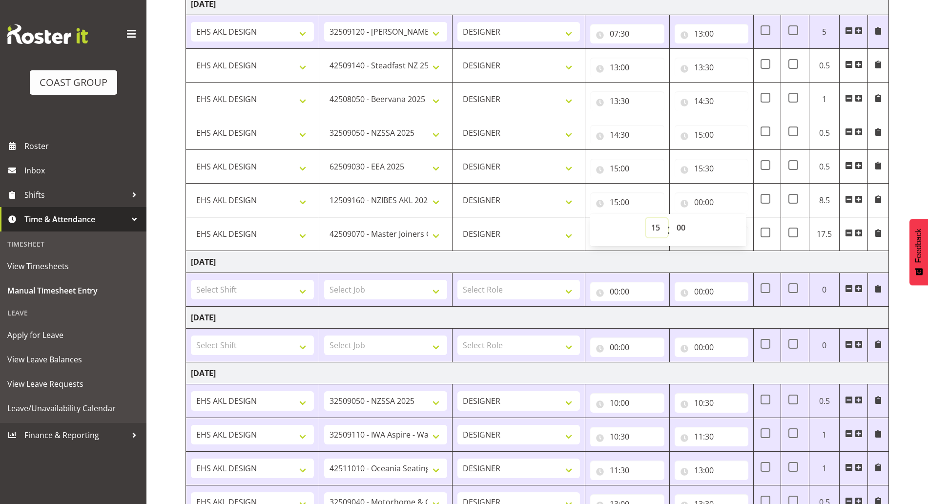
click at [663, 230] on select "00 01 02 03 04 05 06 07 08 09 10 11 12 13 14 15 16 17 18 19 20 21 22 23" at bounding box center [657, 228] width 22 height 20
click at [613, 254] on td "Saturday 16th August 2025" at bounding box center [537, 262] width 703 height 22
click at [622, 234] on input "00:00" at bounding box center [627, 236] width 74 height 20
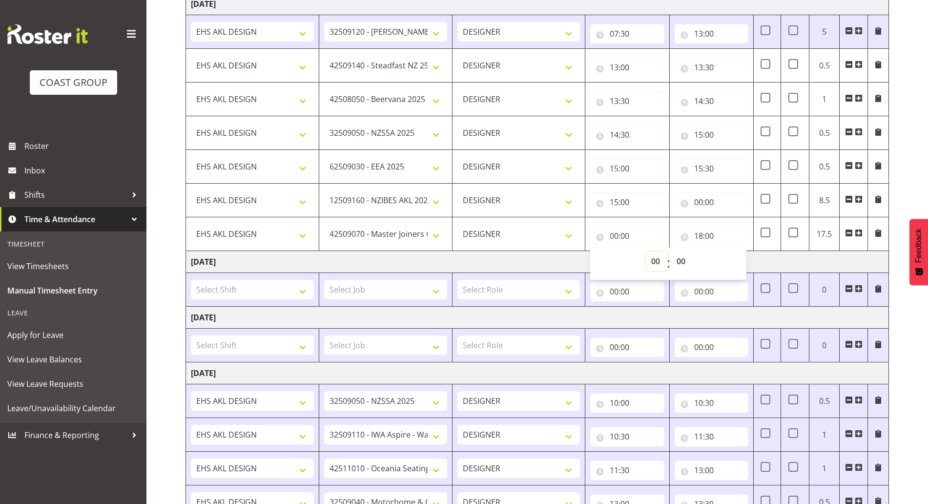
drag, startPoint x: 652, startPoint y: 265, endPoint x: 655, endPoint y: 278, distance: 13.9
click at [652, 264] on select "00 01 02 03 04 05 06 07 08 09 10 11 12 13 14 15 16 17 18 19 20 21 22 23" at bounding box center [657, 261] width 22 height 20
select select "17"
click at [646, 251] on select "00 01 02 03 04 05 06 07 08 09 10 11 12 13 14 15 16 17 18 19 20 21 22 23" at bounding box center [657, 261] width 22 height 20
type input "17:00"
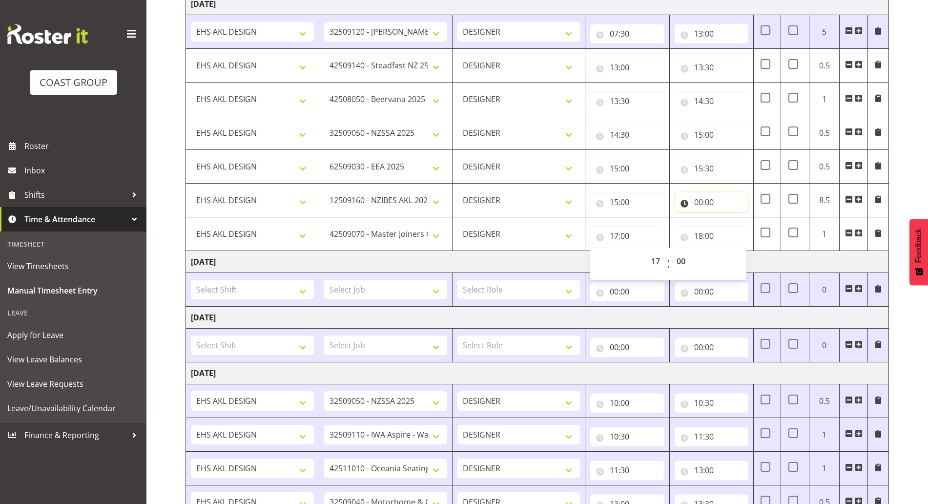
click at [716, 208] on input "00:00" at bounding box center [712, 202] width 74 height 20
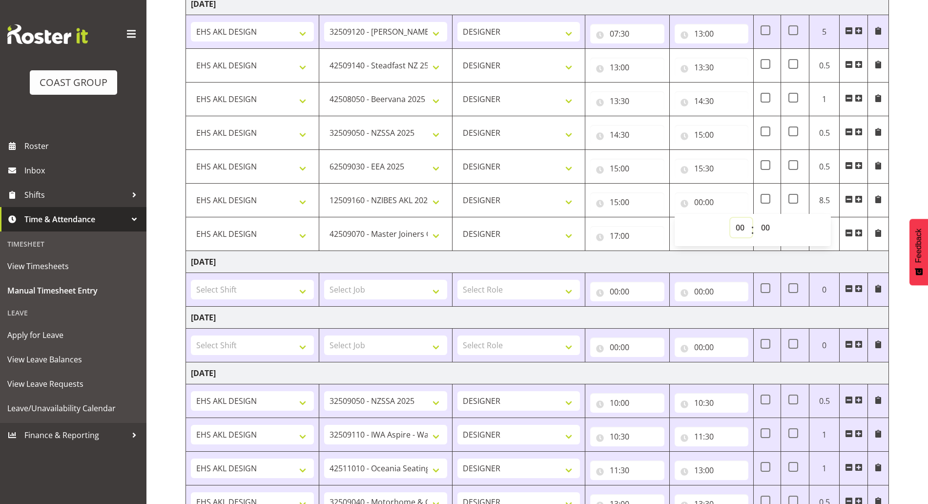
click at [736, 227] on select "00 01 02 03 04 05 06 07 08 09 10 11 12 13 14 15 16 17 18 19 20 21 22 23" at bounding box center [741, 228] width 22 height 20
select select "17"
click at [730, 218] on select "00 01 02 03 04 05 06 07 08 09 10 11 12 13 14 15 16 17 18 19 20 21 22 23" at bounding box center [741, 228] width 22 height 20
type input "17:00"
click at [638, 208] on input "15:00" at bounding box center [627, 202] width 74 height 20
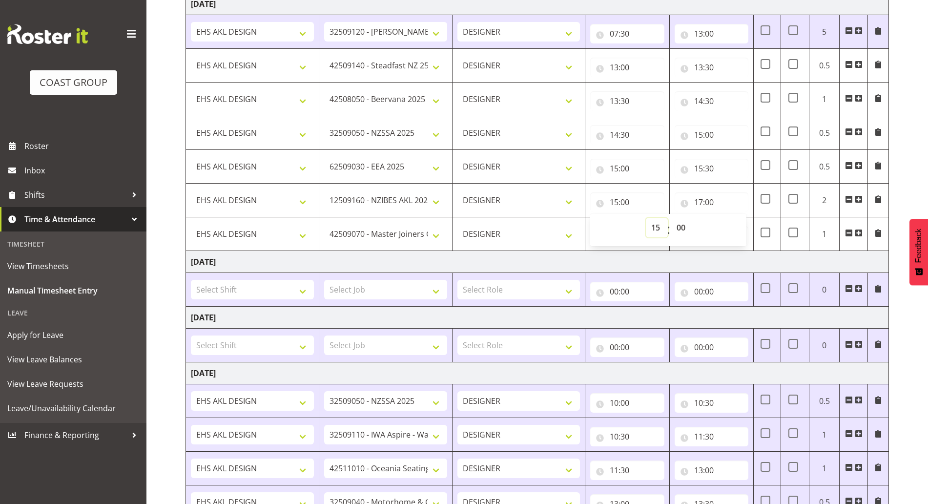
click at [659, 231] on select "00 01 02 03 04 05 06 07 08 09 10 11 12 13 14 15 16 17 18 19 20 21 22 23" at bounding box center [657, 228] width 22 height 20
select select "16"
click at [646, 218] on select "00 01 02 03 04 05 06 07 08 09 10 11 12 13 14 15 16 17 18 19 20 21 22 23" at bounding box center [657, 228] width 22 height 20
type input "16:00"
click at [717, 169] on input "15:30" at bounding box center [712, 169] width 74 height 20
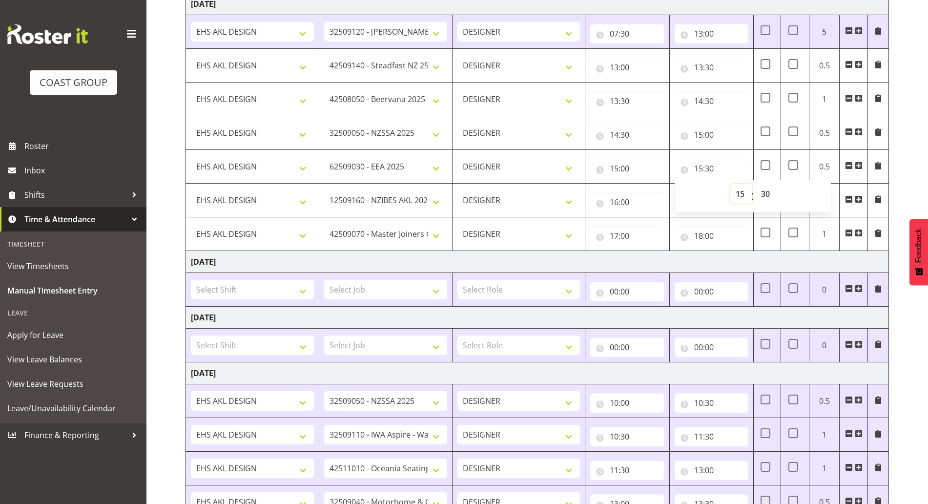
click at [733, 189] on select "00 01 02 03 04 05 06 07 08 09 10 11 12 13 14 15 16 17 18 19 20 21 22 23" at bounding box center [741, 194] width 22 height 20
select select "16"
click at [730, 184] on select "00 01 02 03 04 05 06 07 08 09 10 11 12 13 14 15 16 17 18 19 20 21 22 23" at bounding box center [741, 194] width 22 height 20
type input "16:30"
click at [764, 188] on select "00 01 02 03 04 05 06 07 08 09 10 11 12 13 14 15 16 17 18 19 20 21 22 23 24 25 2…" at bounding box center [767, 194] width 22 height 20
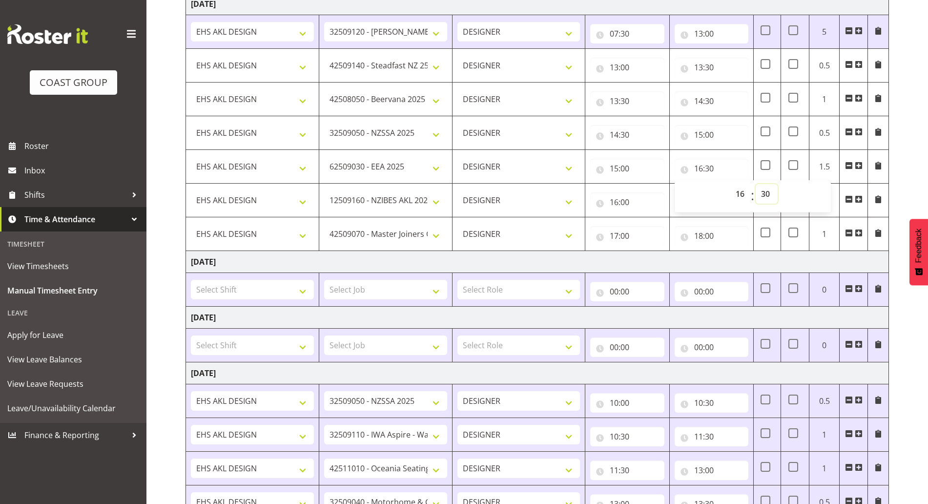
select select "0"
click at [756, 184] on select "00 01 02 03 04 05 06 07 08 09 10 11 12 13 14 15 16 17 18 19 20 21 22 23 24 25 2…" at bounding box center [767, 194] width 22 height 20
type input "16:00"
click at [628, 258] on td "Saturday 16th August 2025" at bounding box center [537, 262] width 703 height 22
click at [659, 255] on td "Saturday 16th August 2025" at bounding box center [537, 262] width 703 height 22
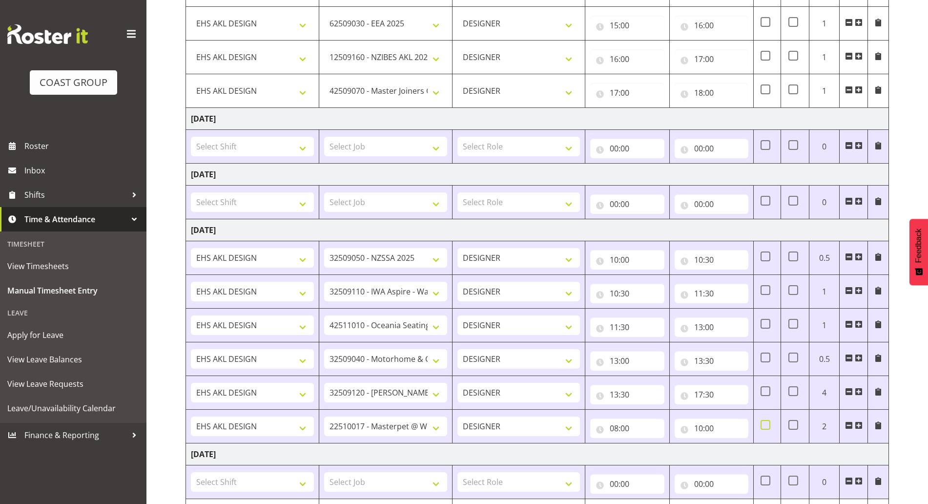
scroll to position [474, 0]
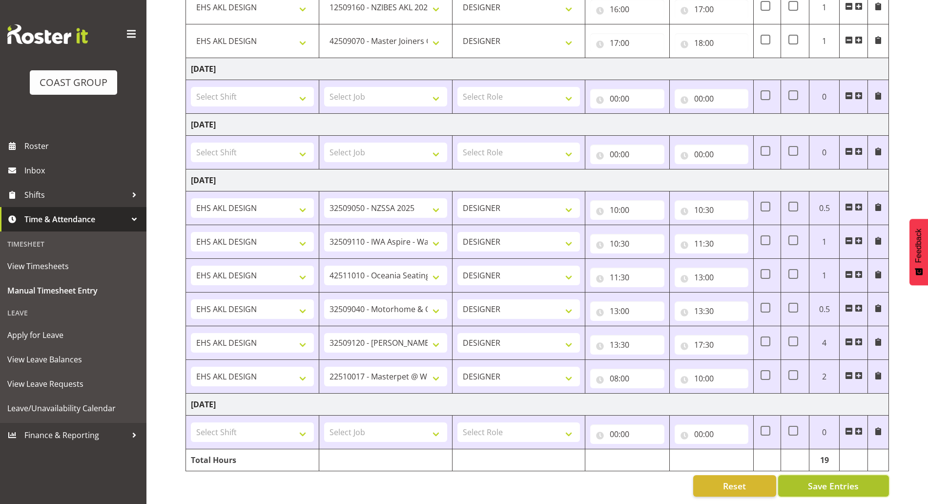
click at [827, 479] on span "Save Entries" at bounding box center [833, 485] width 51 height 13
select select "10429"
type input "13:00"
type input "13:30"
select select "9584"
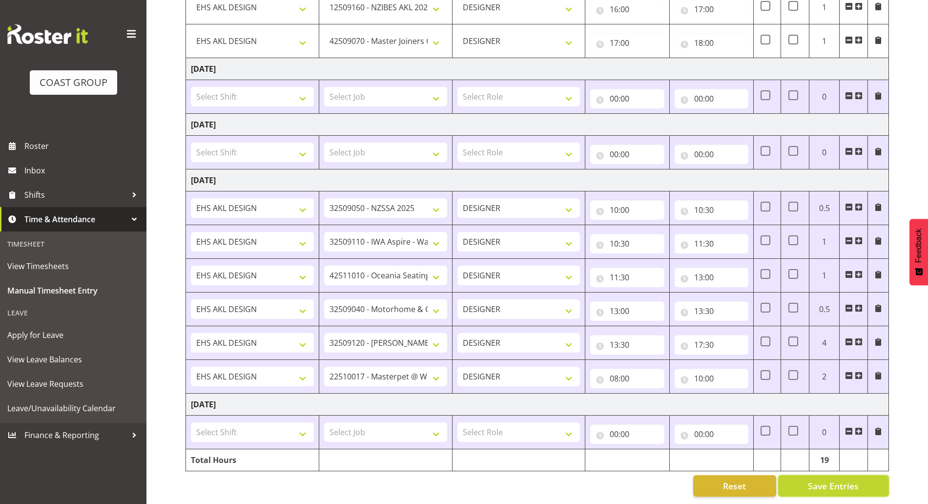
type input "13:30"
type input "14:30"
select select "9321"
type input "14:30"
type input "15:00"
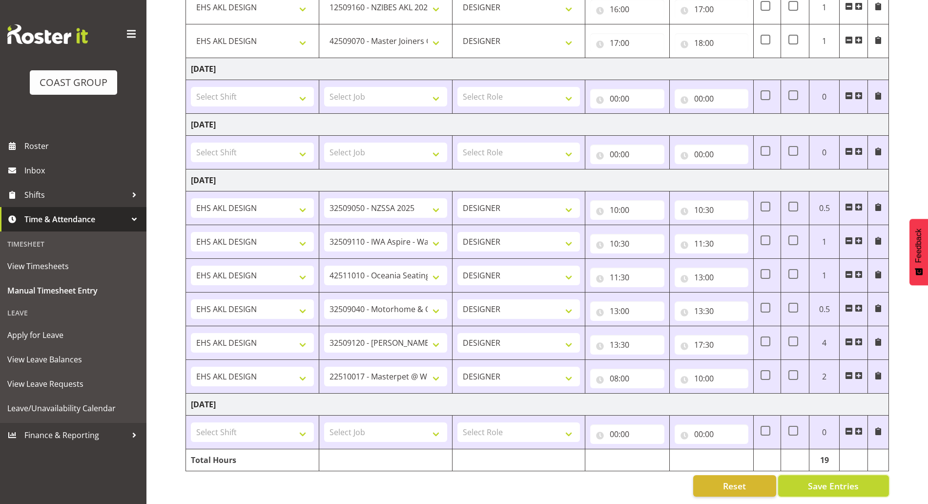
select select "9202"
type input "15:00"
type input "16:00"
select select "9816"
type input "16:00"
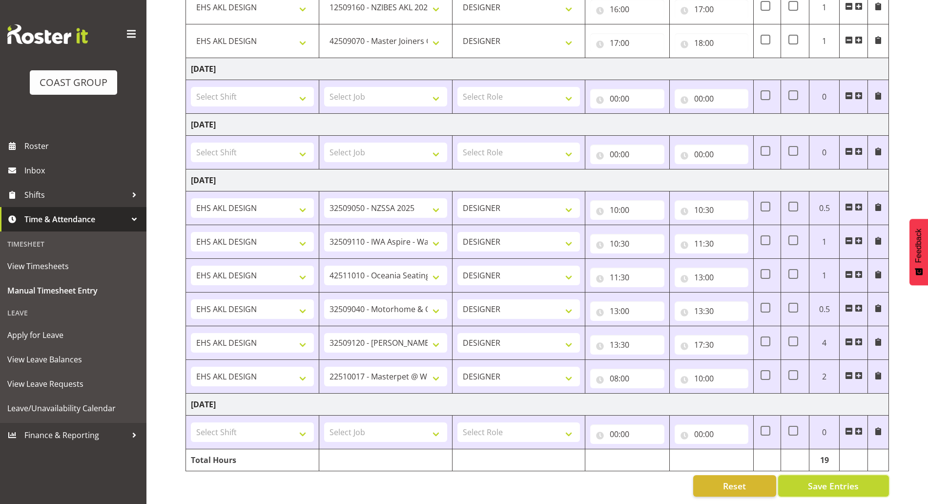
type input "17:00"
select select "9797"
type input "17:00"
type input "18:00"
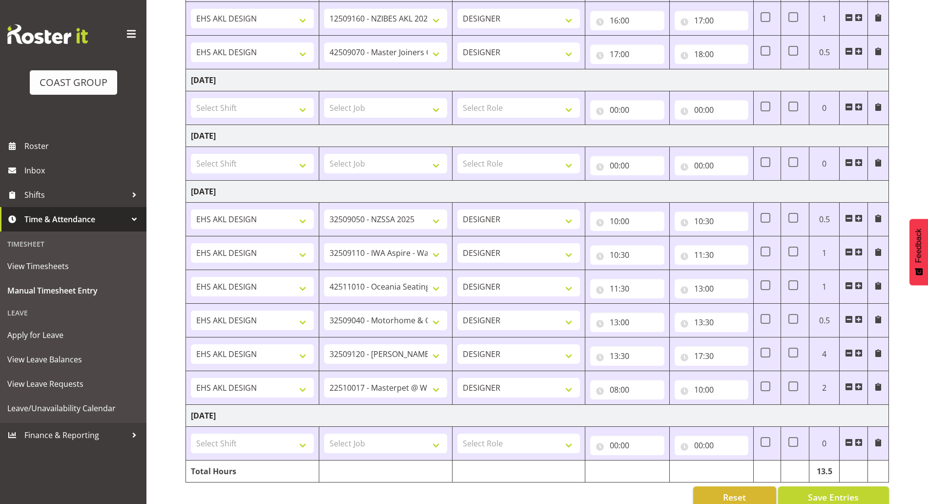
scroll to position [441, 0]
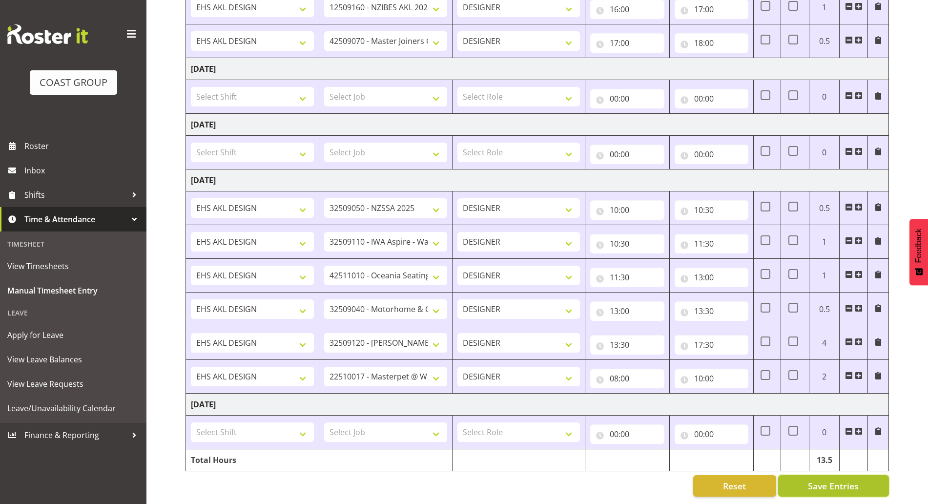
click at [822, 482] on span "Save Entries" at bounding box center [833, 485] width 51 height 13
